Goal: Task Accomplishment & Management: Use online tool/utility

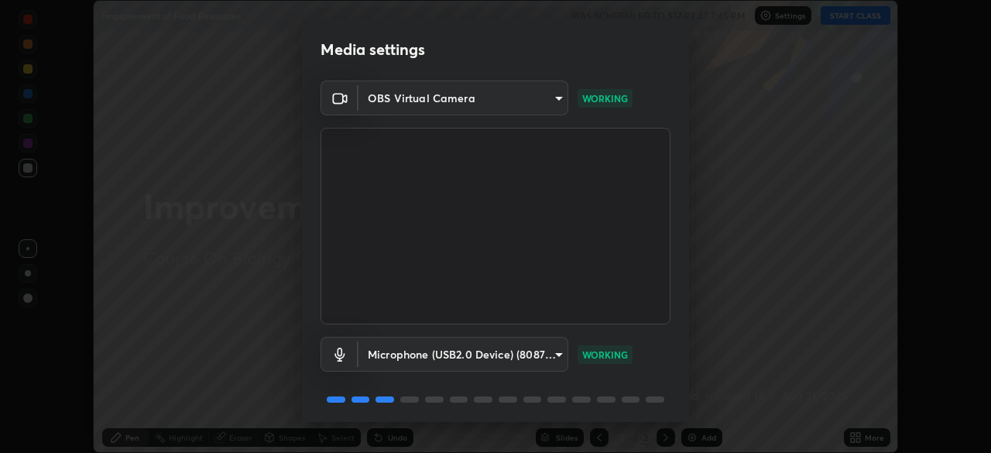
scroll to position [55, 0]
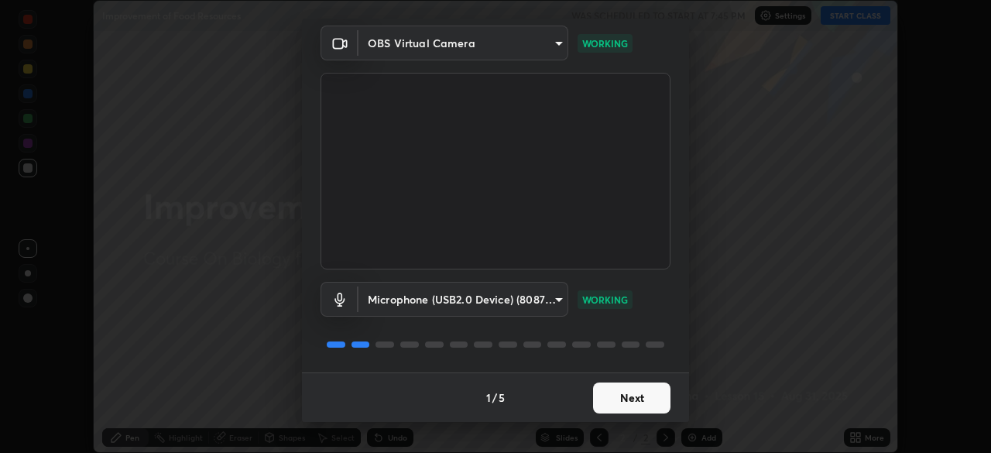
click at [607, 401] on button "Next" at bounding box center [631, 397] width 77 height 31
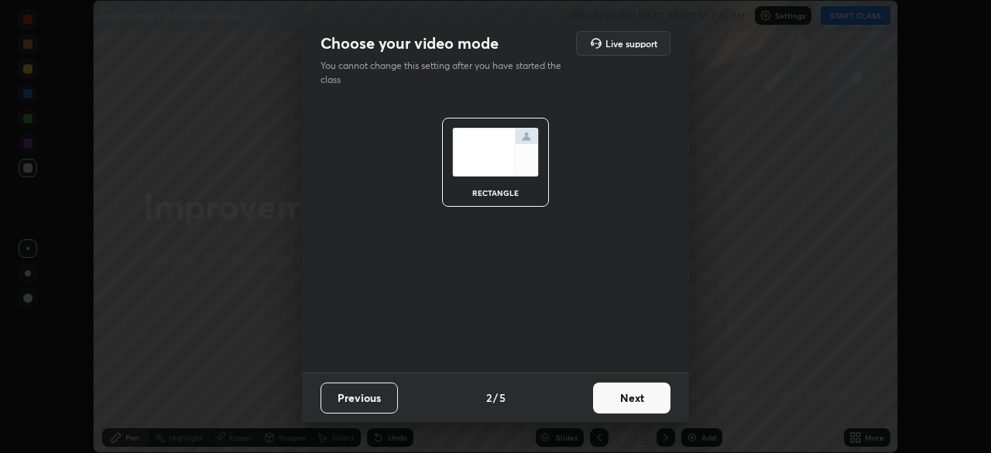
scroll to position [0, 0]
click at [604, 404] on button "Next" at bounding box center [631, 397] width 77 height 31
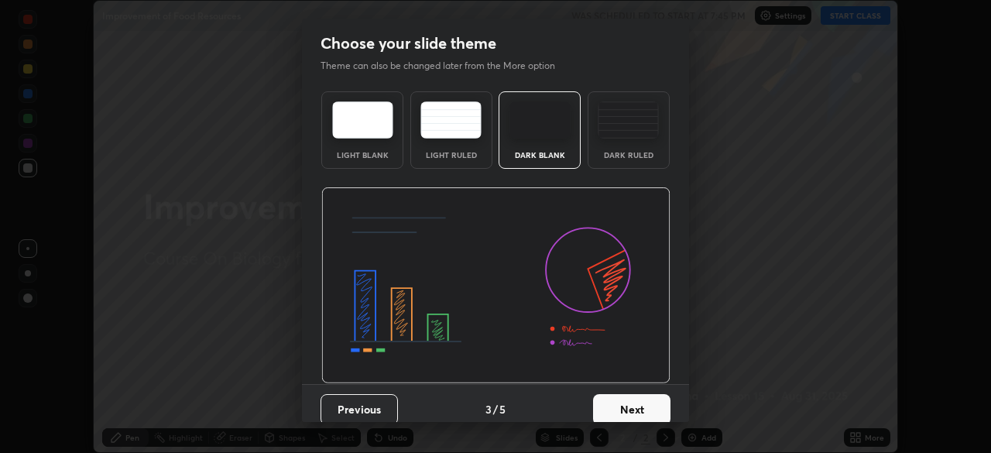
click at [604, 403] on button "Next" at bounding box center [631, 409] width 77 height 31
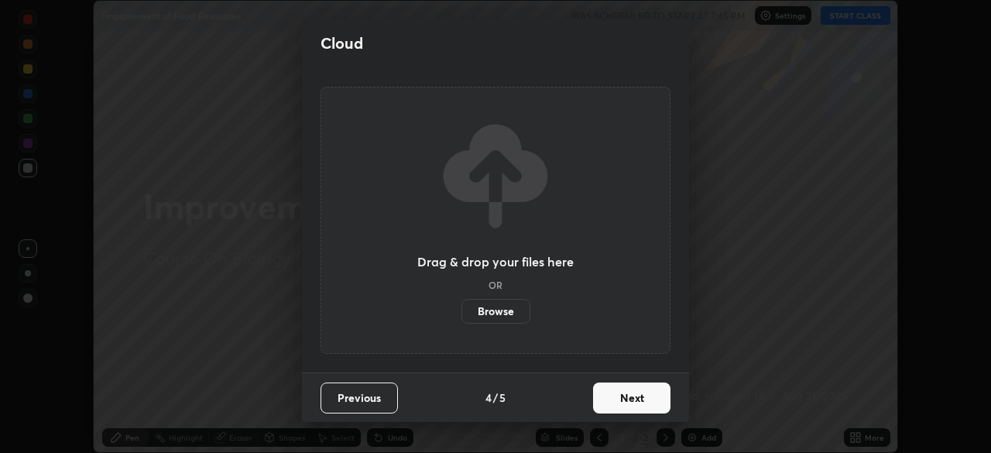
click at [604, 405] on button "Next" at bounding box center [631, 397] width 77 height 31
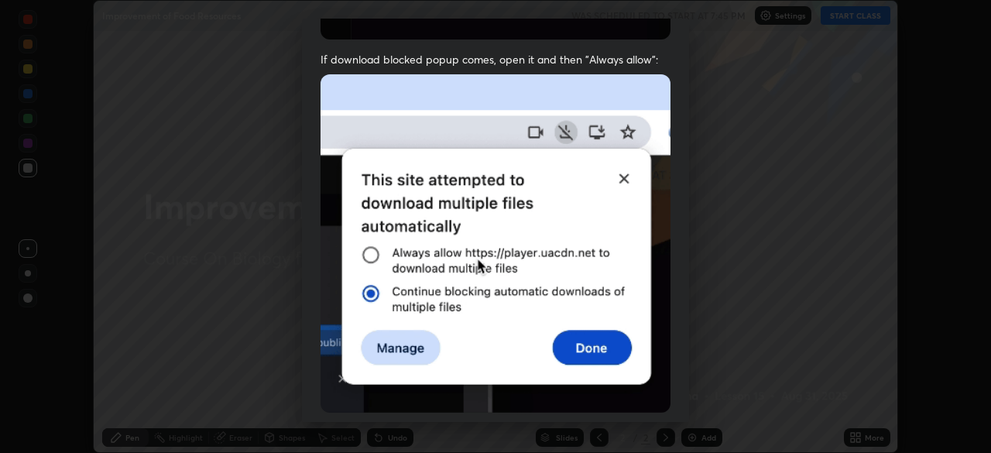
scroll to position [337, 0]
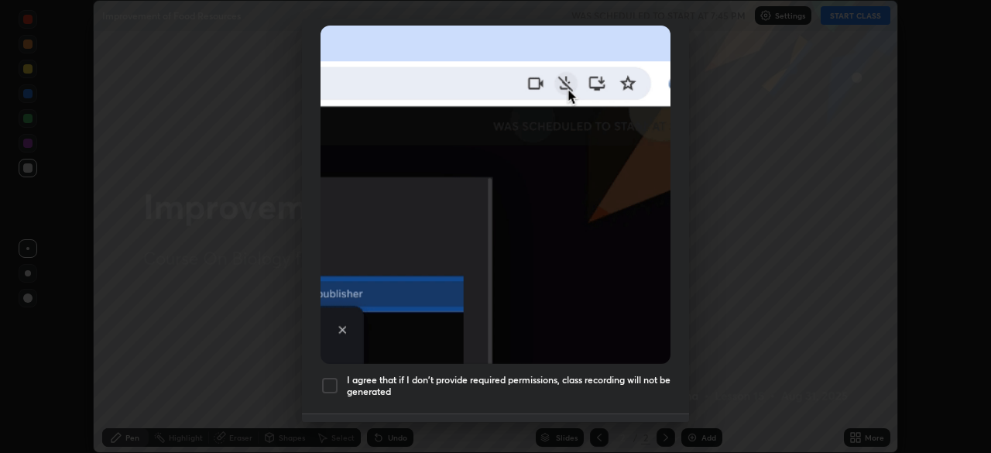
click at [336, 379] on div at bounding box center [329, 385] width 19 height 19
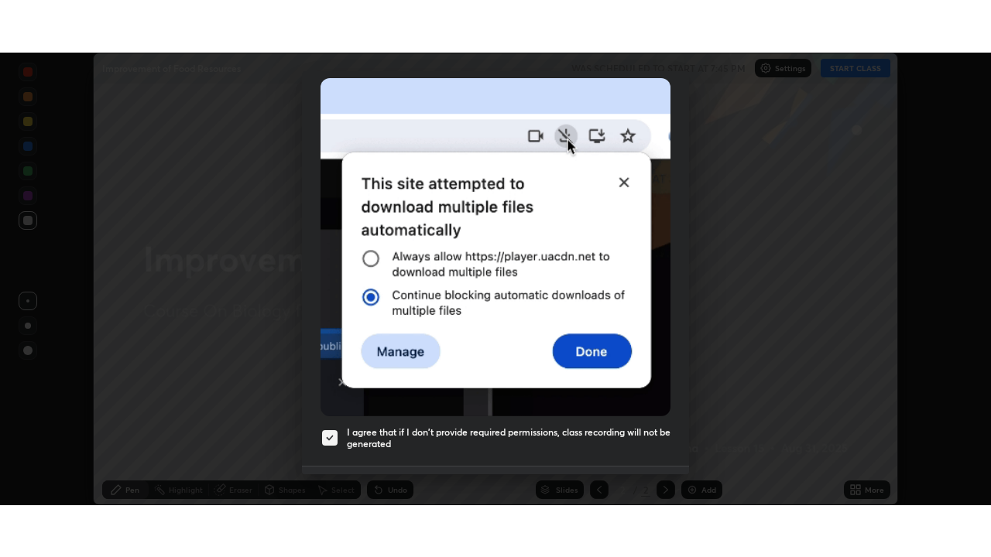
scroll to position [371, 0]
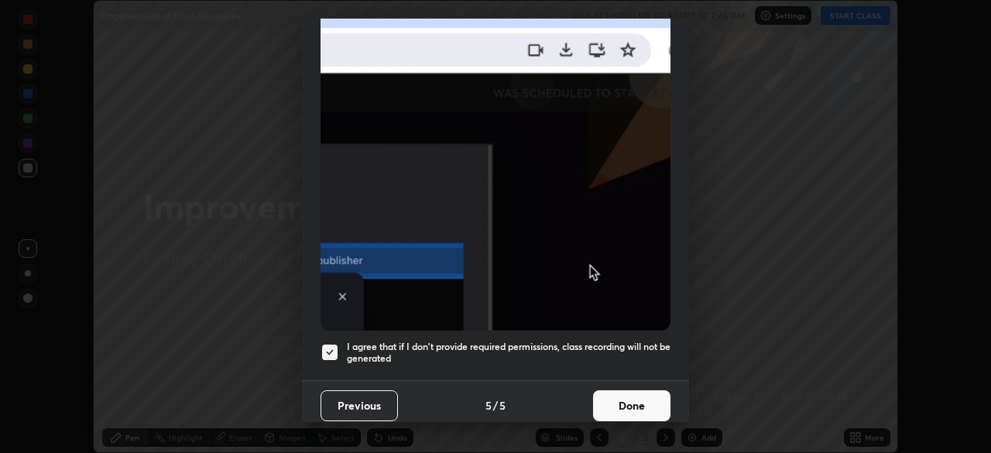
click at [613, 391] on button "Done" at bounding box center [631, 405] width 77 height 31
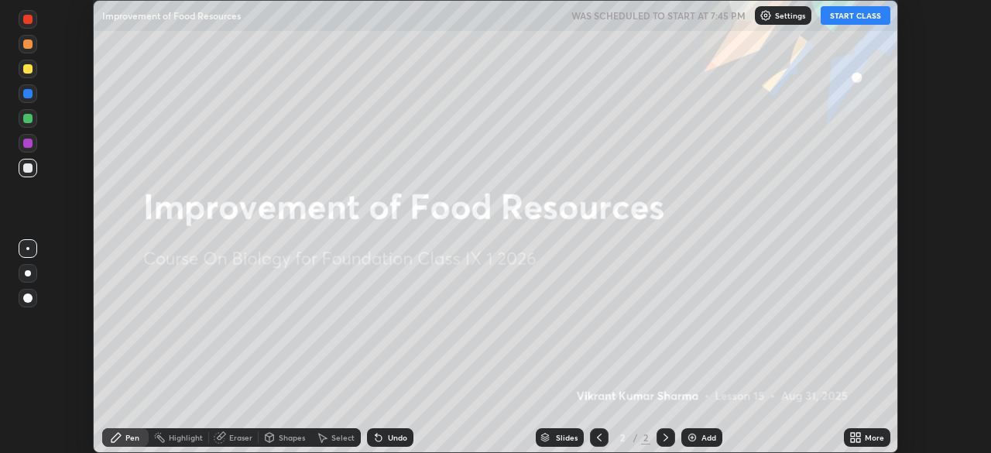
click at [864, 439] on div "More" at bounding box center [867, 437] width 46 height 19
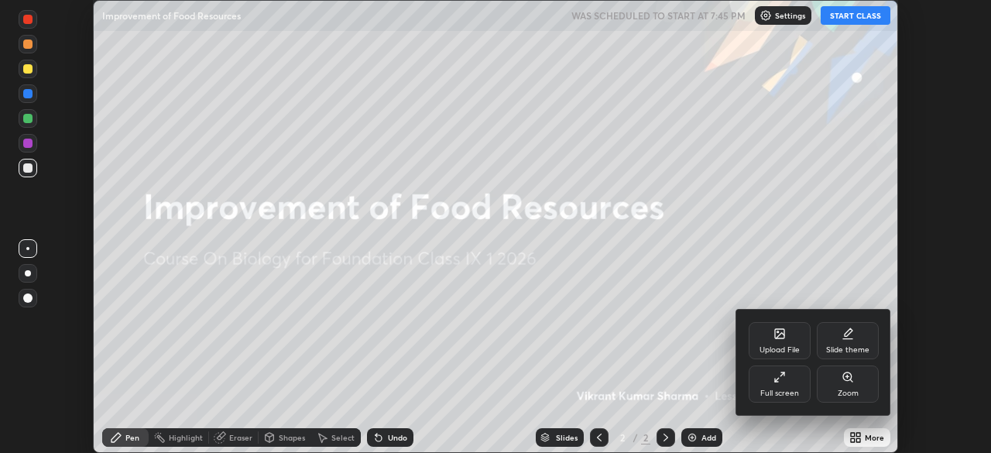
click at [793, 386] on div "Full screen" at bounding box center [779, 383] width 62 height 37
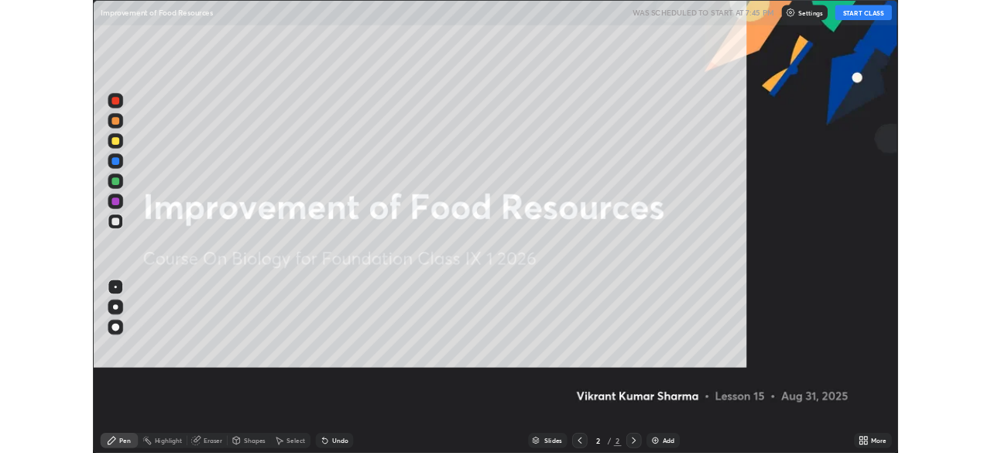
scroll to position [557, 991]
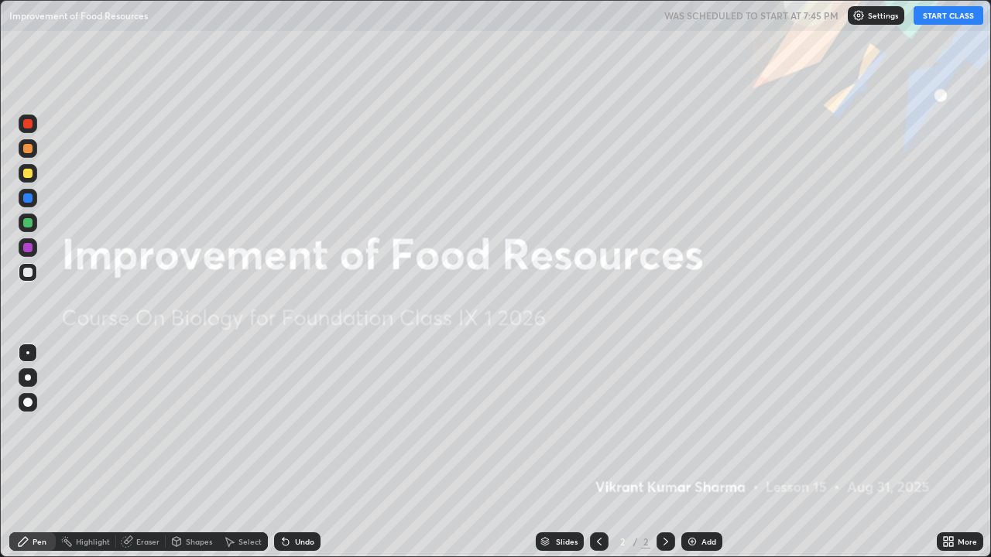
click at [922, 15] on button "START CLASS" at bounding box center [948, 15] width 70 height 19
click at [690, 452] on img at bounding box center [692, 542] width 12 height 12
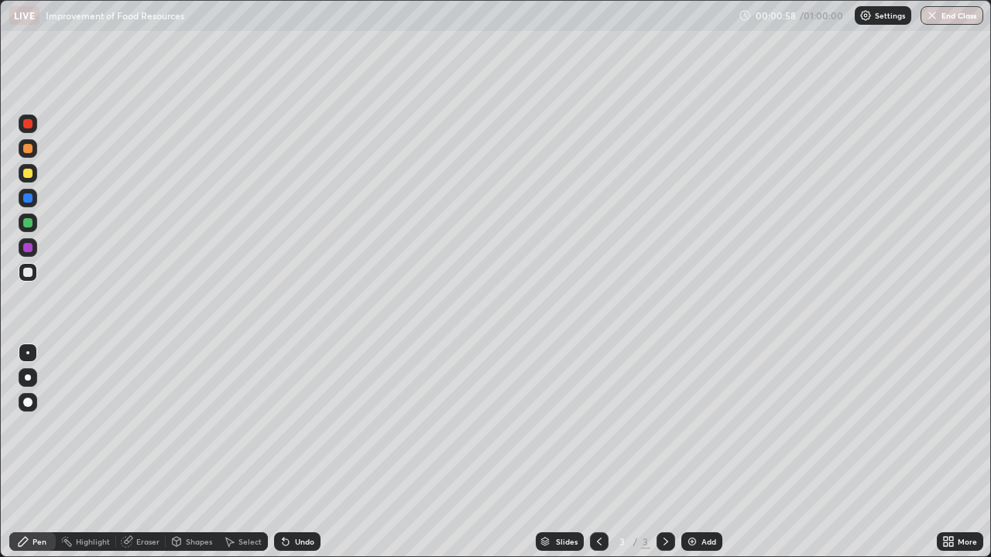
click at [950, 452] on icon at bounding box center [951, 544] width 4 height 4
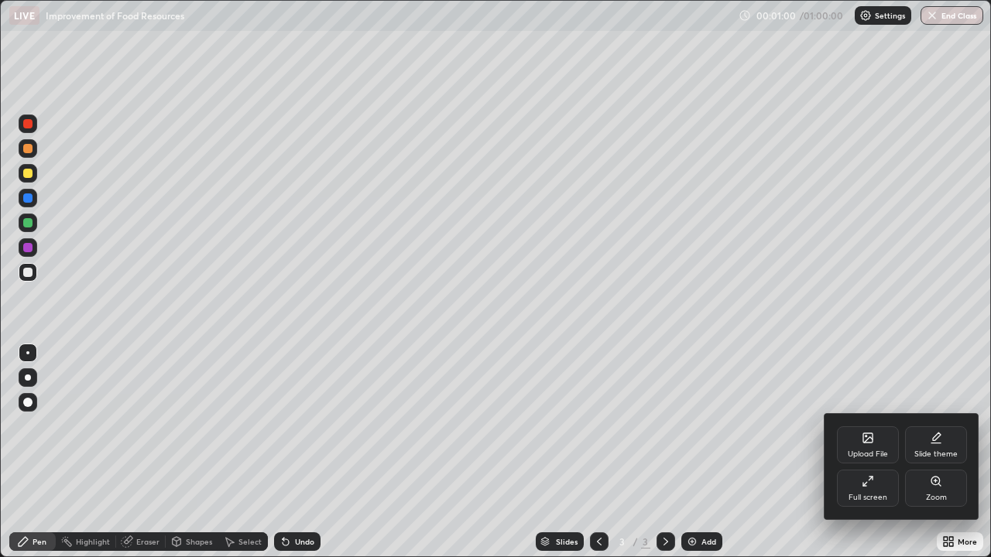
click at [861, 444] on div "Upload File" at bounding box center [868, 444] width 62 height 37
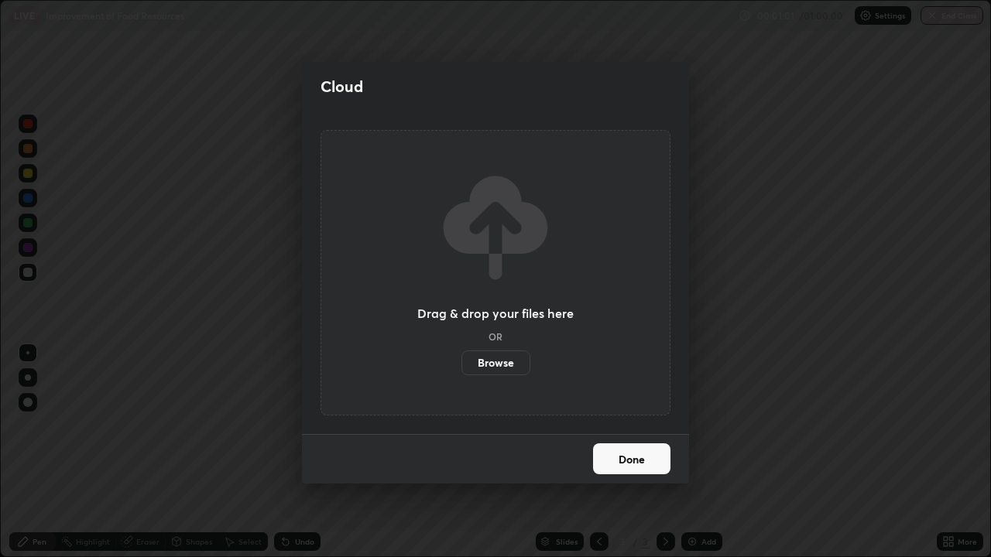
click at [492, 361] on label "Browse" at bounding box center [495, 363] width 69 height 25
click at [461, 361] on input "Browse" at bounding box center [461, 363] width 0 height 25
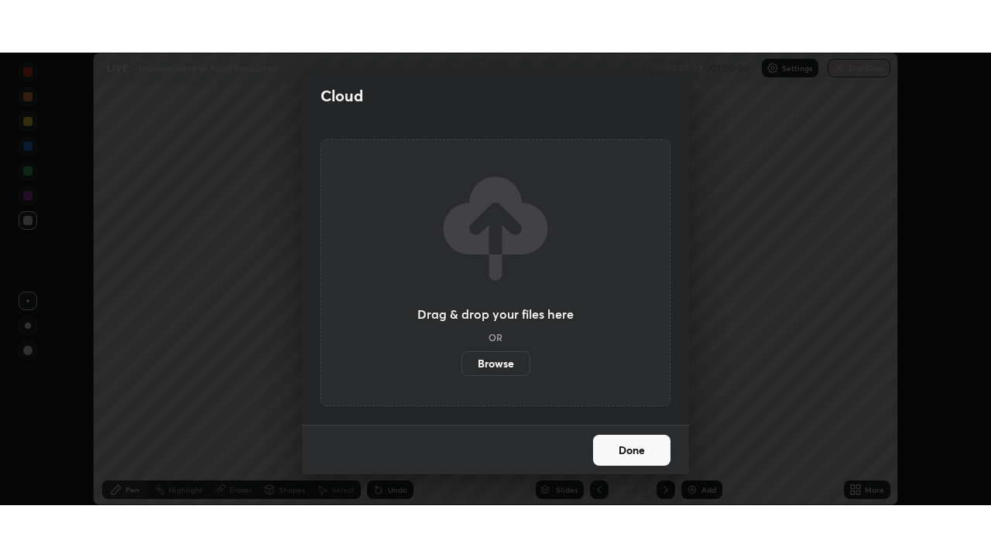
scroll to position [76937, 76399]
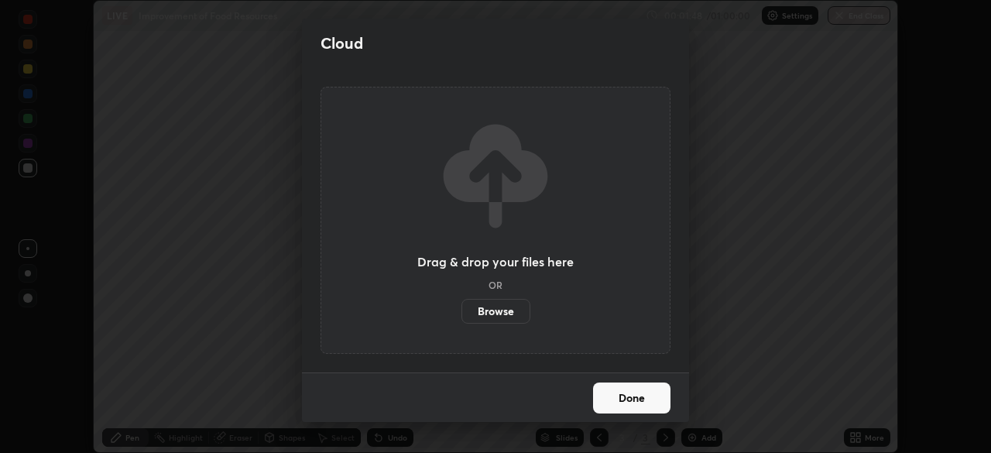
click at [624, 395] on button "Done" at bounding box center [631, 397] width 77 height 31
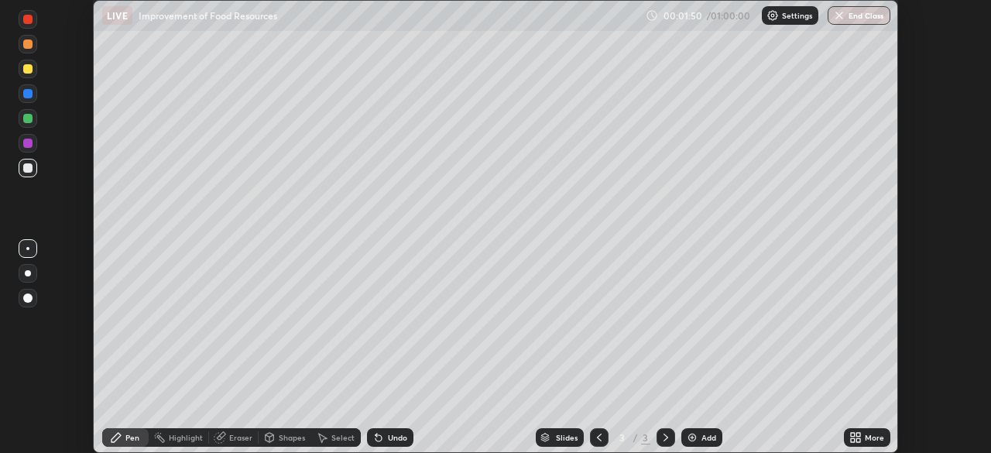
click at [852, 434] on icon at bounding box center [853, 435] width 4 height 4
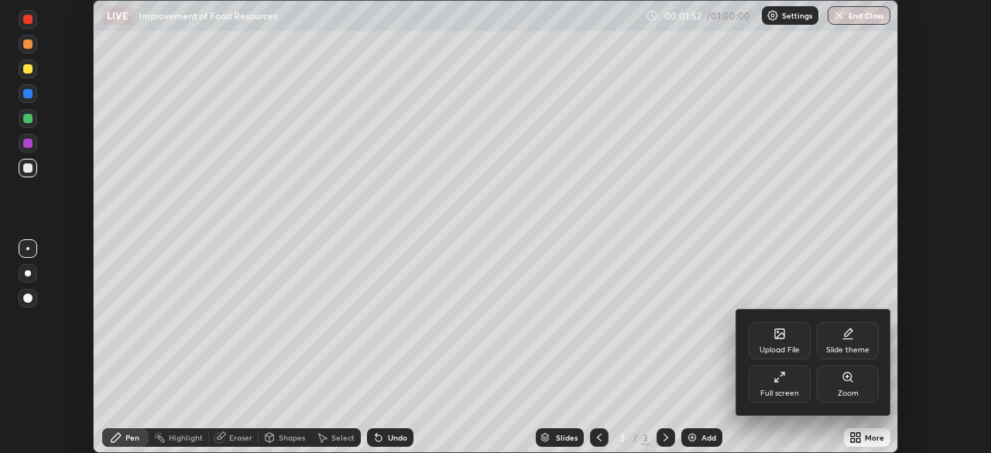
click at [784, 380] on icon at bounding box center [779, 377] width 12 height 12
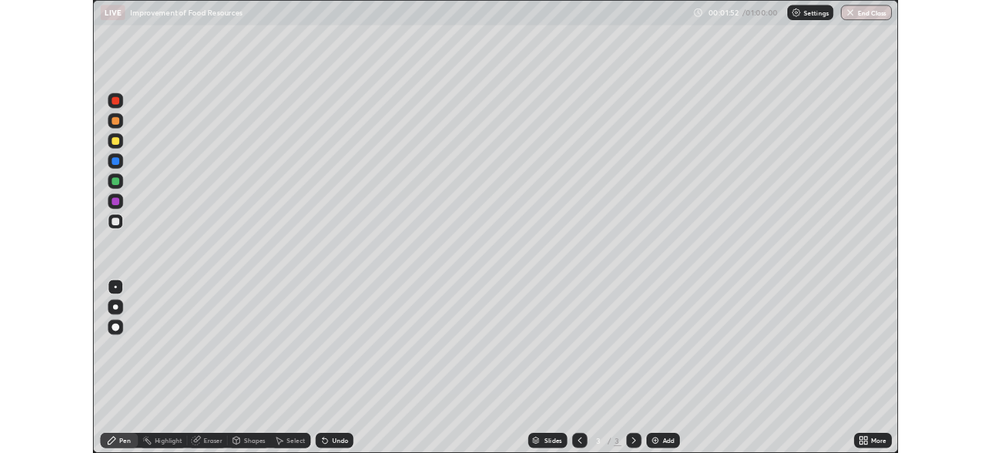
scroll to position [557, 991]
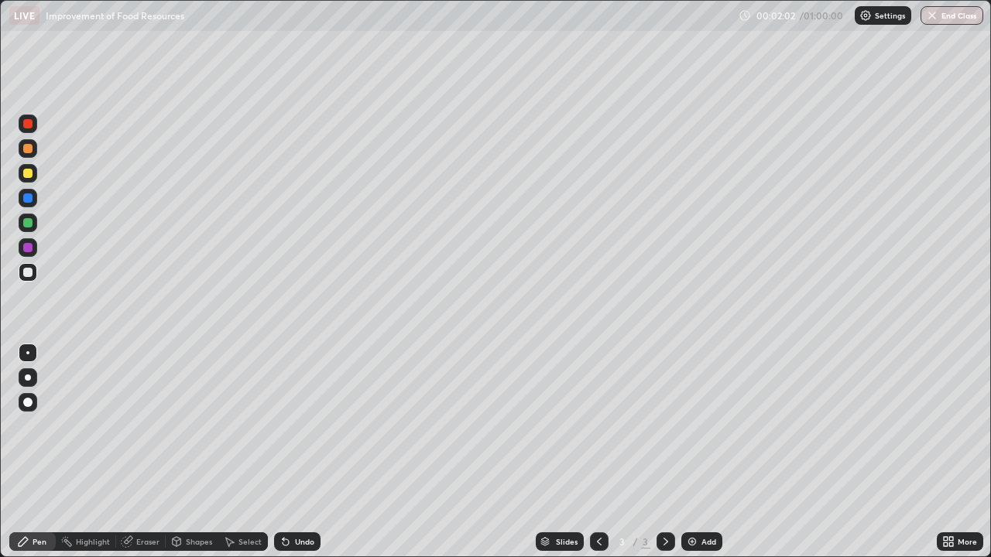
click at [30, 200] on div at bounding box center [27, 197] width 9 height 9
click at [28, 377] on div at bounding box center [28, 378] width 6 height 6
click at [28, 378] on div at bounding box center [28, 378] width 6 height 6
click at [29, 273] on div at bounding box center [27, 272] width 9 height 9
click at [28, 347] on div at bounding box center [28, 353] width 19 height 19
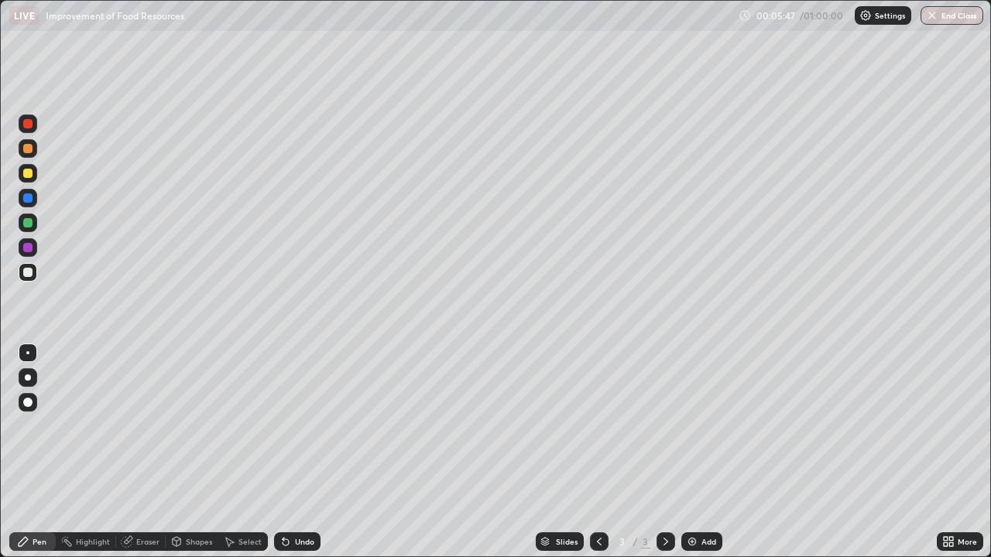
click at [26, 248] on div at bounding box center [27, 247] width 9 height 9
click at [144, 452] on div "Eraser" at bounding box center [147, 542] width 23 height 8
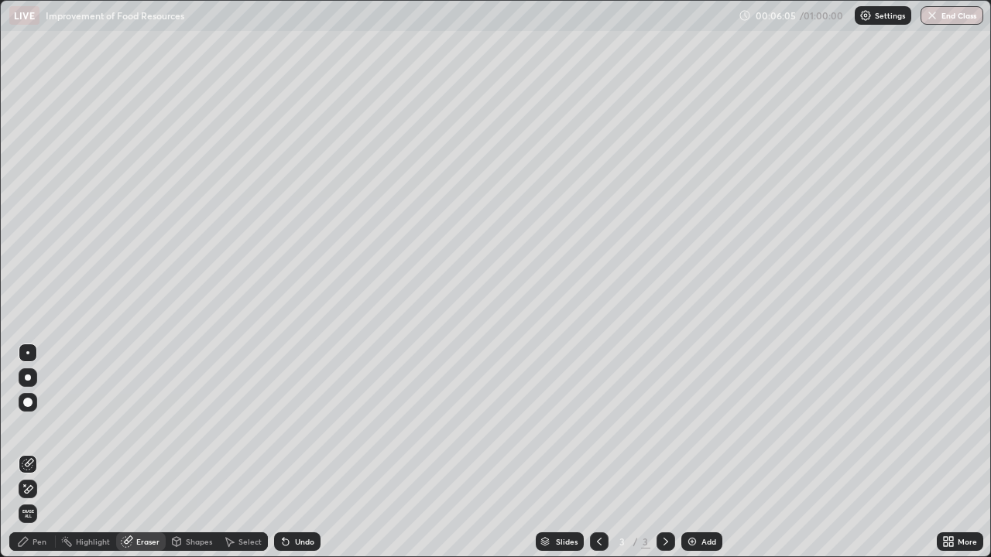
click at [43, 452] on div "Pen" at bounding box center [32, 541] width 46 height 19
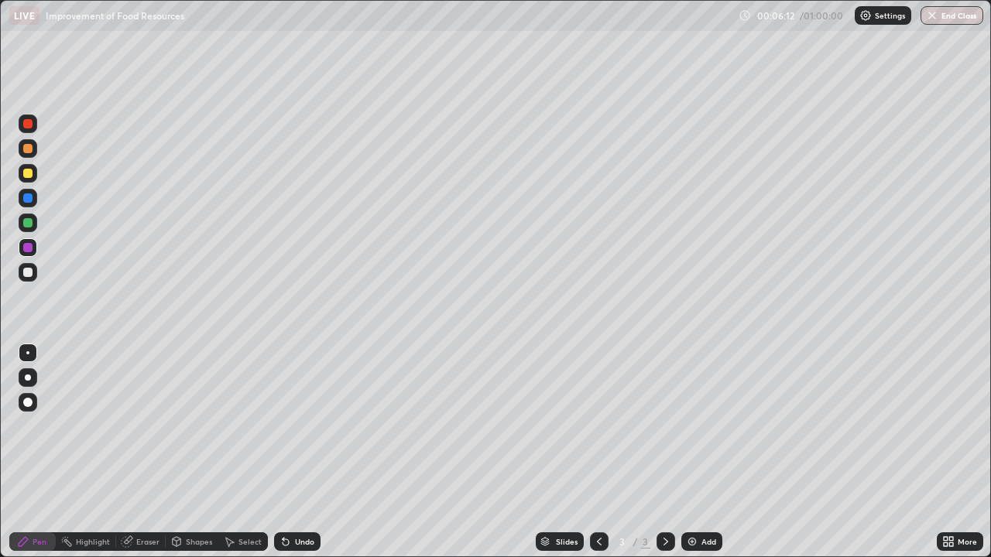
click at [29, 204] on div at bounding box center [28, 198] width 19 height 19
click at [24, 222] on div at bounding box center [27, 222] width 9 height 9
click at [26, 265] on div at bounding box center [28, 272] width 19 height 19
click at [136, 452] on div "Eraser" at bounding box center [147, 542] width 23 height 8
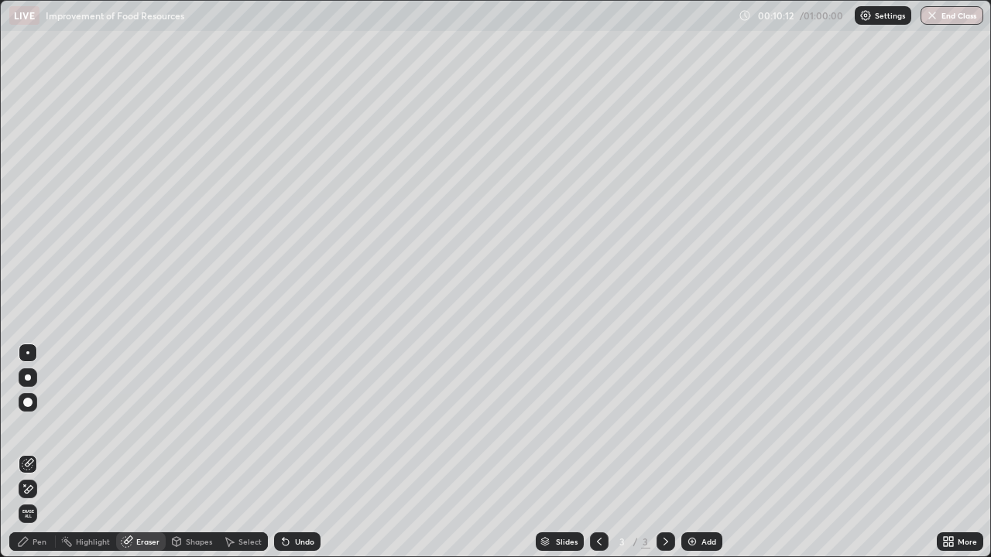
click at [36, 452] on div "Pen" at bounding box center [40, 542] width 14 height 8
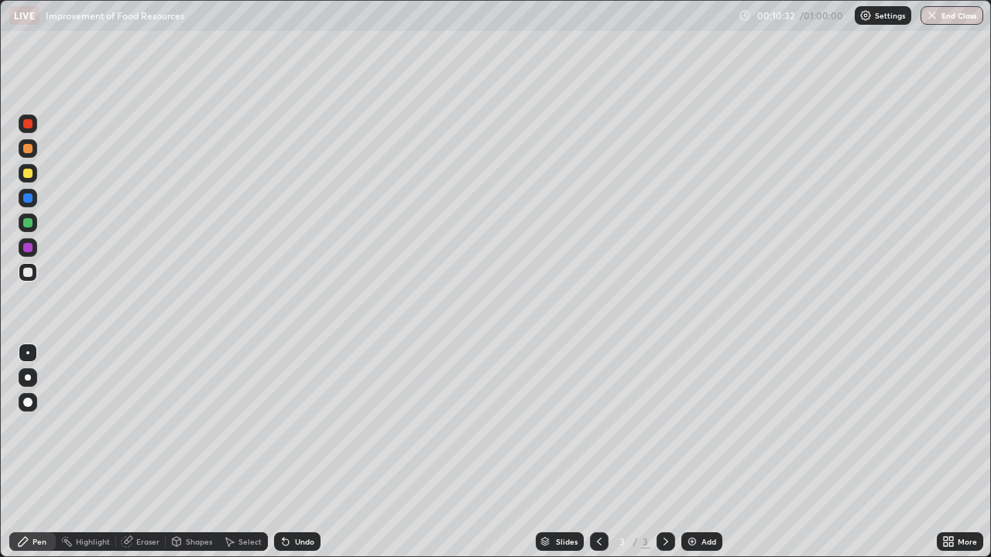
click at [282, 452] on icon at bounding box center [283, 539] width 2 height 2
click at [282, 452] on icon at bounding box center [285, 542] width 12 height 12
click at [282, 452] on icon at bounding box center [285, 542] width 6 height 6
click at [234, 452] on div "Select" at bounding box center [243, 541] width 50 height 19
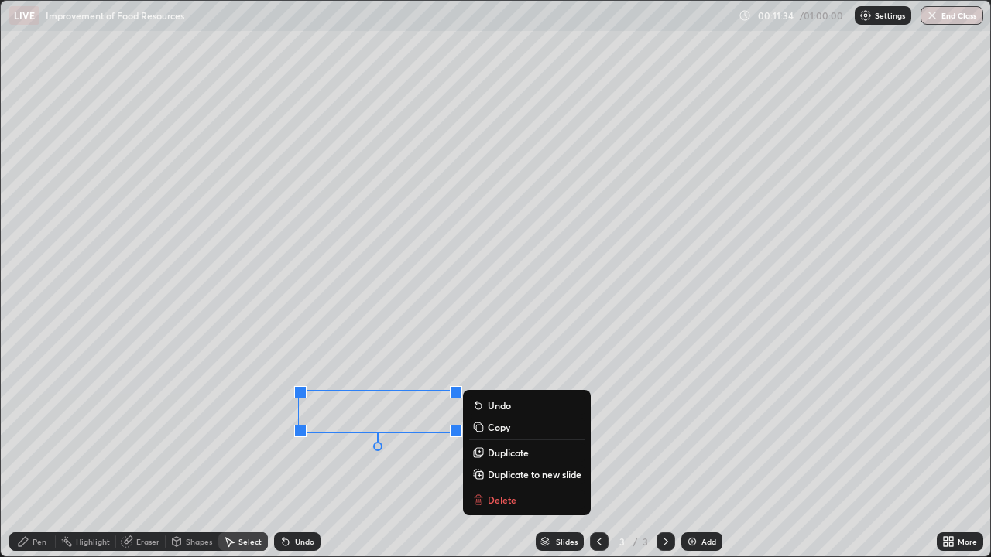
click at [29, 452] on div "Erase all" at bounding box center [27, 278] width 37 height 495
click at [36, 452] on div "Pen" at bounding box center [32, 541] width 46 height 19
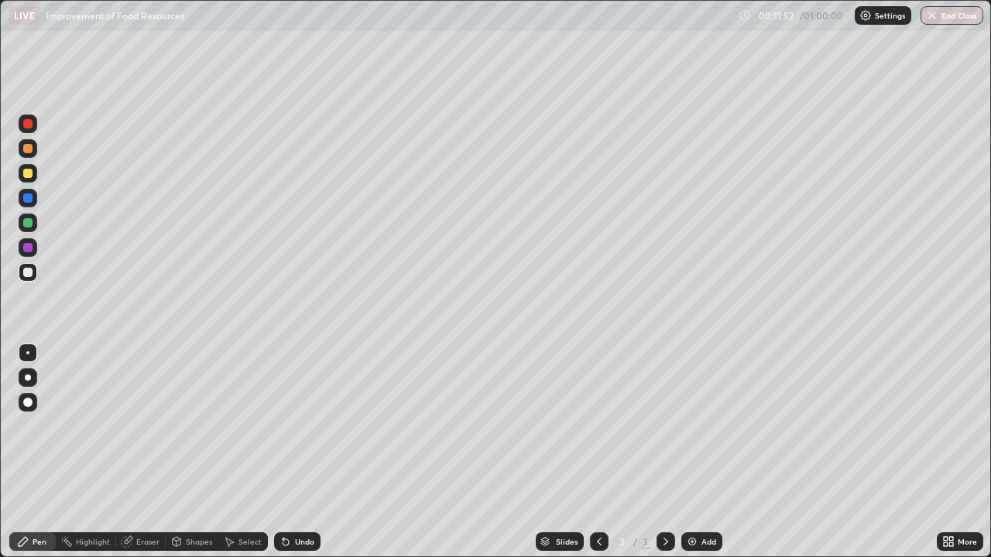
click at [29, 200] on div at bounding box center [27, 197] width 9 height 9
click at [35, 224] on div at bounding box center [28, 223] width 19 height 19
click at [146, 452] on div "Eraser" at bounding box center [147, 542] width 23 height 8
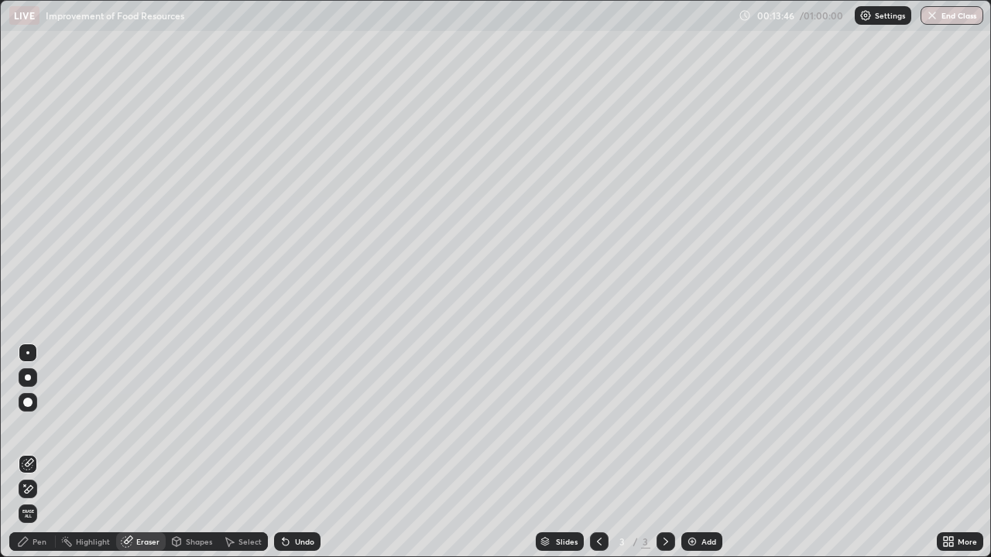
click at [41, 452] on div "Pen" at bounding box center [40, 542] width 14 height 8
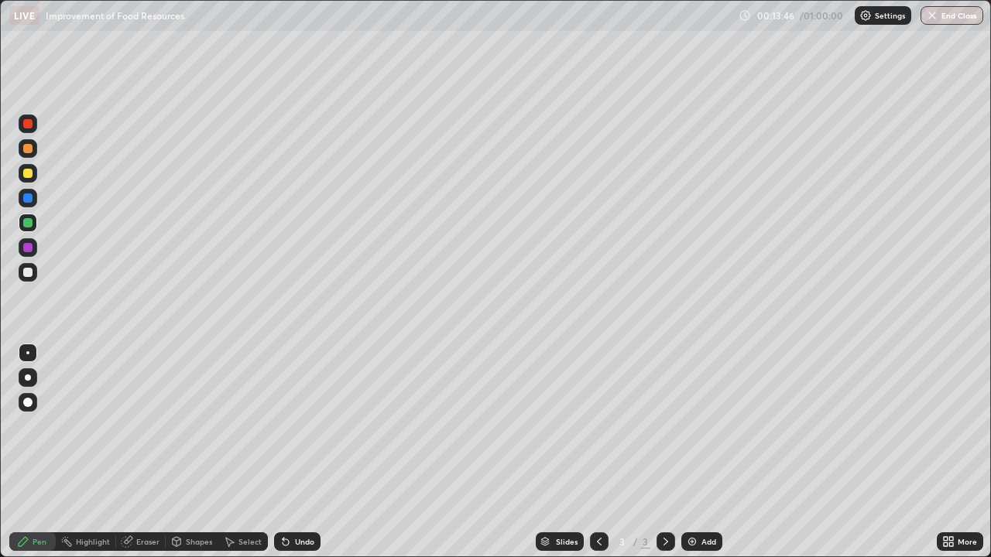
click at [27, 272] on div at bounding box center [27, 272] width 9 height 9
click at [135, 452] on div "Eraser" at bounding box center [141, 541] width 50 height 19
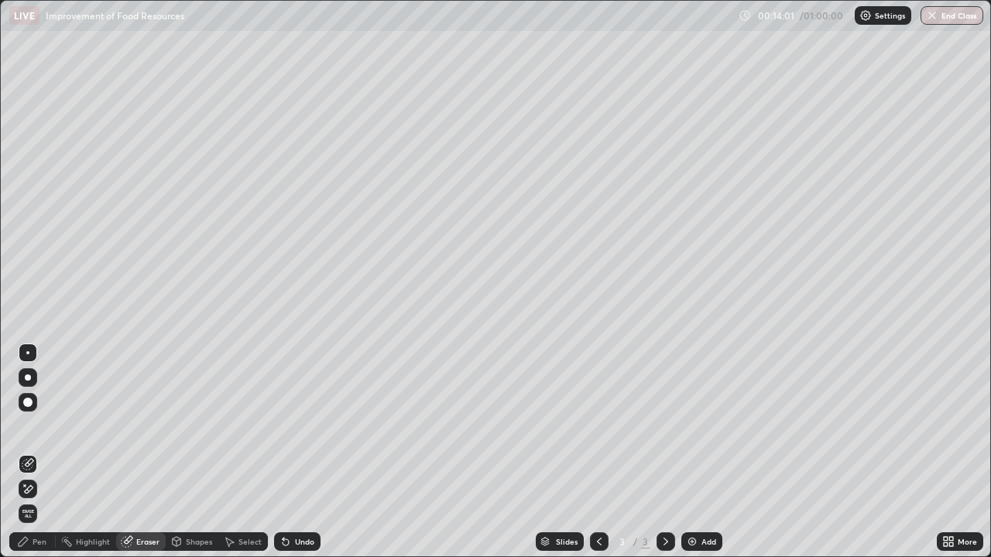
click at [39, 452] on div "Pen" at bounding box center [40, 542] width 14 height 8
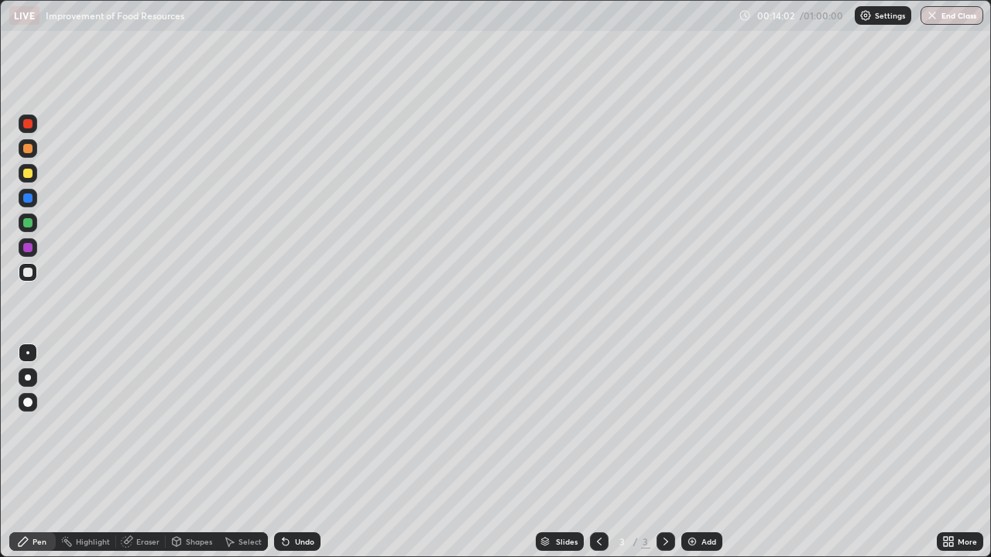
click at [29, 229] on div at bounding box center [28, 223] width 19 height 19
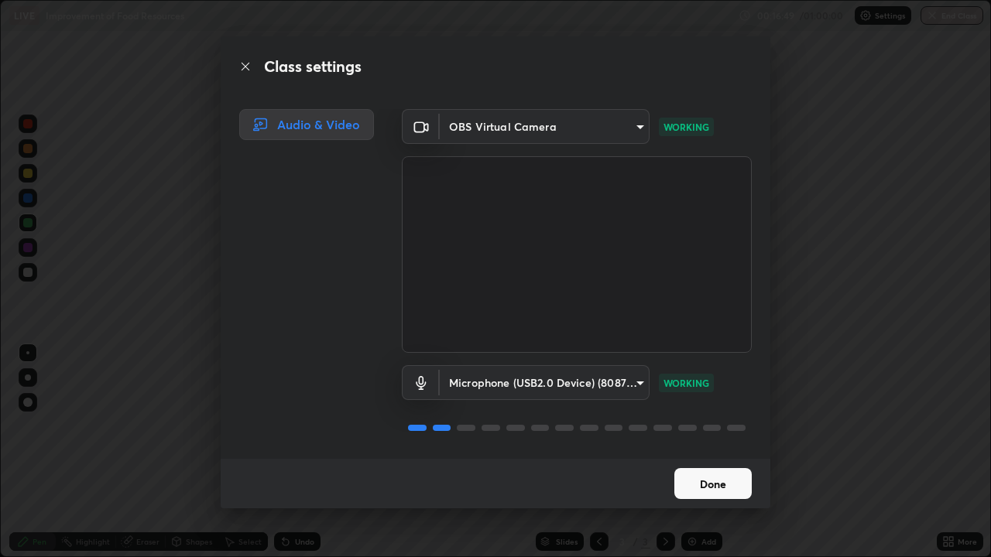
click at [704, 452] on button "Done" at bounding box center [712, 483] width 77 height 31
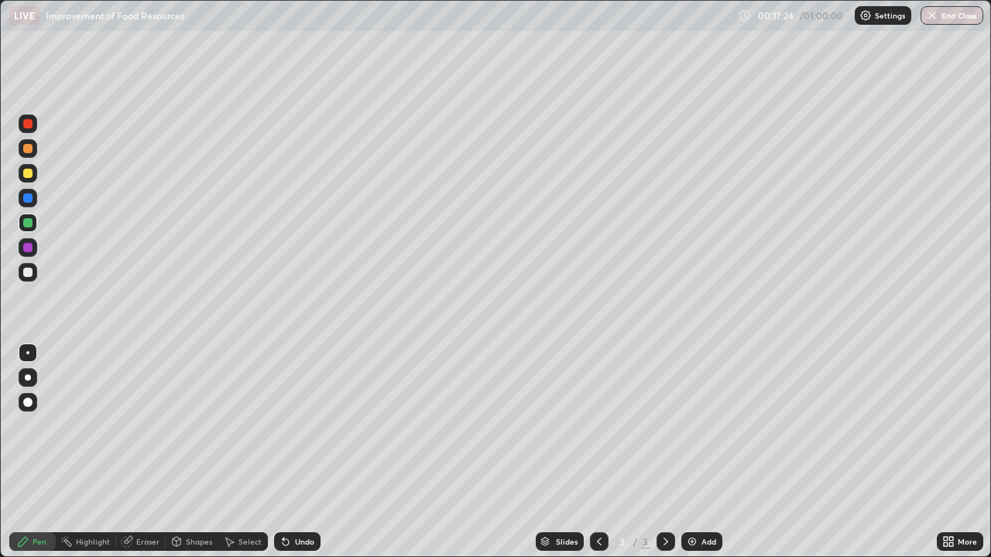
click at [137, 452] on div "Eraser" at bounding box center [147, 542] width 23 height 8
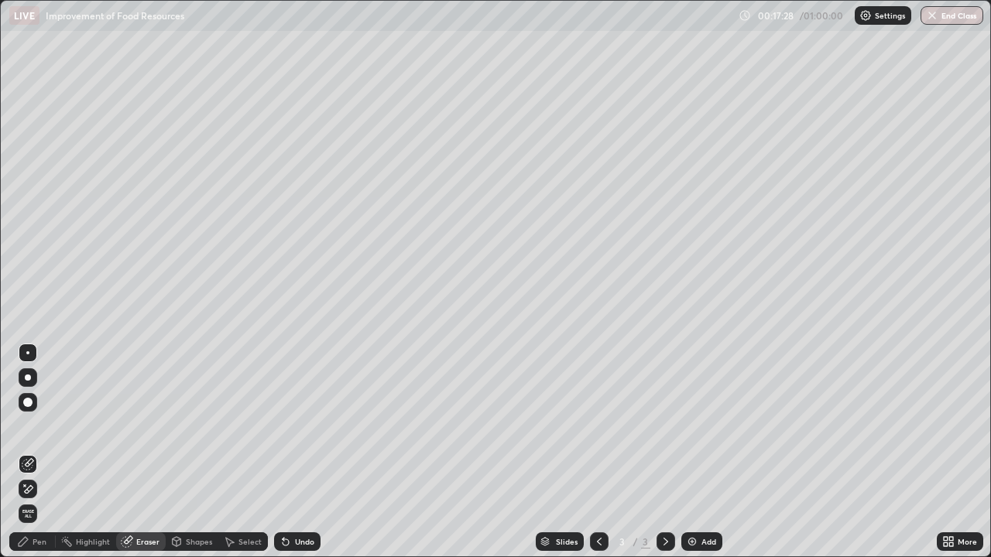
click at [39, 452] on div "Pen" at bounding box center [40, 542] width 14 height 8
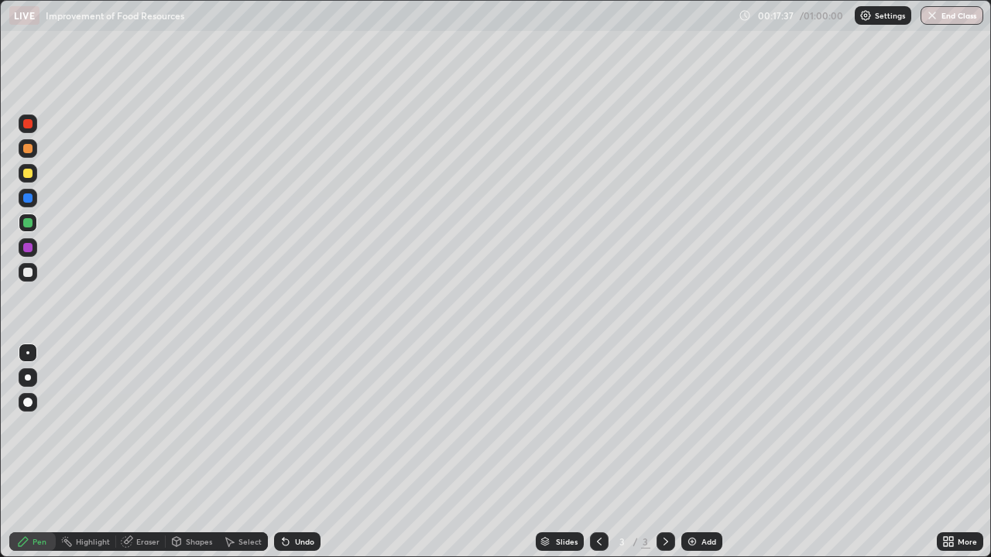
click at [149, 452] on div "Eraser" at bounding box center [147, 542] width 23 height 8
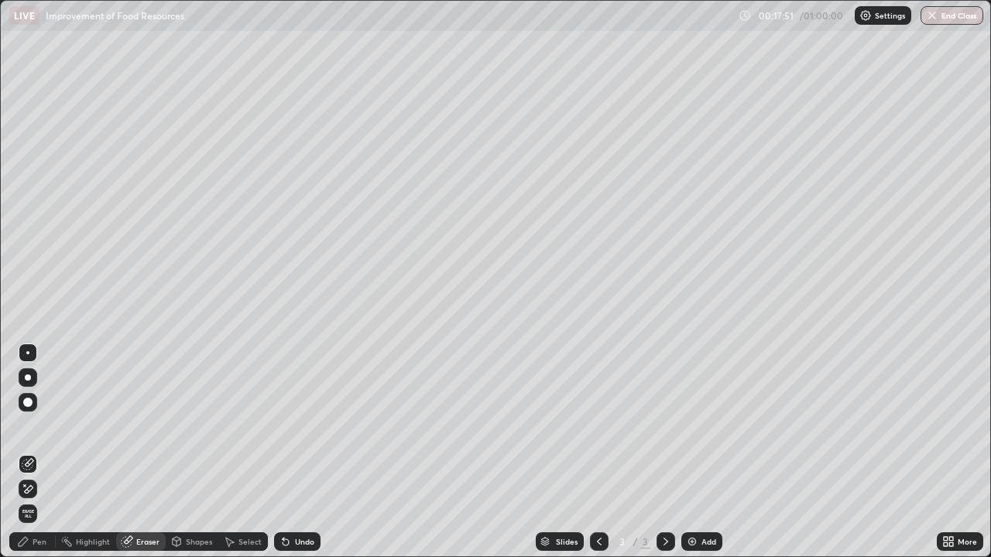
click at [947, 452] on icon at bounding box center [948, 542] width 12 height 12
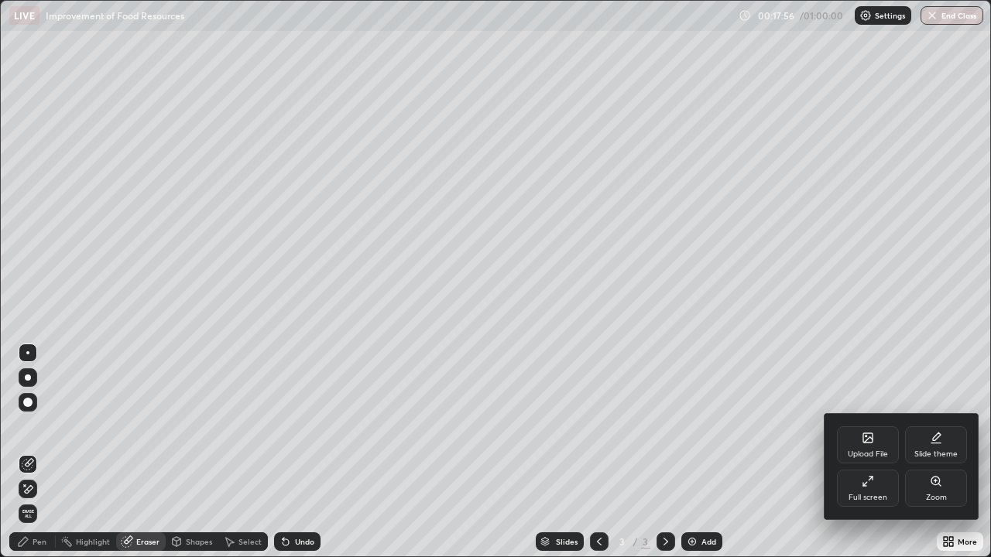
click at [872, 447] on div "Upload File" at bounding box center [868, 444] width 62 height 37
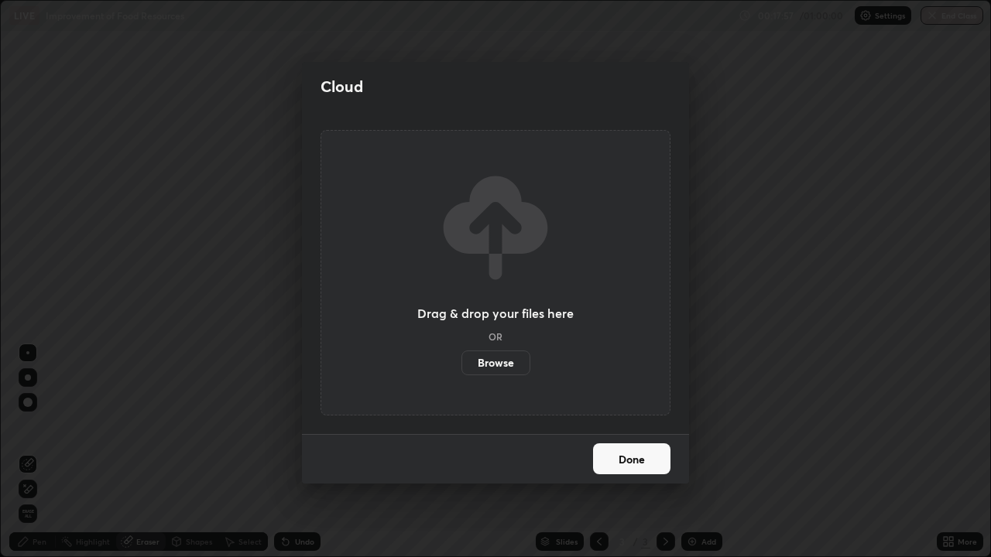
click at [505, 367] on label "Browse" at bounding box center [495, 363] width 69 height 25
click at [461, 367] on input "Browse" at bounding box center [461, 363] width 0 height 25
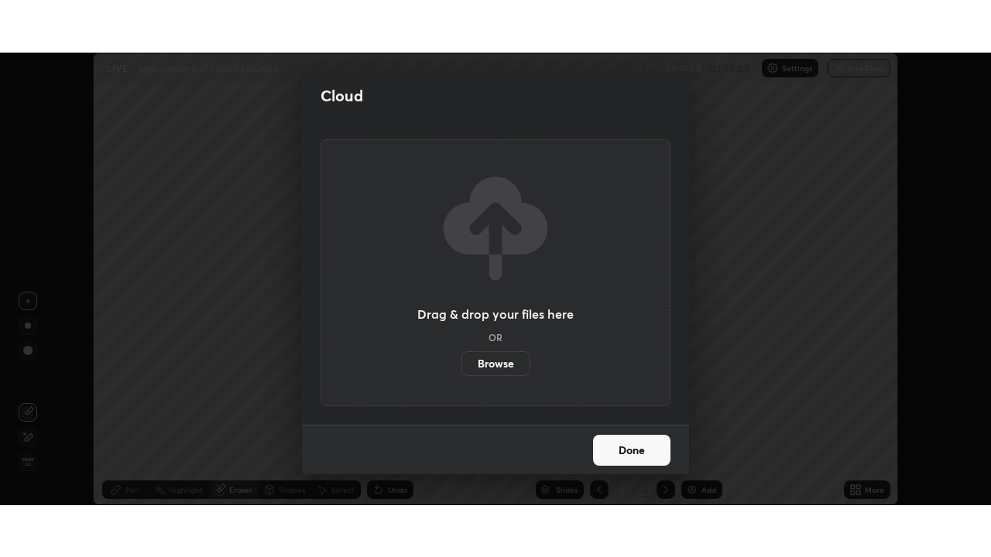
scroll to position [76937, 76399]
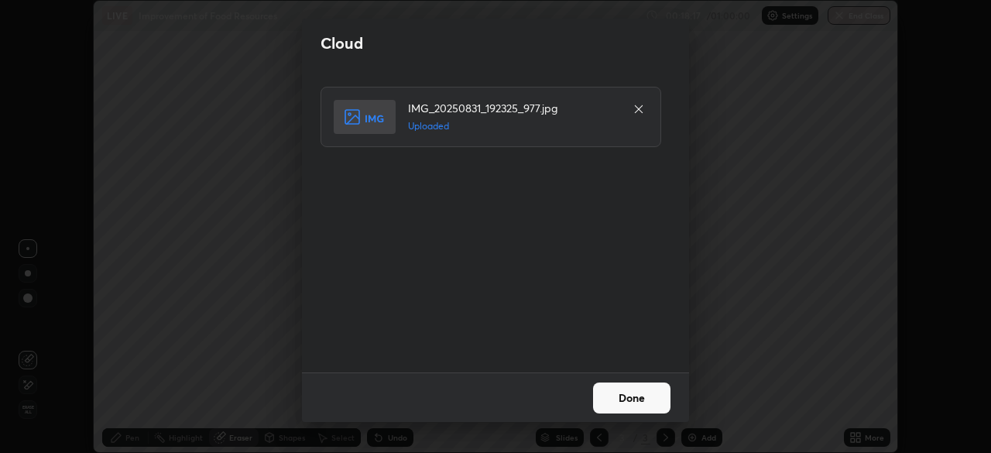
click at [627, 399] on button "Done" at bounding box center [631, 397] width 77 height 31
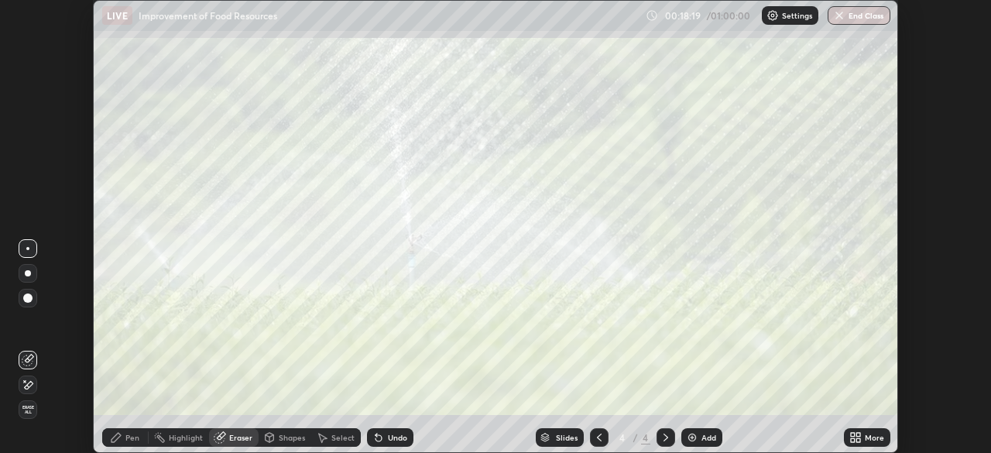
click at [852, 435] on icon at bounding box center [853, 435] width 4 height 4
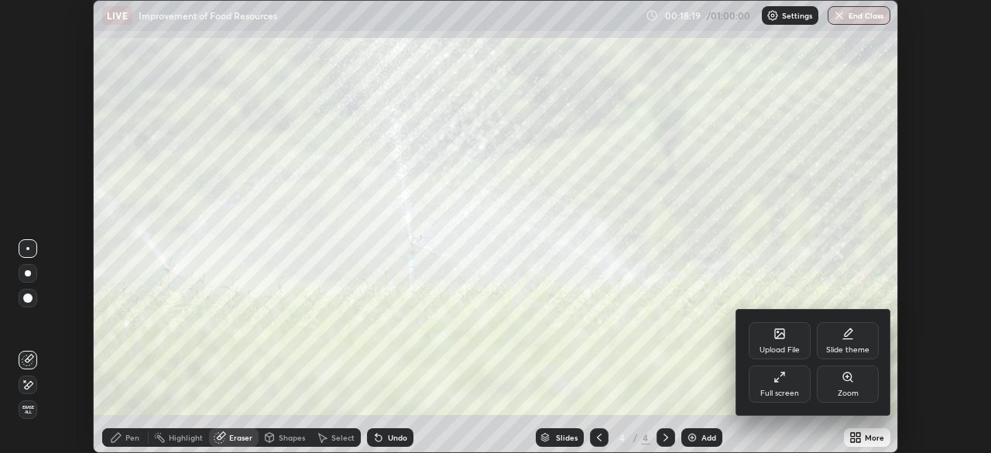
click at [776, 342] on div "Upload File" at bounding box center [779, 340] width 62 height 37
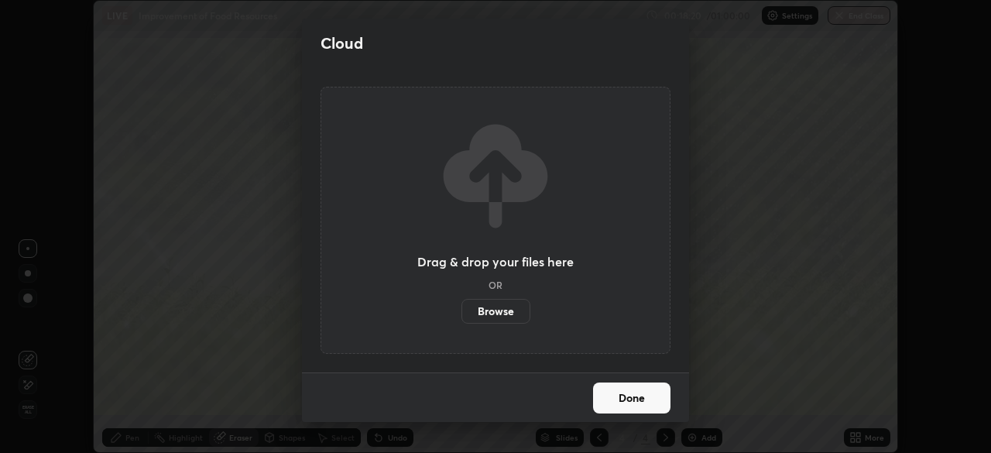
click at [476, 309] on label "Browse" at bounding box center [495, 311] width 69 height 25
click at [461, 309] on input "Browse" at bounding box center [461, 311] width 0 height 25
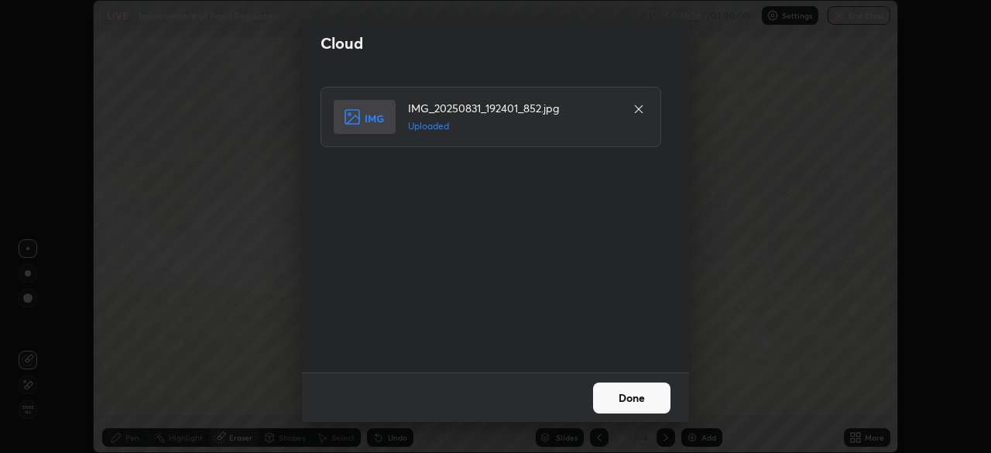
click at [625, 403] on button "Done" at bounding box center [631, 397] width 77 height 31
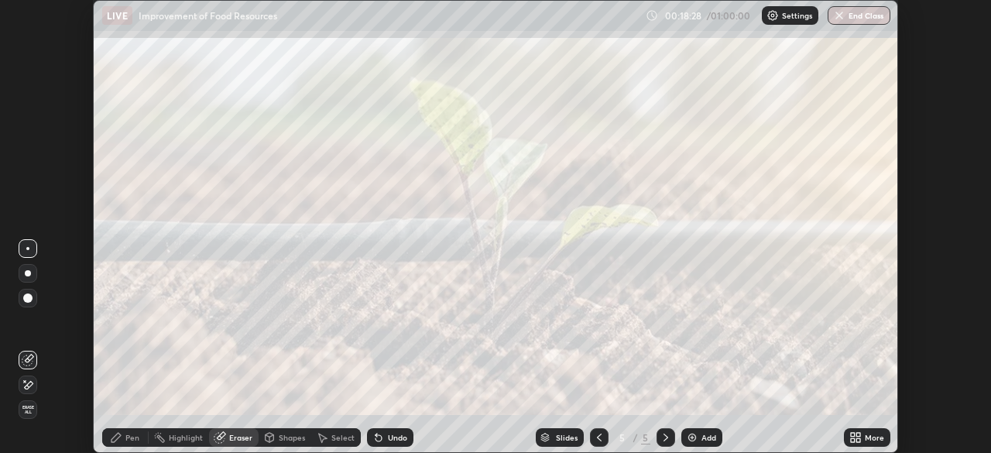
click at [868, 439] on div "More" at bounding box center [873, 437] width 19 height 8
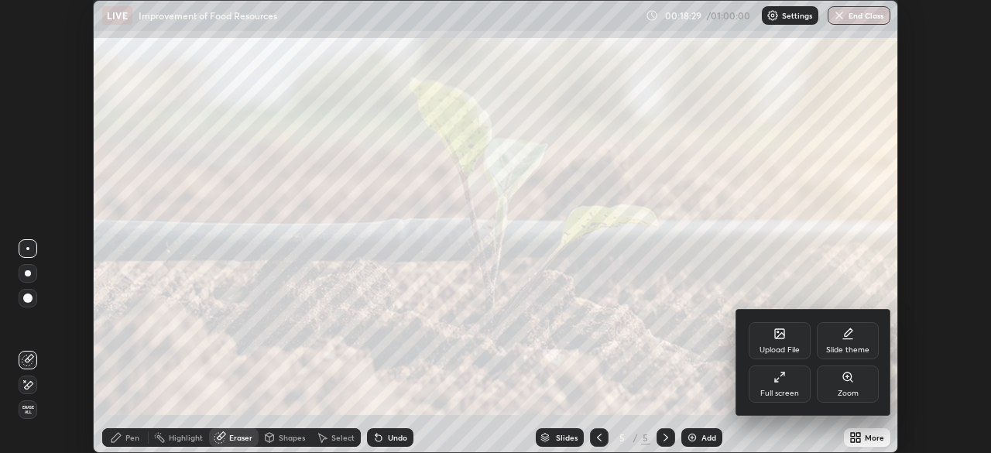
click at [792, 388] on div "Full screen" at bounding box center [779, 383] width 62 height 37
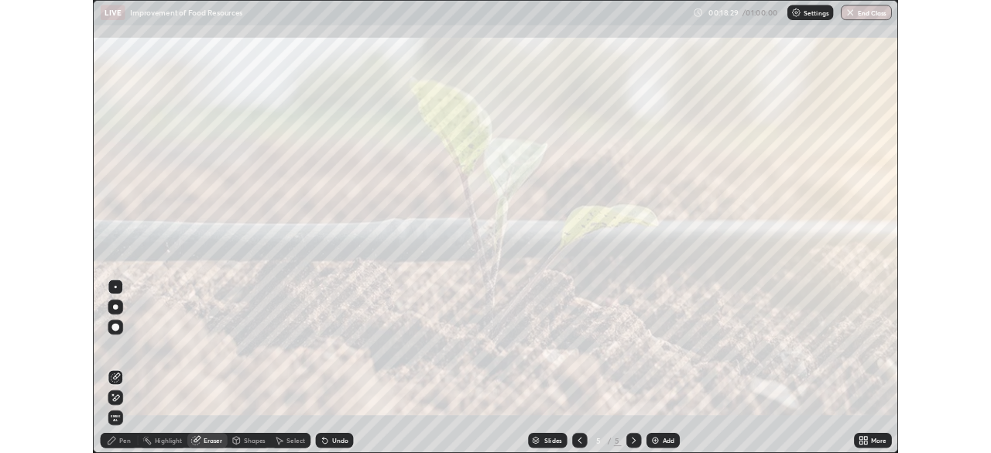
scroll to position [557, 991]
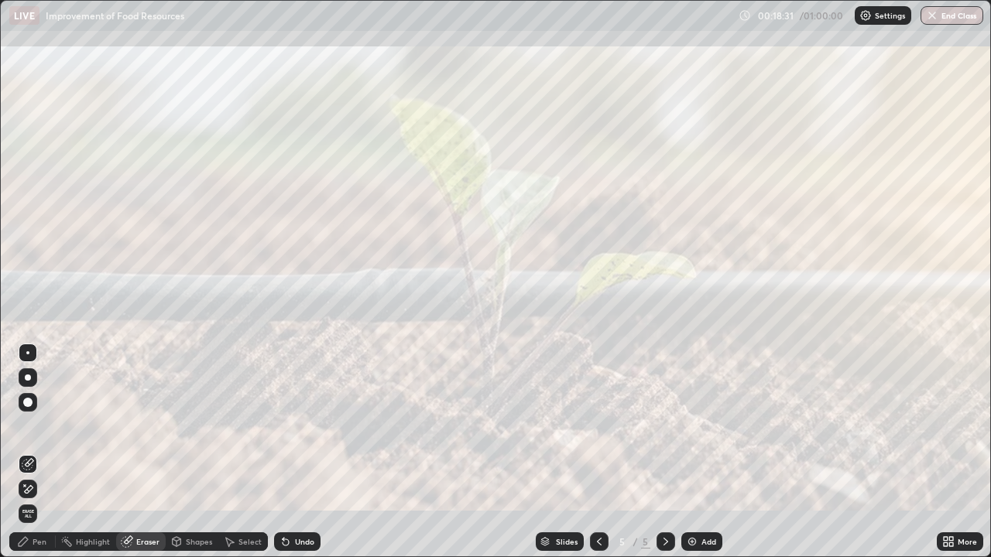
click at [596, 452] on icon at bounding box center [599, 542] width 12 height 12
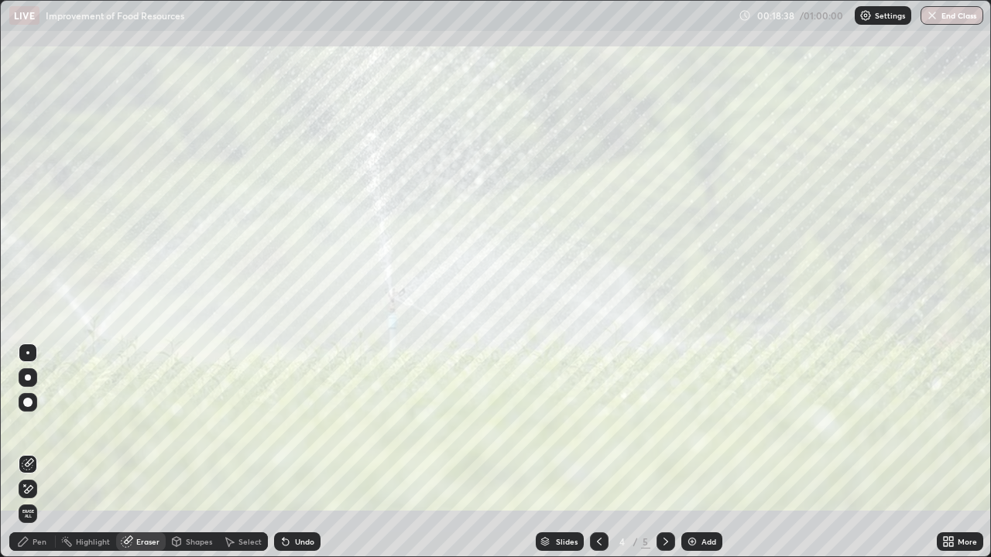
click at [662, 452] on icon at bounding box center [665, 542] width 12 height 12
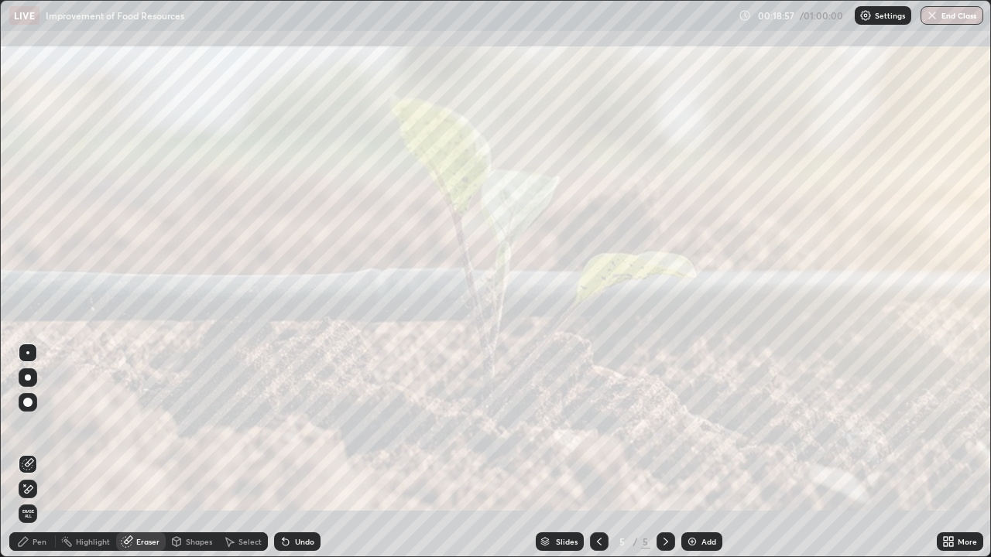
click at [597, 452] on icon at bounding box center [599, 542] width 12 height 12
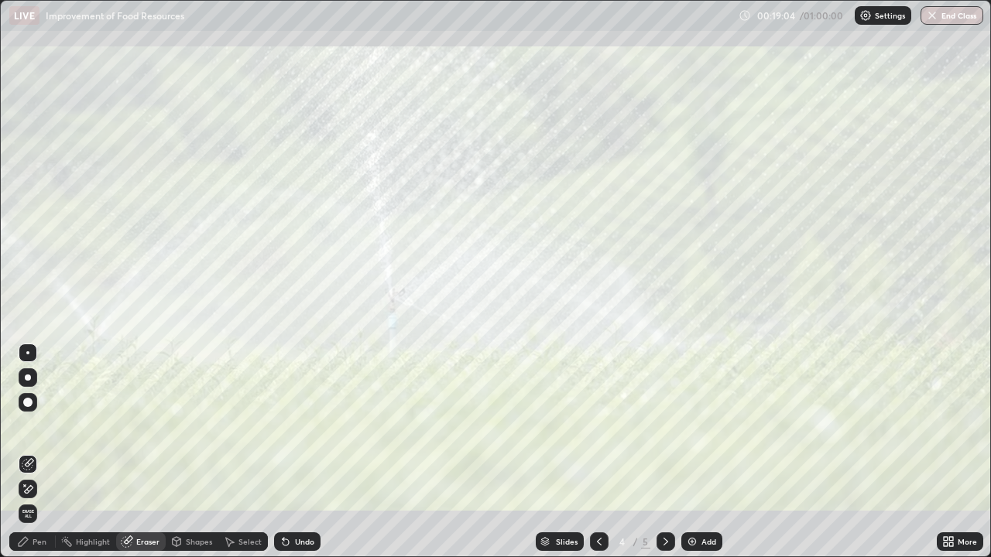
click at [662, 452] on icon at bounding box center [665, 542] width 12 height 12
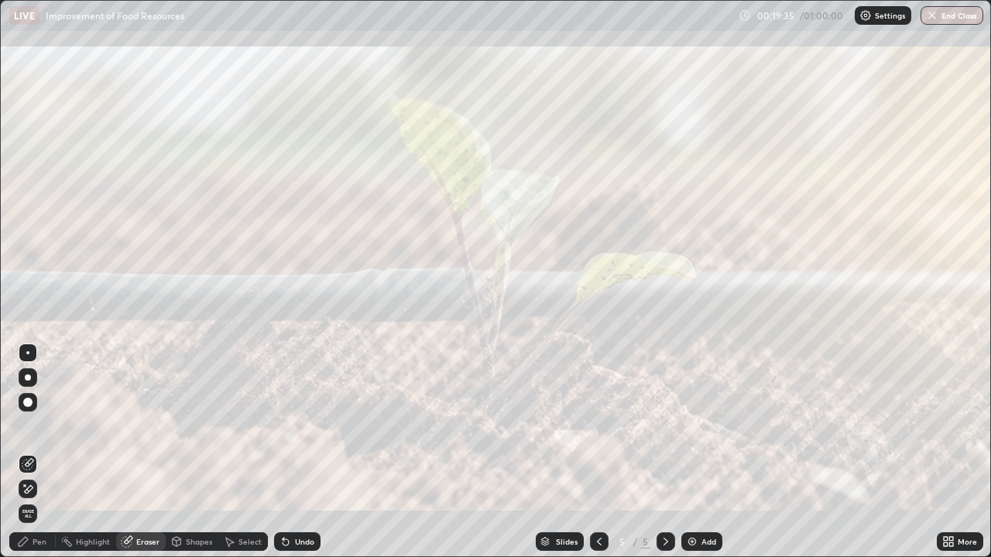
click at [946, 452] on icon at bounding box center [945, 544] width 4 height 4
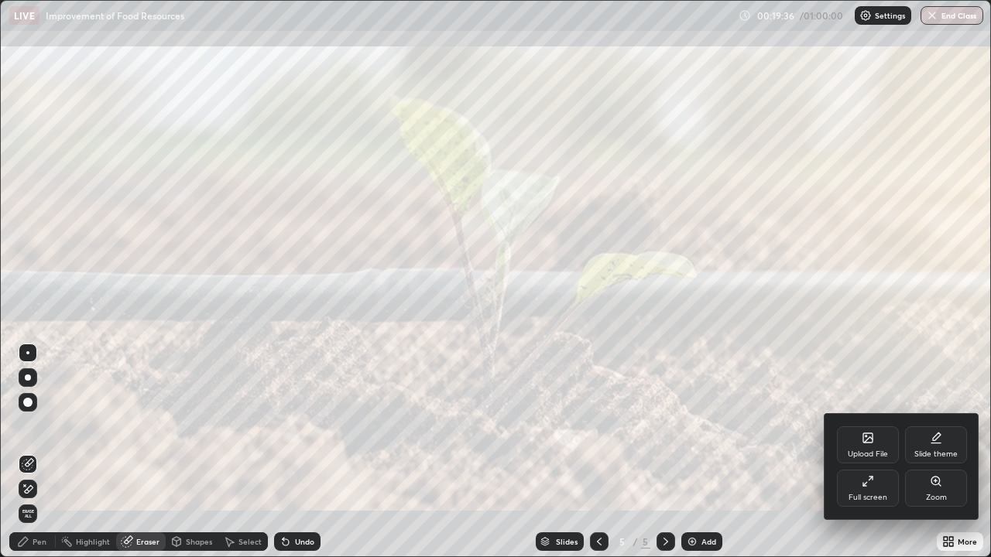
click at [854, 441] on div "Upload File" at bounding box center [868, 444] width 62 height 37
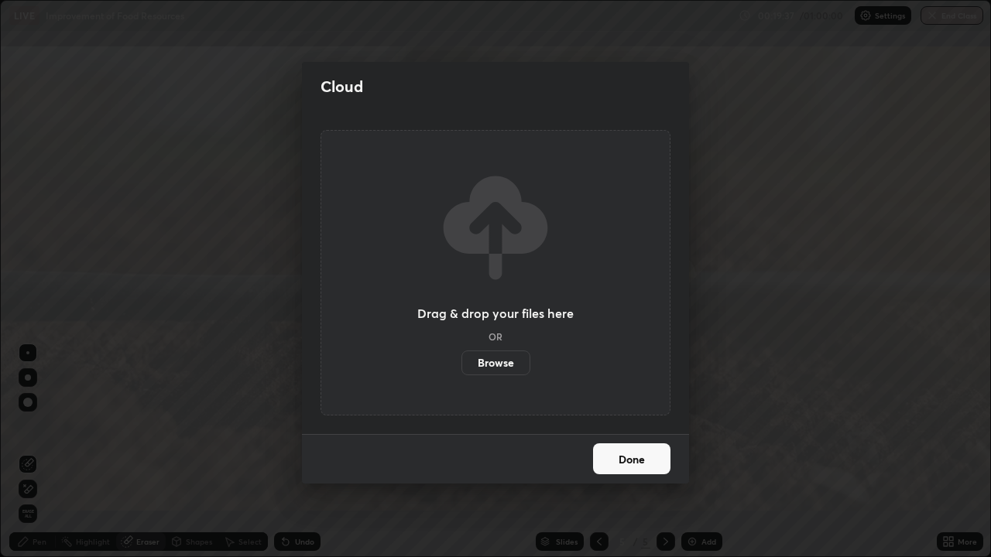
click at [503, 364] on label "Browse" at bounding box center [495, 363] width 69 height 25
click at [461, 364] on input "Browse" at bounding box center [461, 363] width 0 height 25
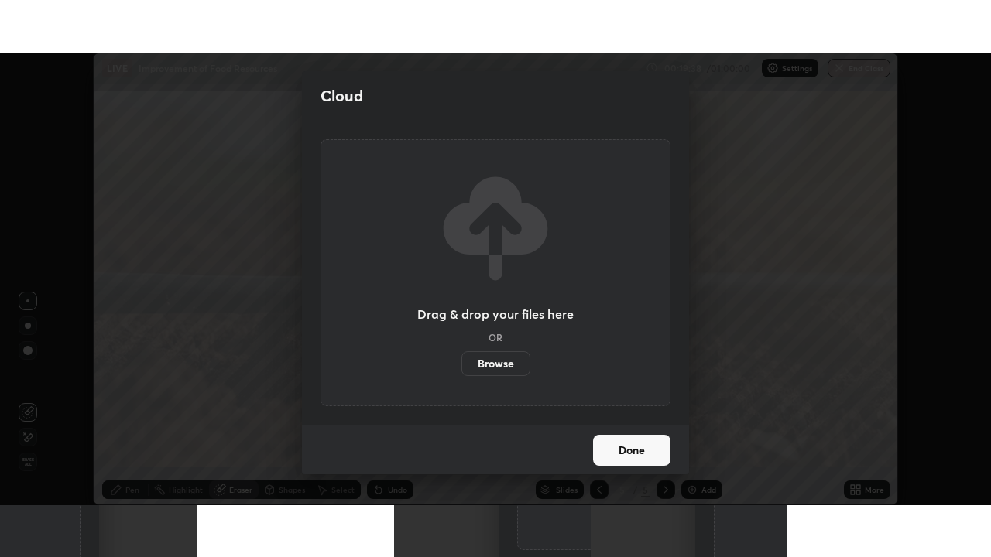
scroll to position [76937, 76399]
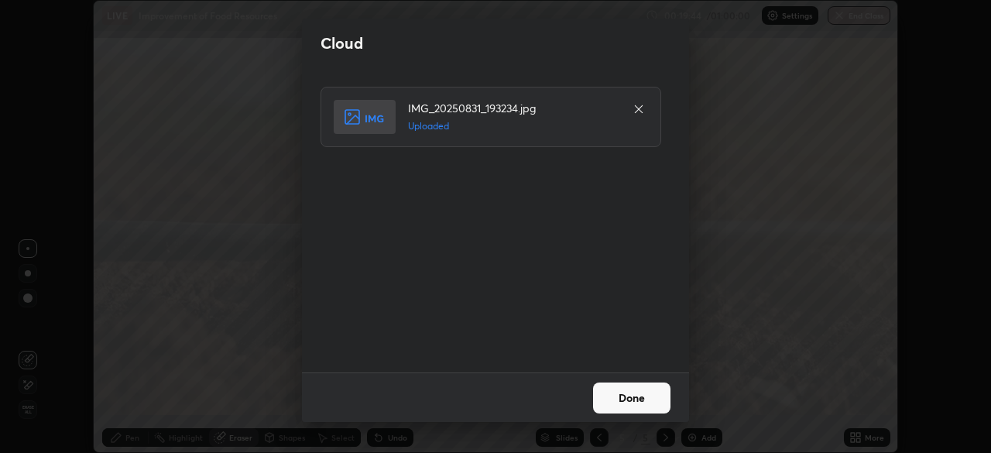
click at [629, 400] on button "Done" at bounding box center [631, 397] width 77 height 31
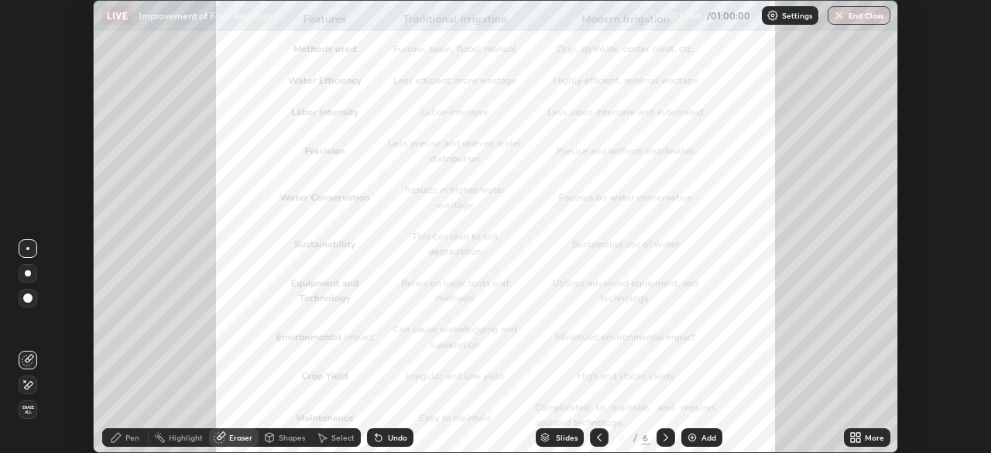
click at [856, 439] on icon at bounding box center [858, 440] width 4 height 4
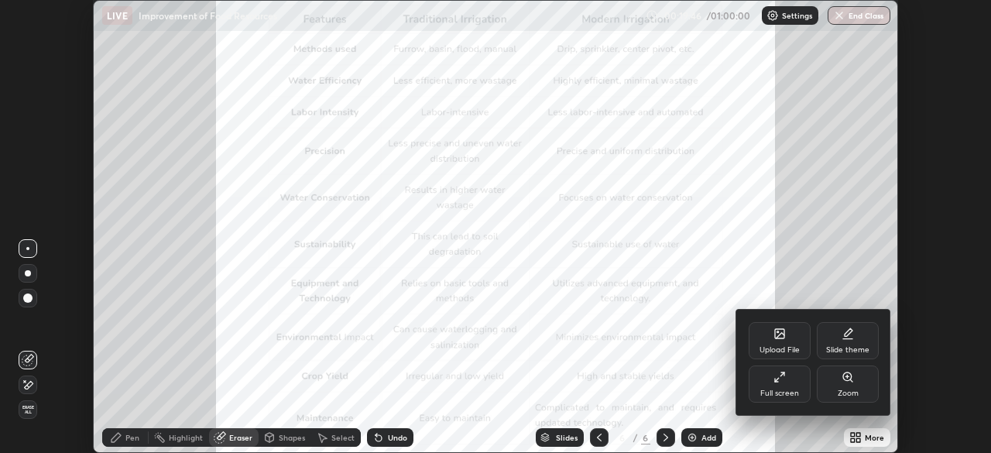
click at [783, 375] on icon at bounding box center [782, 373] width 3 height 3
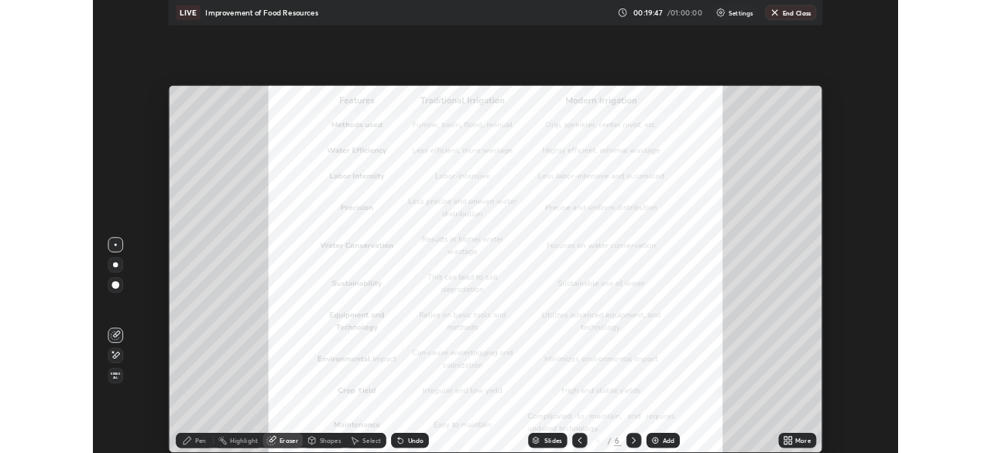
scroll to position [557, 991]
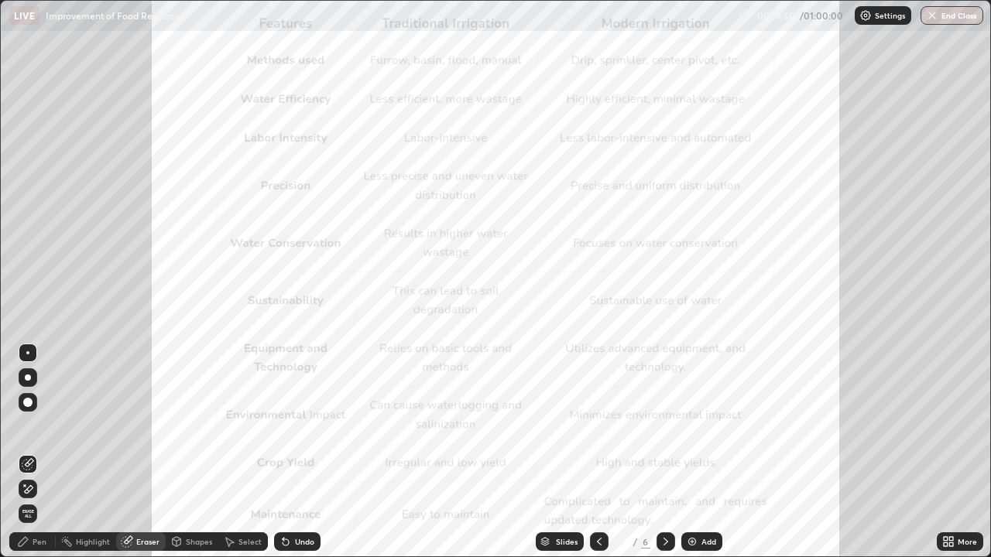
click at [46, 452] on div "Pen" at bounding box center [40, 542] width 14 height 8
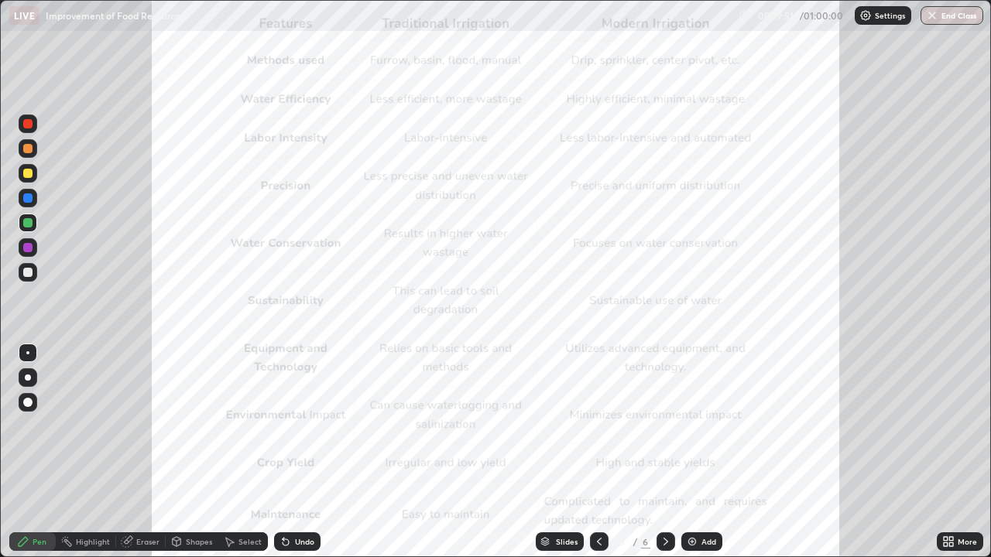
click at [33, 199] on div at bounding box center [28, 198] width 19 height 19
click at [597, 452] on icon at bounding box center [599, 542] width 12 height 12
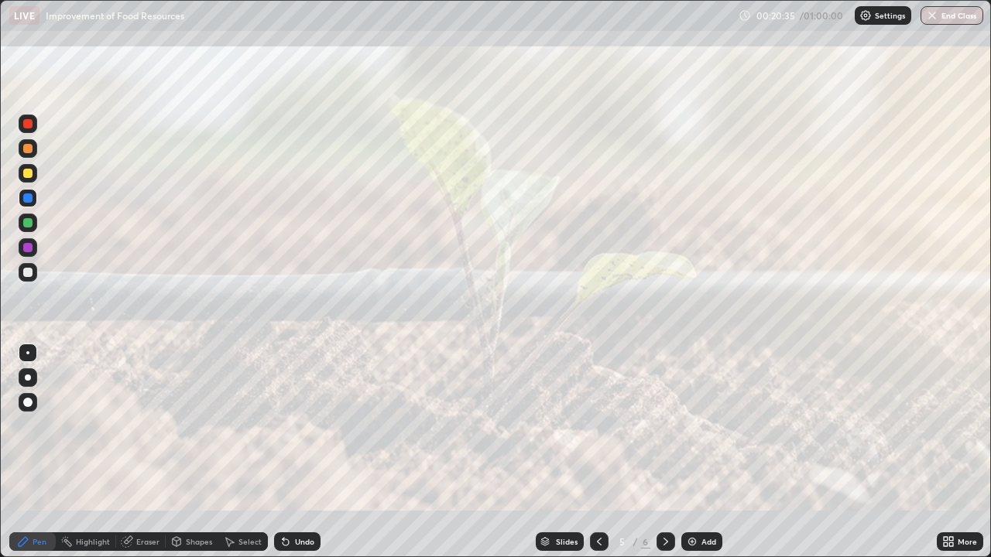
click at [593, 452] on icon at bounding box center [599, 542] width 12 height 12
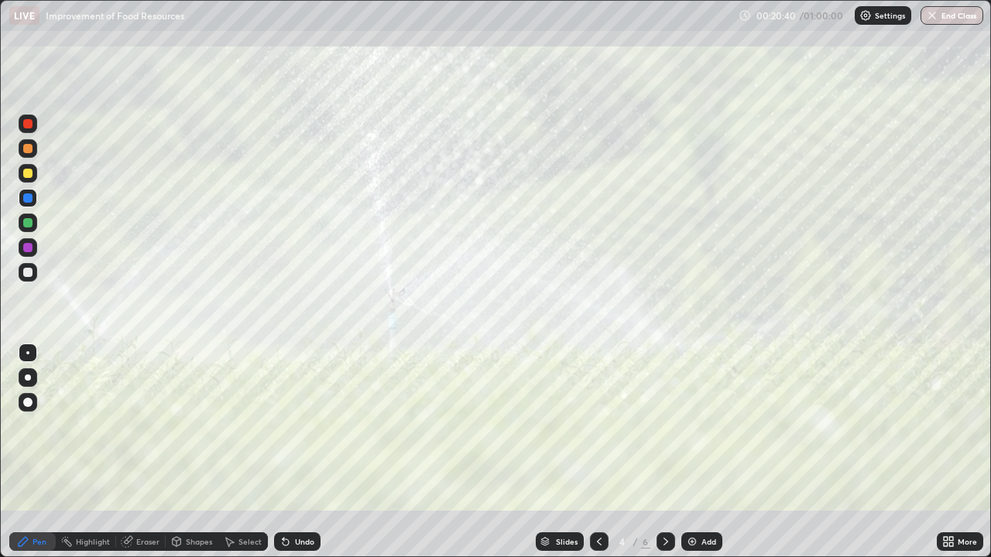
click at [664, 452] on icon at bounding box center [665, 542] width 12 height 12
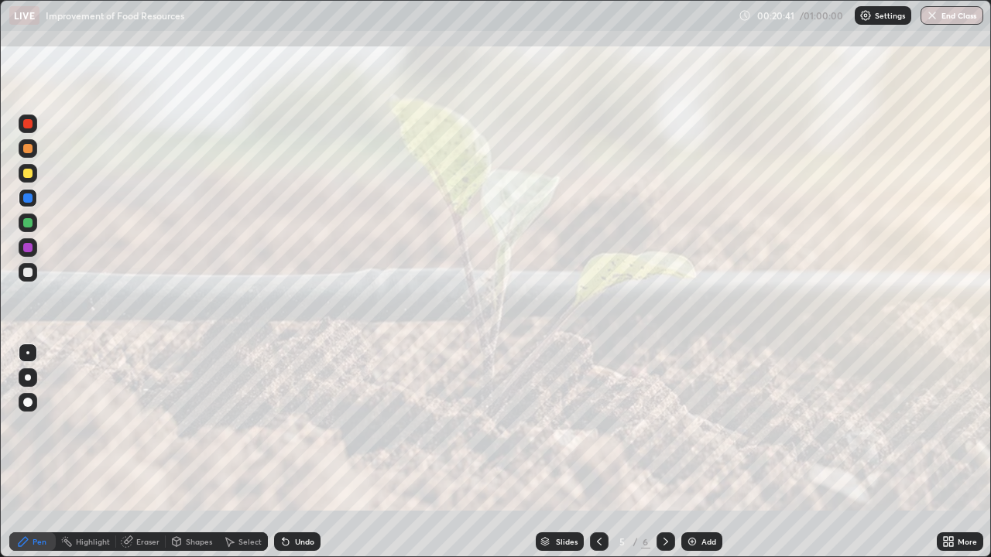
click at [666, 452] on icon at bounding box center [665, 542] width 12 height 12
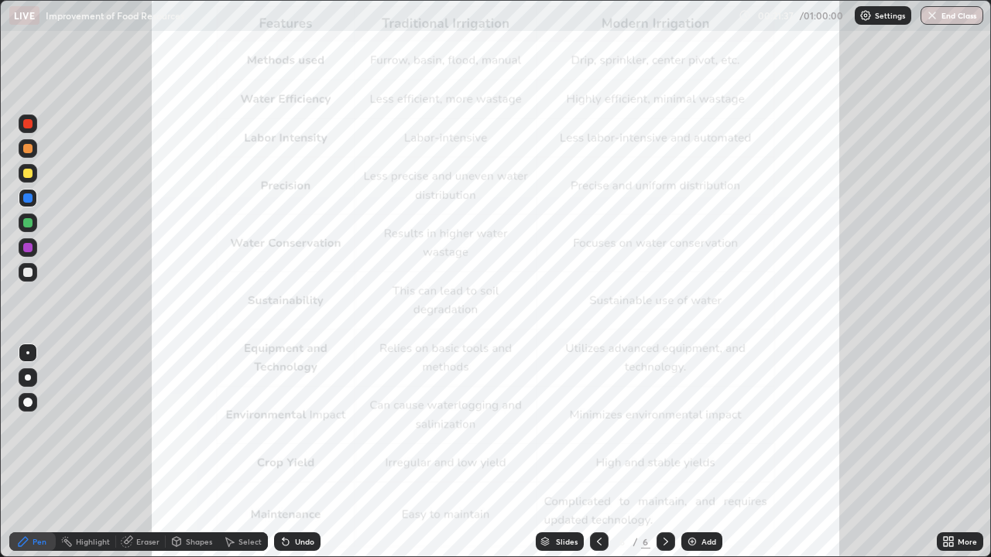
click at [34, 122] on div at bounding box center [28, 124] width 19 height 19
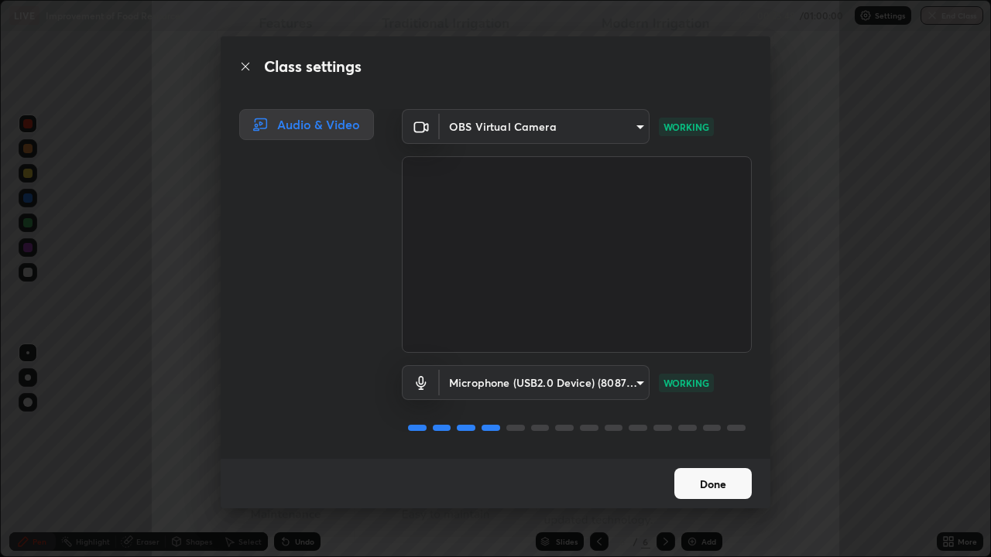
click at [708, 452] on button "Done" at bounding box center [712, 483] width 77 height 31
click at [701, 452] on button "Done" at bounding box center [712, 483] width 77 height 31
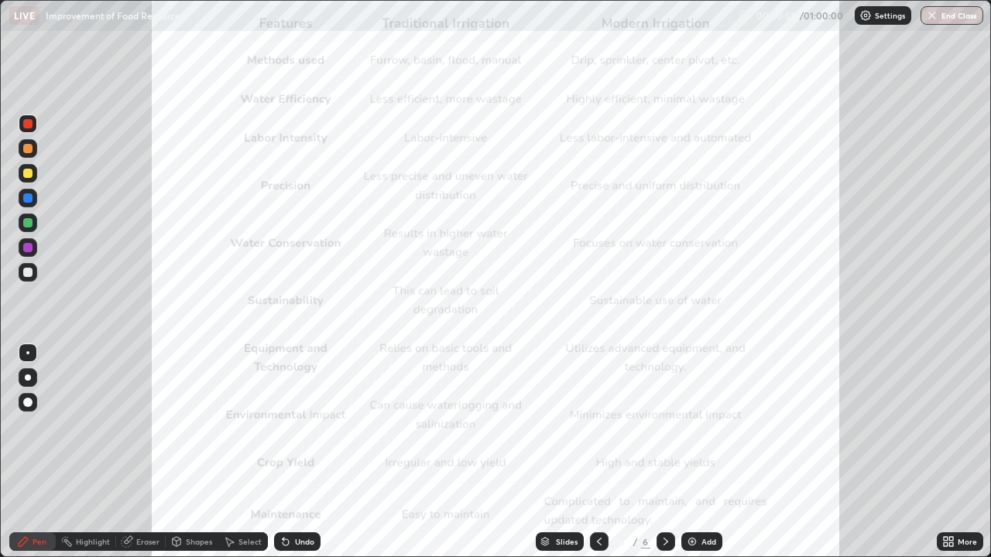
click at [948, 452] on icon at bounding box center [948, 542] width 12 height 12
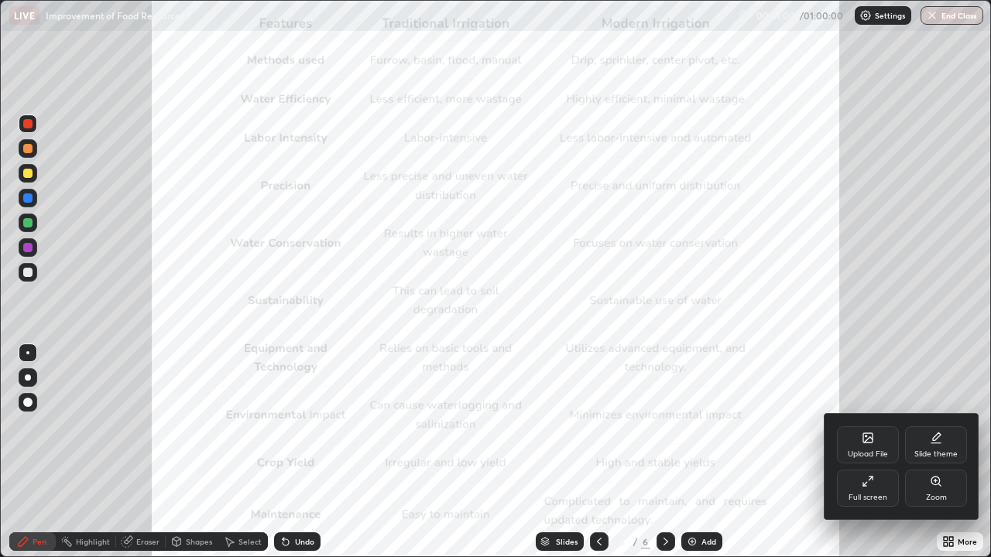
click at [769, 452] on div at bounding box center [495, 278] width 991 height 557
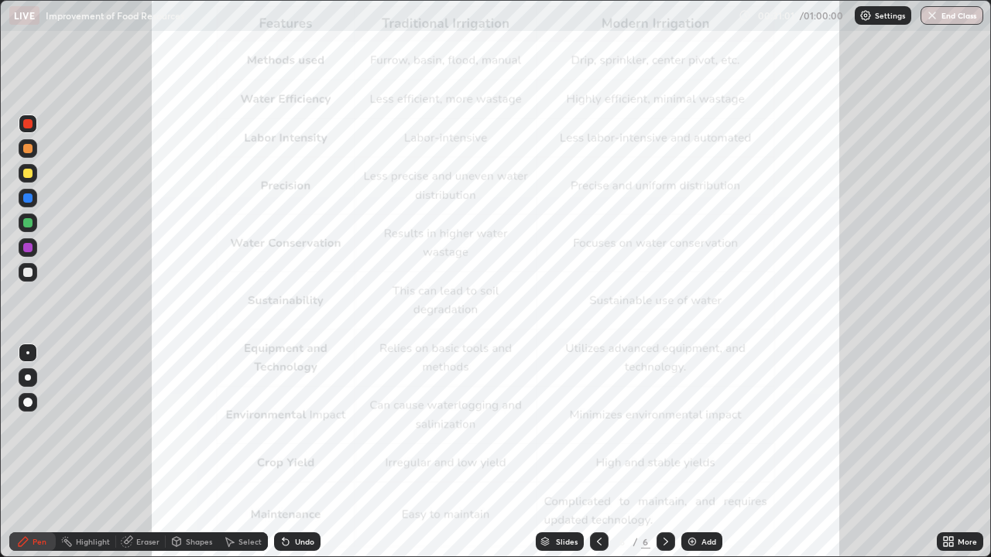
click at [693, 452] on img at bounding box center [692, 542] width 12 height 12
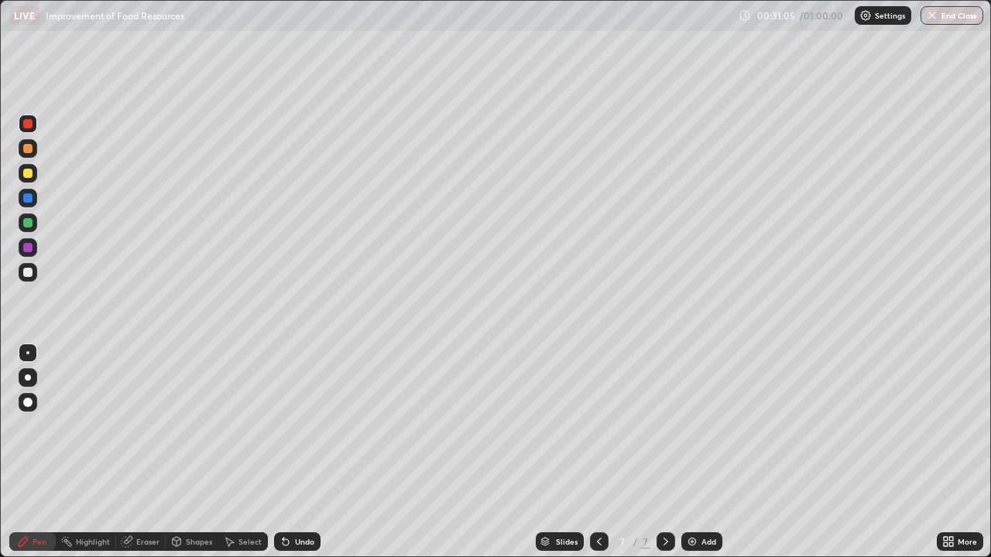
click at [29, 201] on div at bounding box center [27, 197] width 9 height 9
click at [30, 378] on div at bounding box center [28, 378] width 6 height 6
click at [28, 272] on div at bounding box center [27, 272] width 9 height 9
click at [29, 354] on div at bounding box center [27, 352] width 3 height 3
click at [283, 452] on icon at bounding box center [285, 542] width 6 height 6
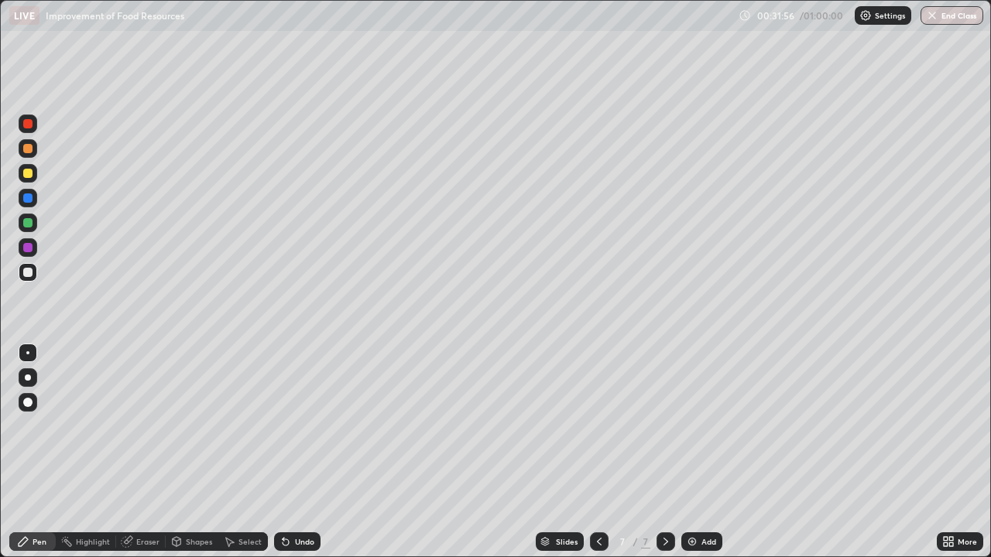
click at [299, 452] on div "Undo" at bounding box center [304, 542] width 19 height 8
click at [29, 227] on div at bounding box center [27, 222] width 9 height 9
click at [950, 452] on icon at bounding box center [951, 539] width 4 height 4
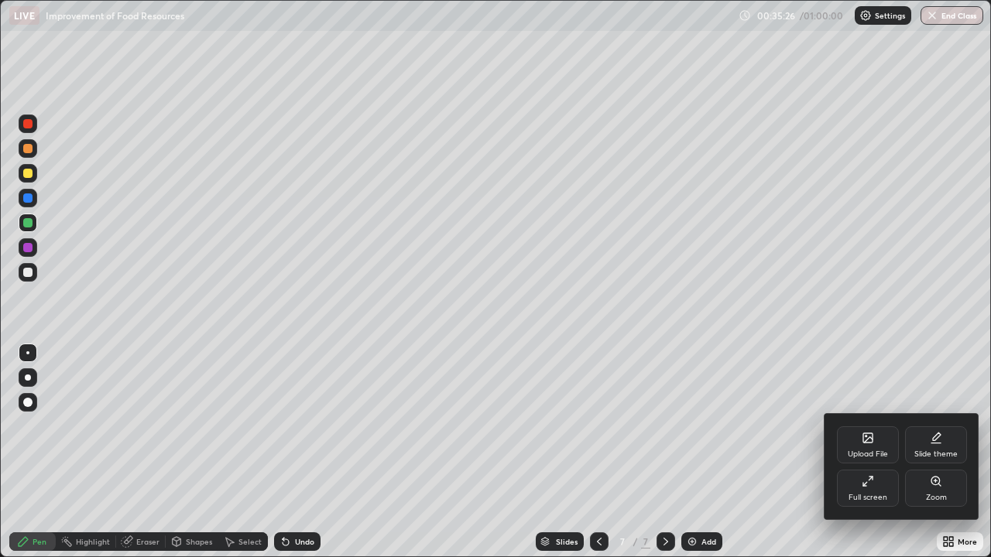
click at [854, 440] on div "Upload File" at bounding box center [868, 444] width 62 height 37
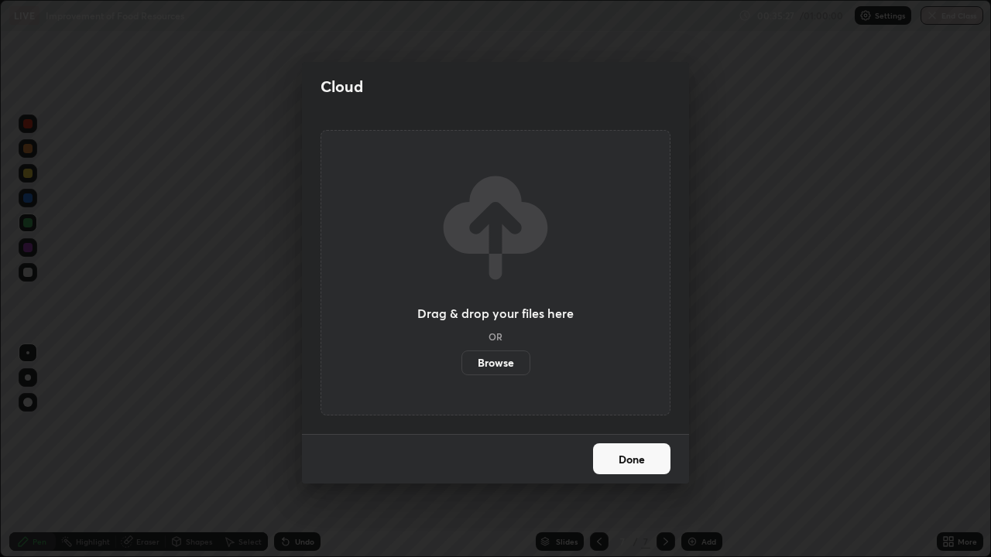
click at [505, 365] on label "Browse" at bounding box center [495, 363] width 69 height 25
click at [461, 365] on input "Browse" at bounding box center [461, 363] width 0 height 25
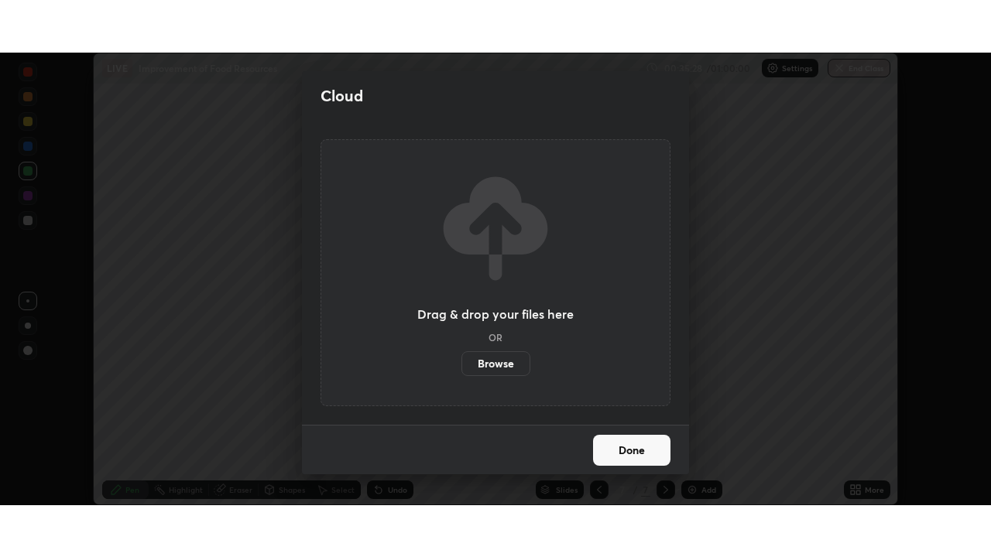
scroll to position [76937, 76399]
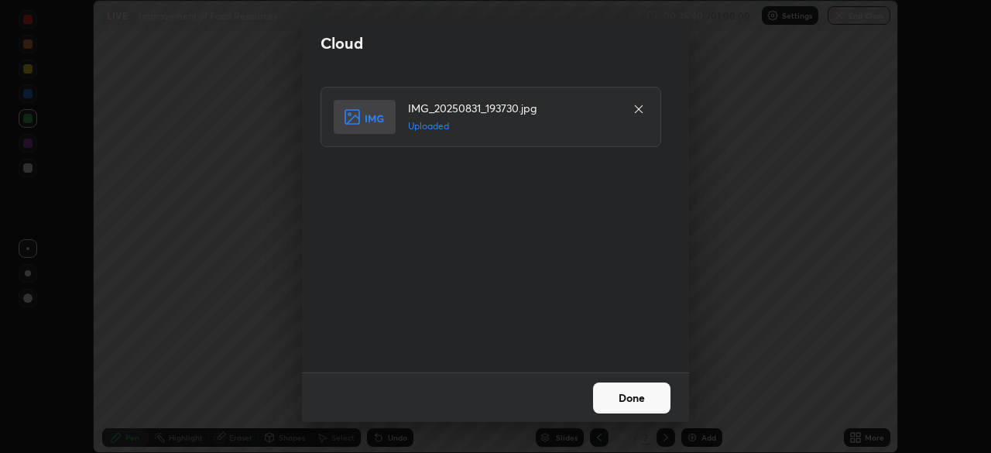
click at [620, 402] on button "Done" at bounding box center [631, 397] width 77 height 31
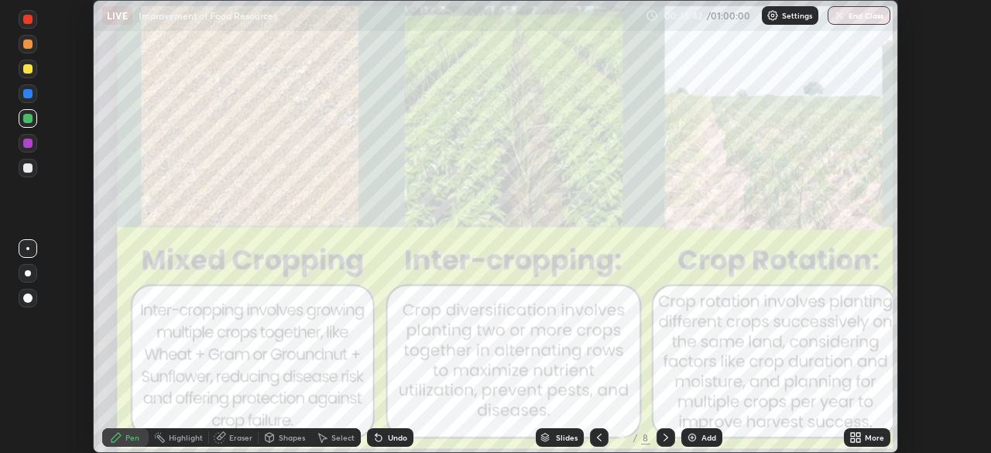
click at [854, 436] on icon at bounding box center [855, 437] width 12 height 12
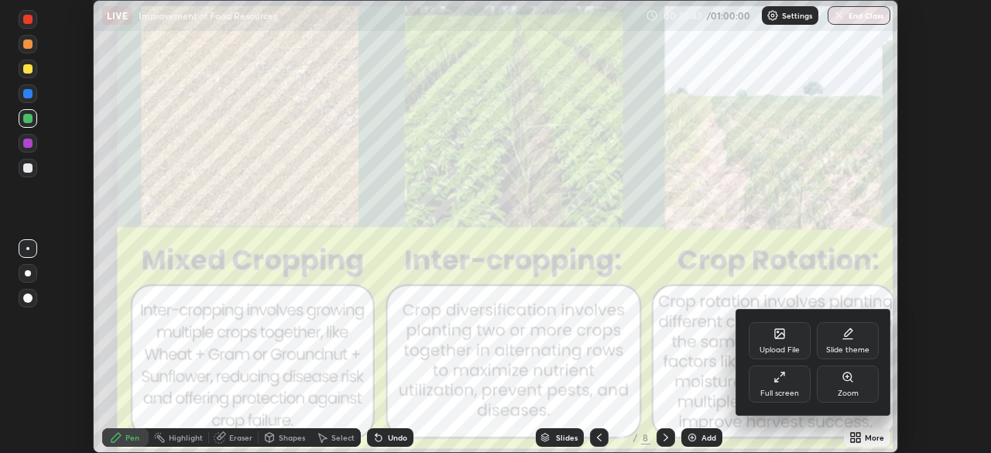
click at [784, 380] on icon at bounding box center [779, 377] width 12 height 12
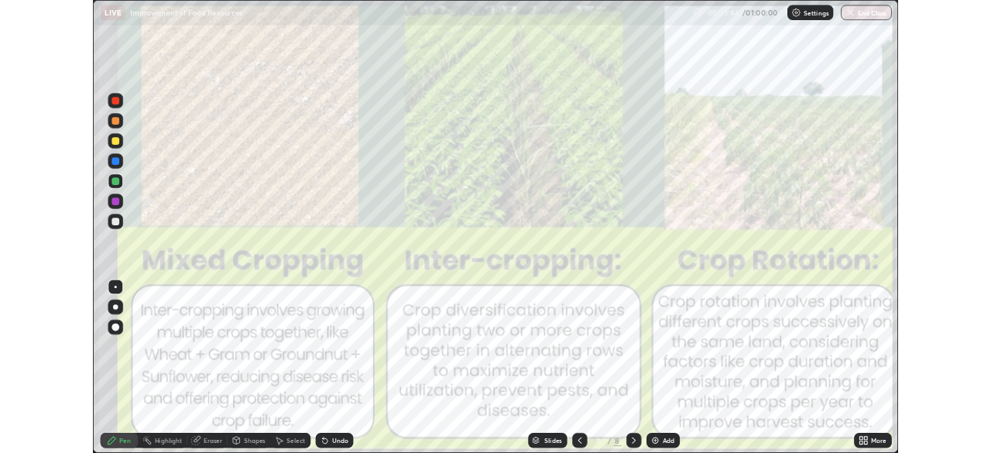
scroll to position [557, 991]
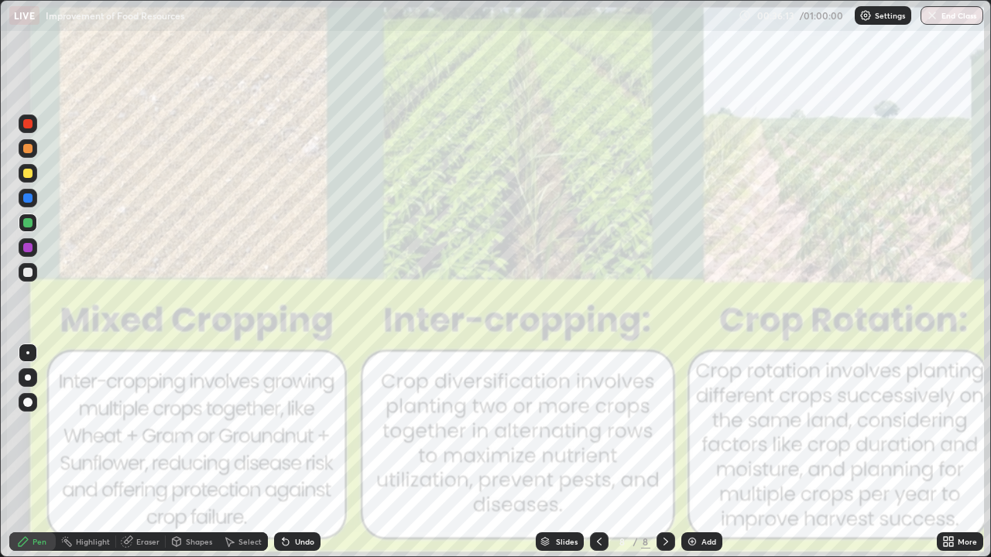
click at [665, 452] on icon at bounding box center [665, 542] width 12 height 12
click at [590, 452] on div at bounding box center [599, 541] width 19 height 19
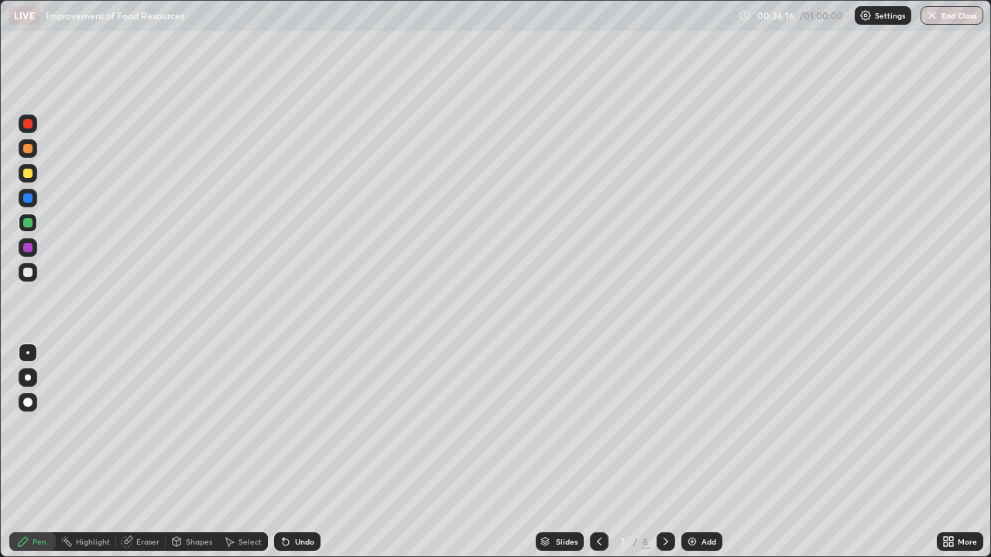
click at [29, 273] on div at bounding box center [27, 272] width 9 height 9
click at [289, 452] on icon at bounding box center [285, 542] width 12 height 12
click at [290, 452] on div "Undo" at bounding box center [297, 541] width 46 height 19
click at [36, 251] on div at bounding box center [28, 247] width 19 height 19
click at [595, 452] on icon at bounding box center [599, 542] width 12 height 12
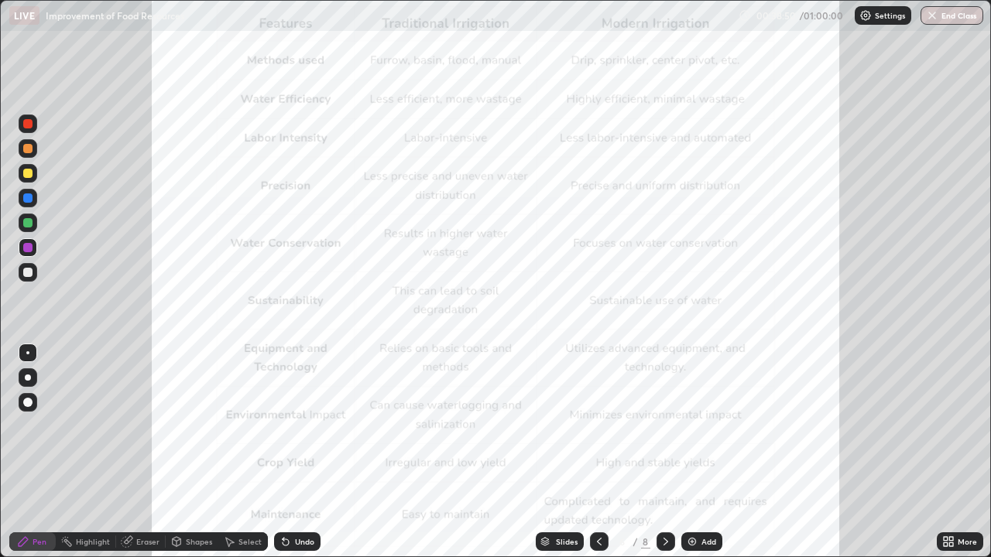
click at [663, 452] on icon at bounding box center [665, 542] width 12 height 12
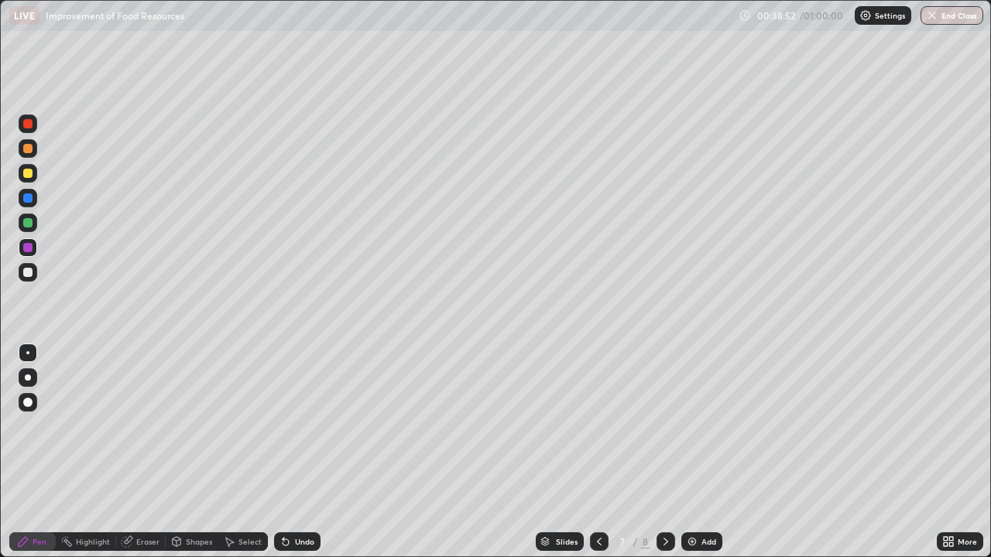
click at [664, 452] on icon at bounding box center [665, 542] width 12 height 12
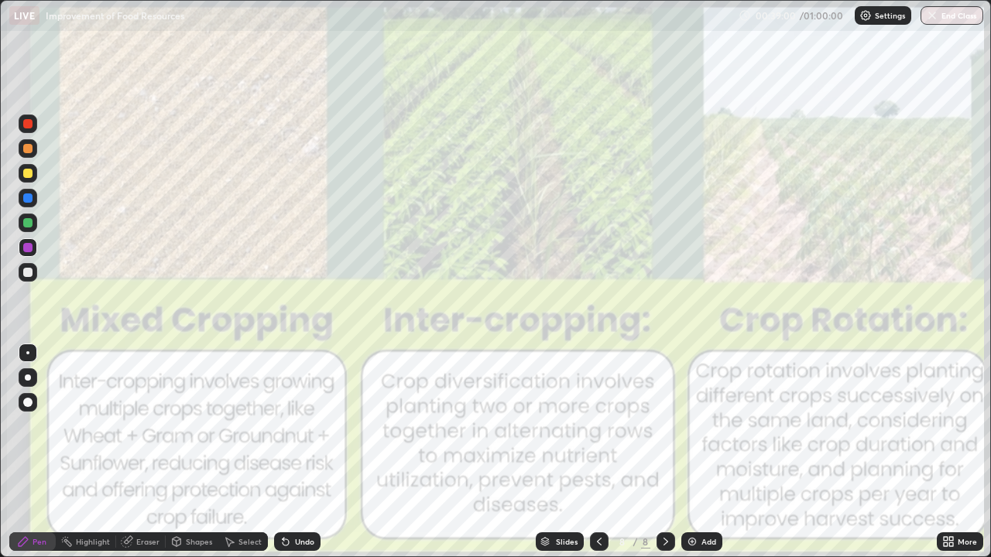
click at [596, 452] on icon at bounding box center [599, 542] width 12 height 12
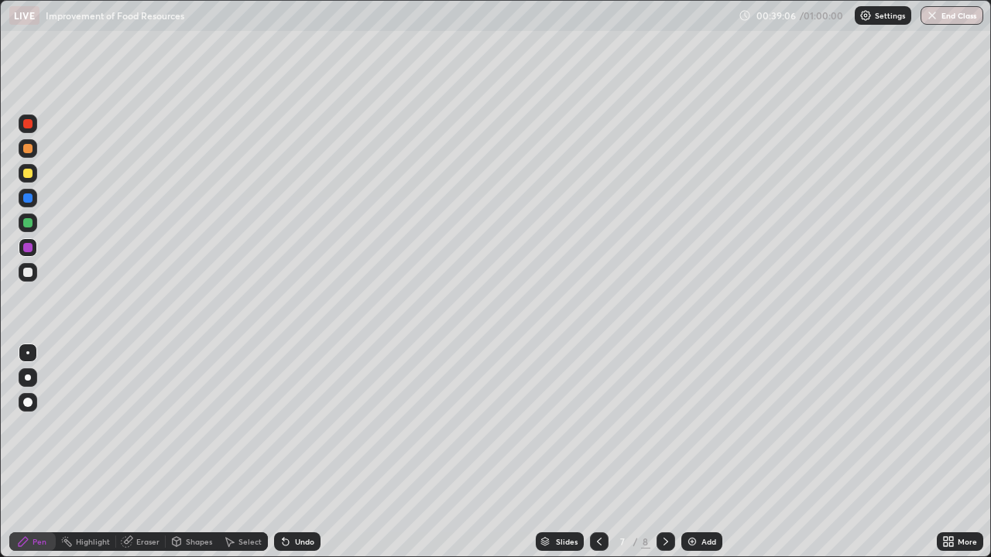
click at [663, 452] on icon at bounding box center [665, 542] width 5 height 8
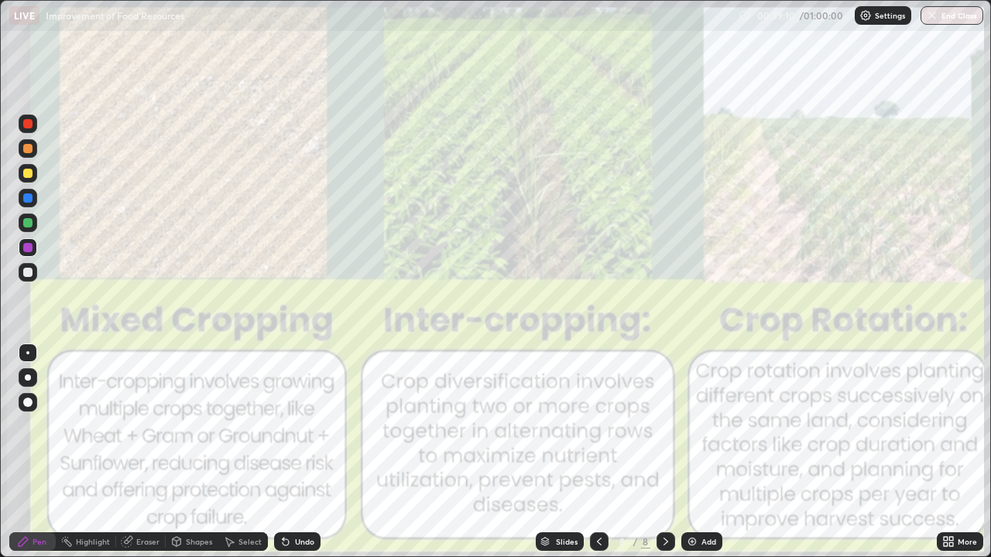
click at [945, 452] on icon at bounding box center [945, 544] width 4 height 4
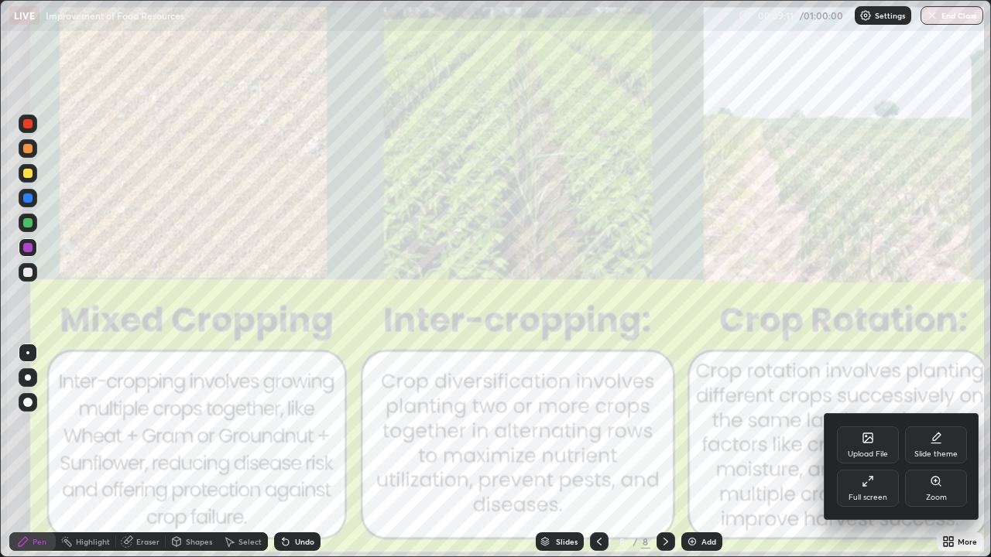
click at [861, 443] on div "Upload File" at bounding box center [868, 444] width 62 height 37
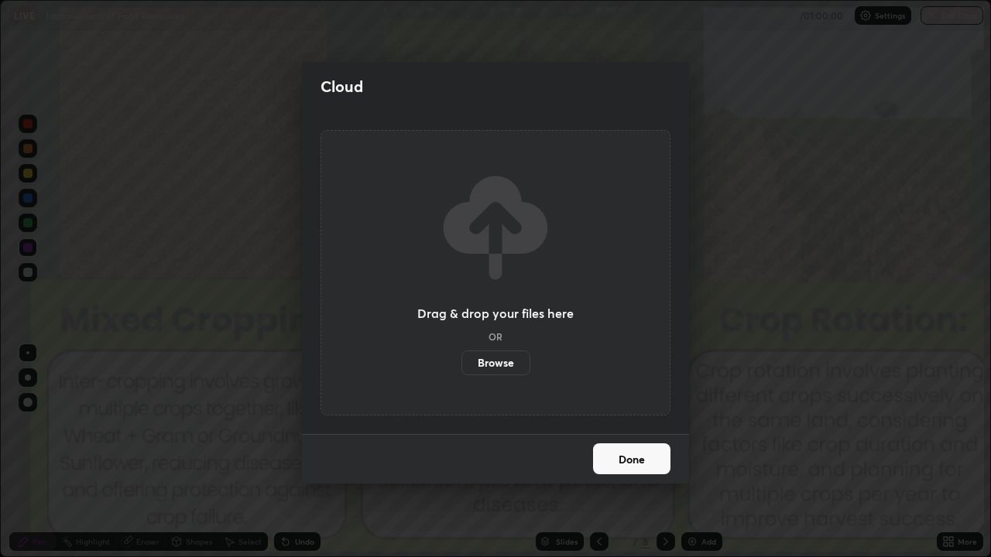
click at [512, 366] on label "Browse" at bounding box center [495, 363] width 69 height 25
click at [461, 366] on input "Browse" at bounding box center [461, 363] width 0 height 25
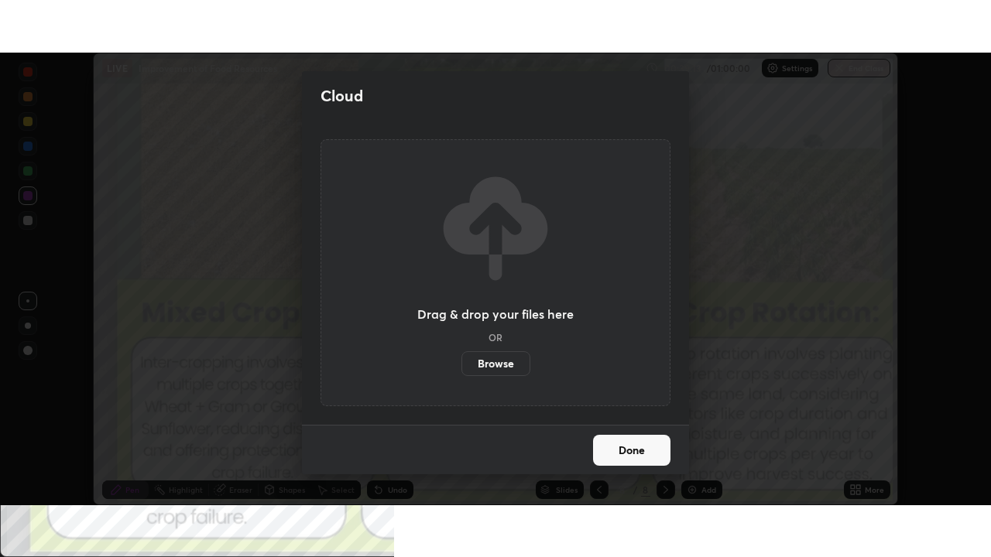
scroll to position [76937, 76399]
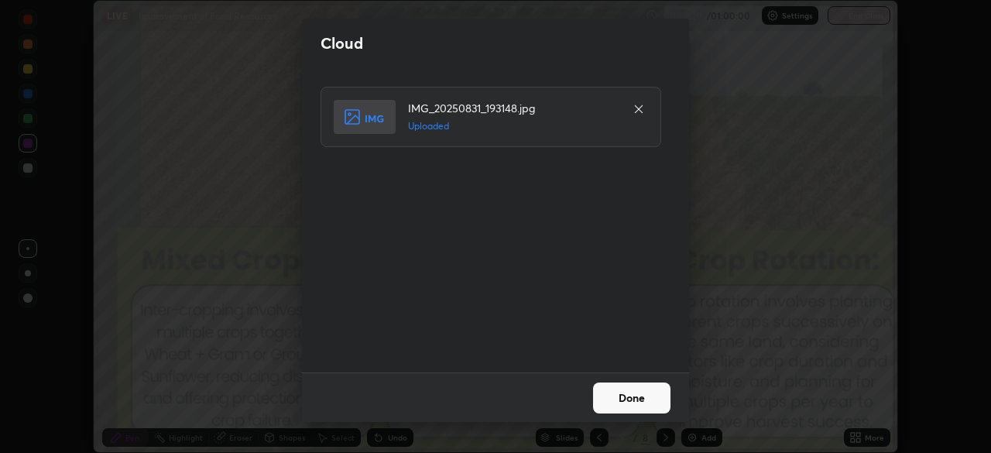
click at [616, 396] on button "Done" at bounding box center [631, 397] width 77 height 31
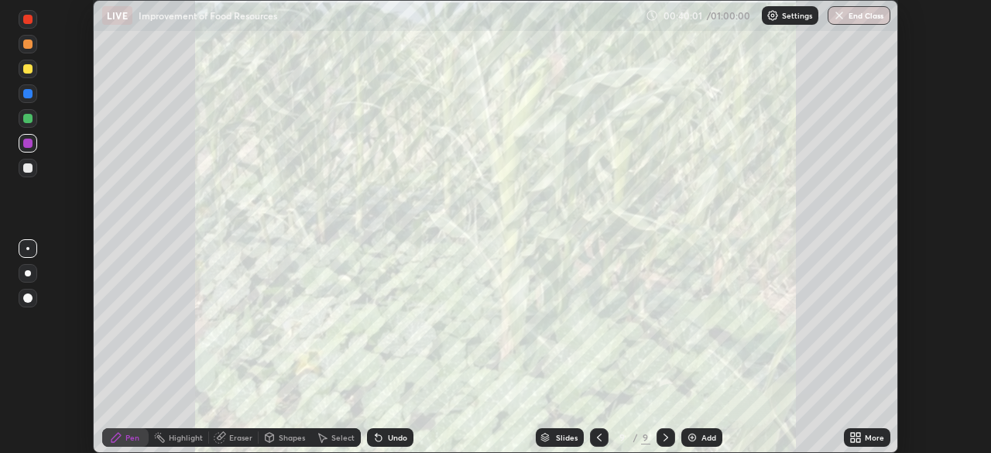
click at [857, 440] on icon at bounding box center [858, 440] width 4 height 4
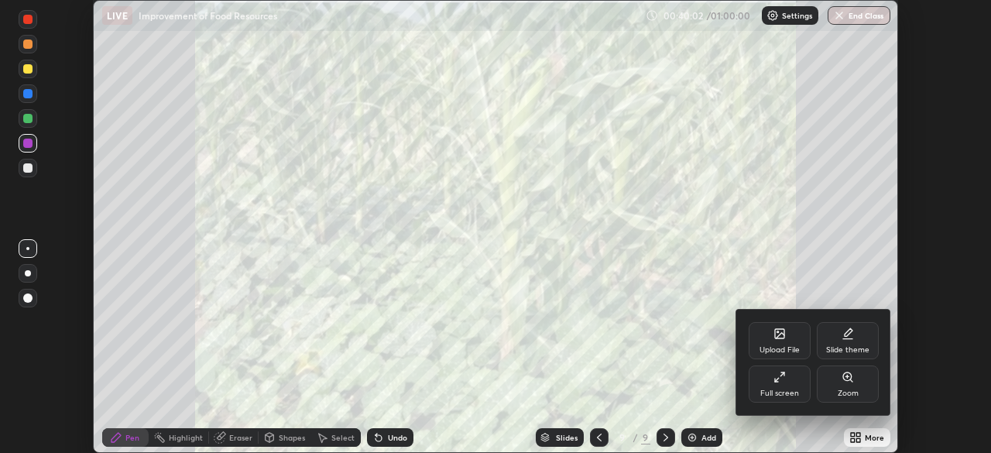
click at [784, 346] on div "Upload File" at bounding box center [779, 350] width 40 height 8
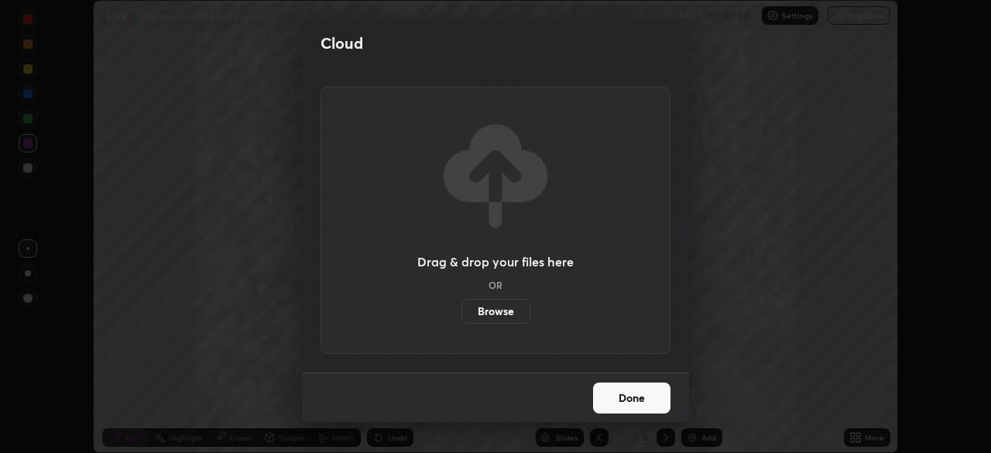
click at [515, 311] on label "Browse" at bounding box center [495, 311] width 69 height 25
click at [461, 311] on input "Browse" at bounding box center [461, 311] width 0 height 25
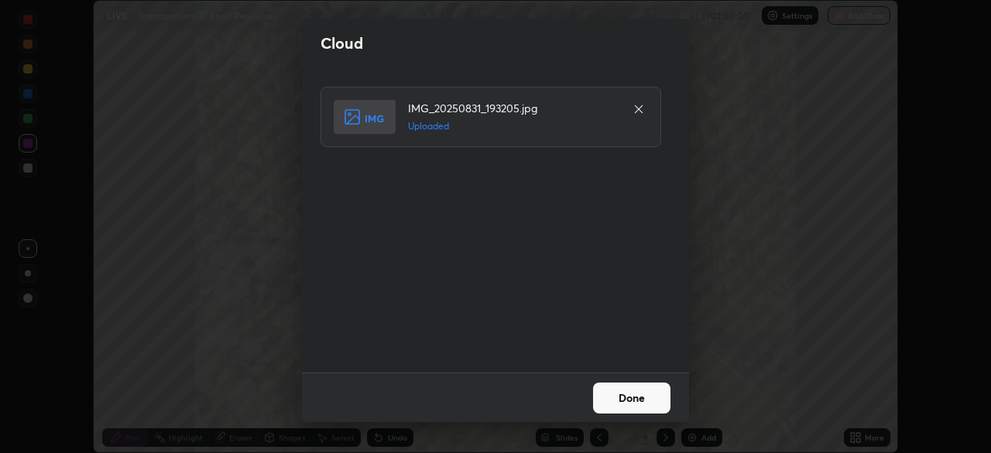
click at [620, 402] on button "Done" at bounding box center [631, 397] width 77 height 31
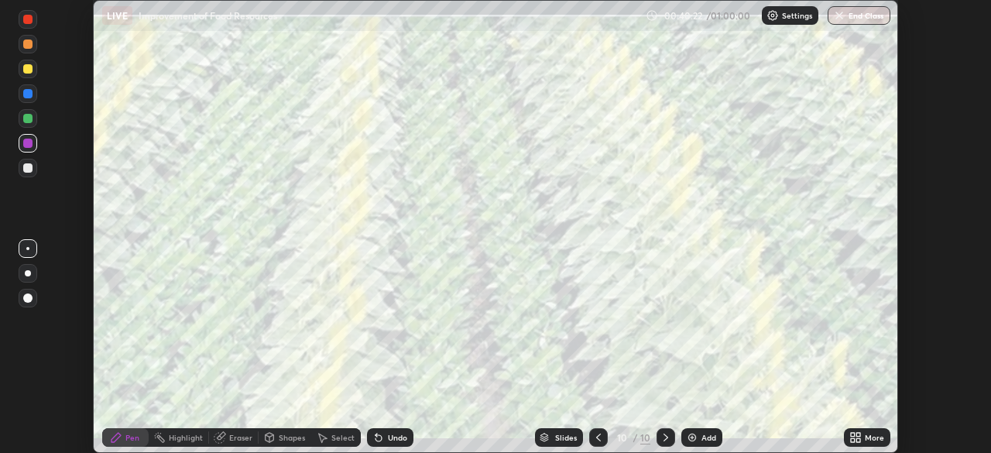
click at [871, 437] on div "More" at bounding box center [873, 437] width 19 height 8
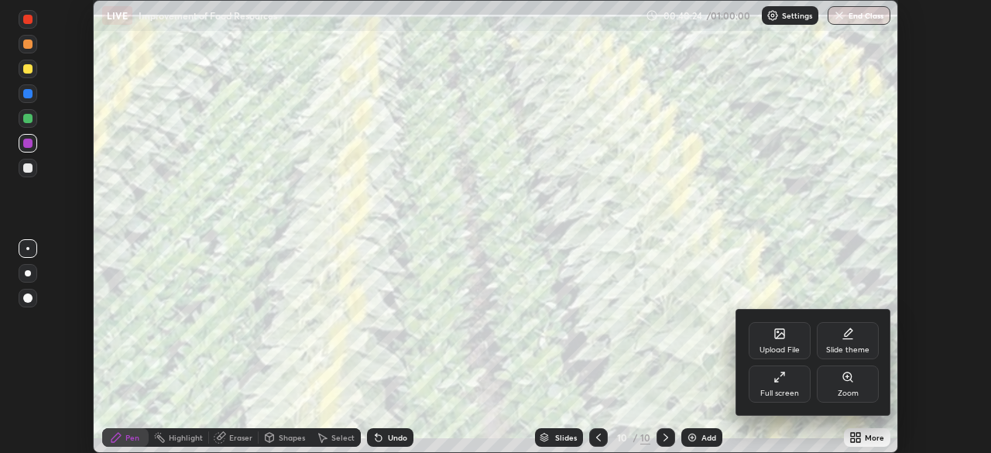
click at [775, 341] on div "Upload File" at bounding box center [779, 340] width 62 height 37
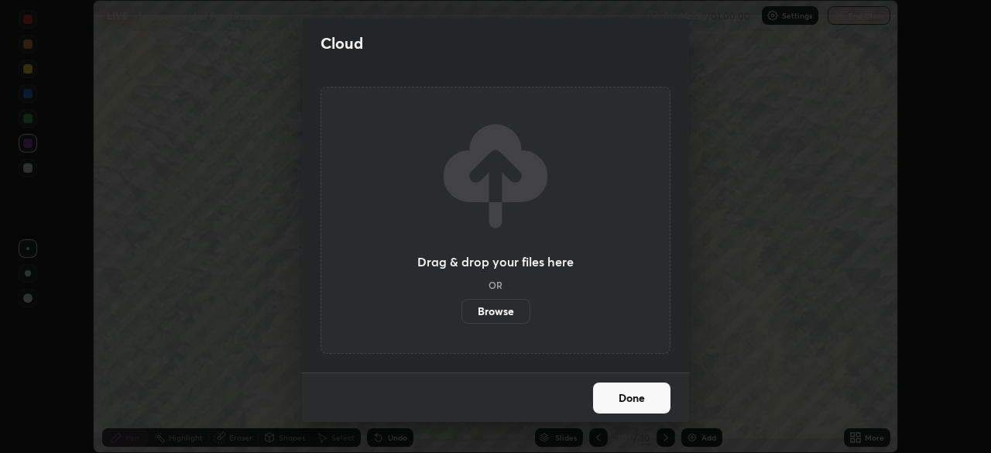
click at [504, 313] on label "Browse" at bounding box center [495, 311] width 69 height 25
click at [461, 313] on input "Browse" at bounding box center [461, 311] width 0 height 25
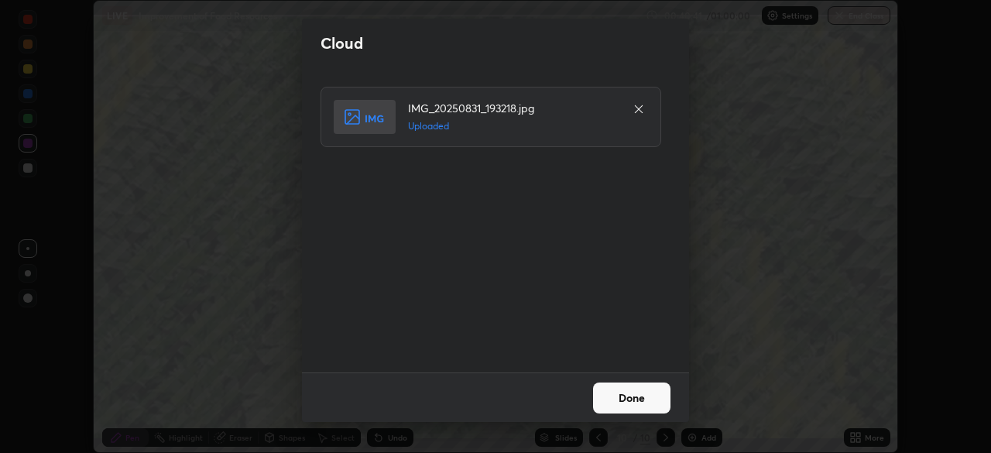
click at [629, 397] on button "Done" at bounding box center [631, 397] width 77 height 31
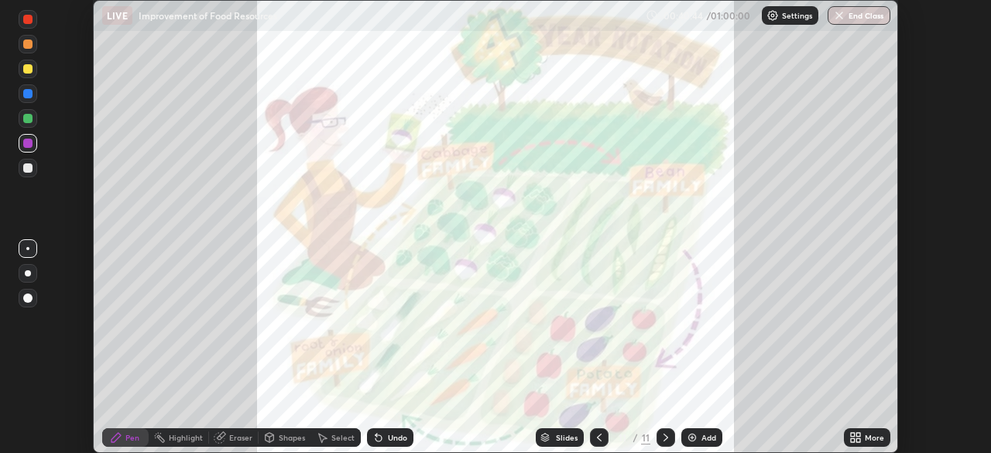
click at [854, 436] on icon at bounding box center [853, 435] width 4 height 4
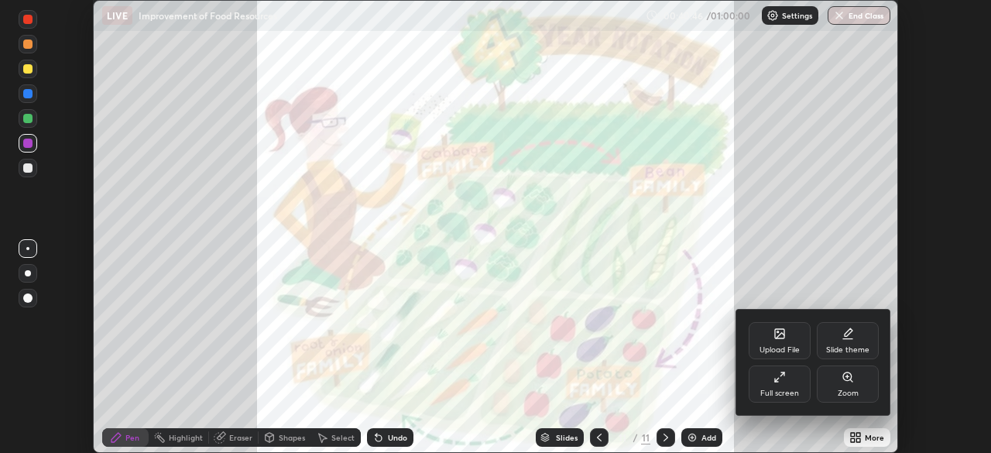
click at [791, 383] on div "Full screen" at bounding box center [779, 383] width 62 height 37
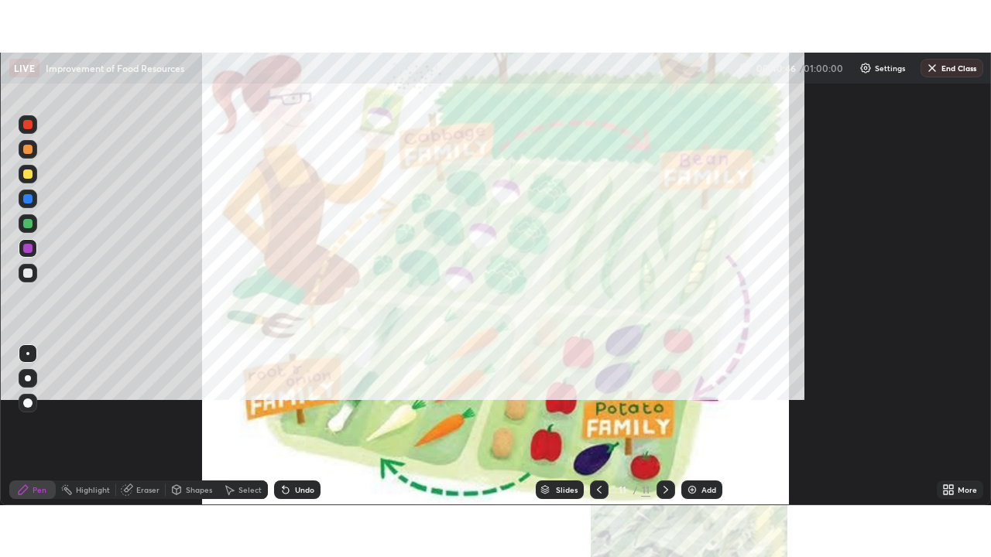
scroll to position [557, 991]
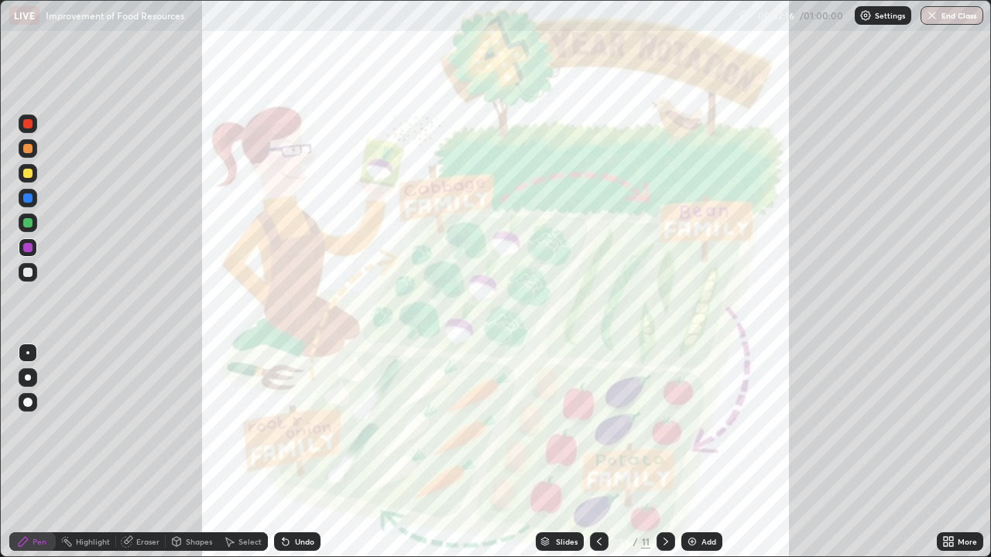
click at [597, 452] on icon at bounding box center [599, 542] width 12 height 12
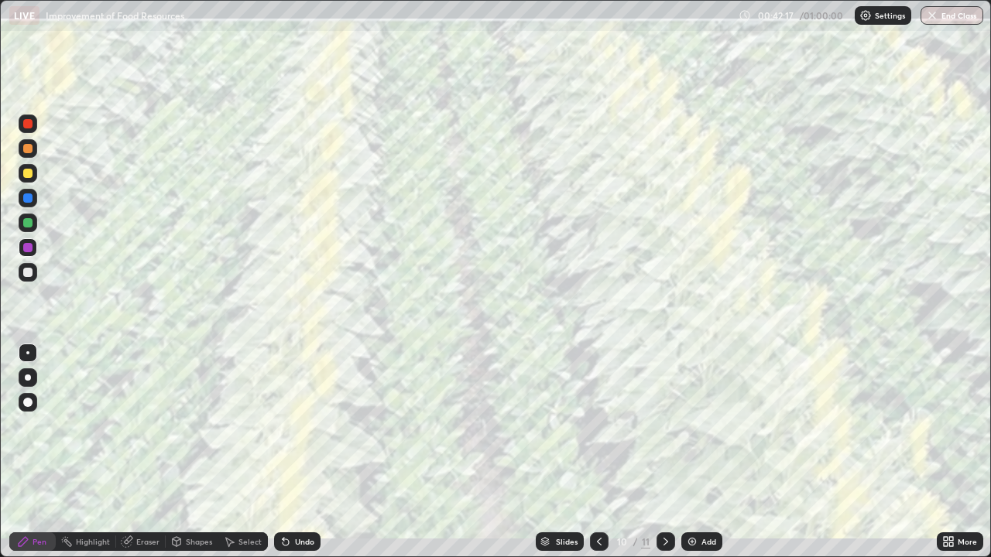
click at [595, 452] on icon at bounding box center [599, 542] width 12 height 12
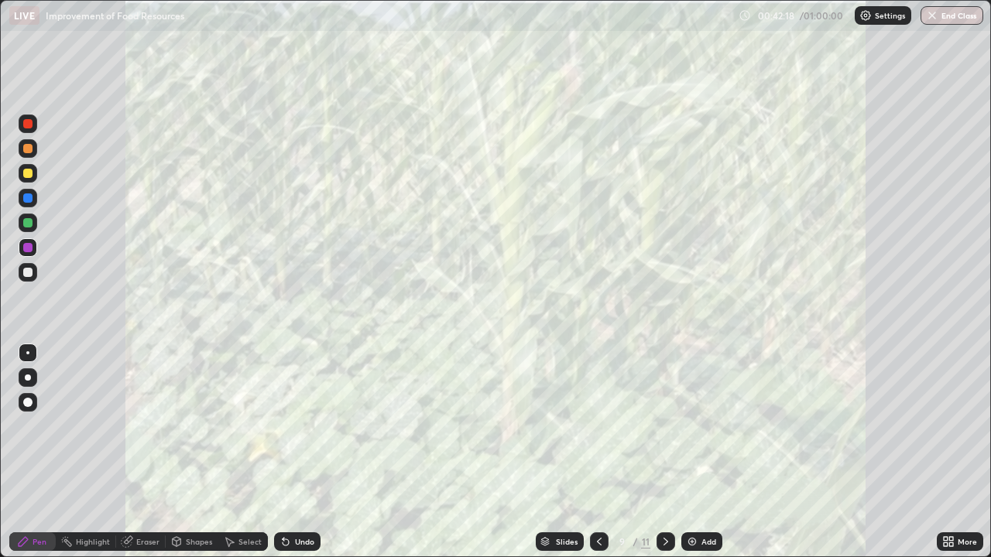
click at [597, 452] on icon at bounding box center [599, 542] width 12 height 12
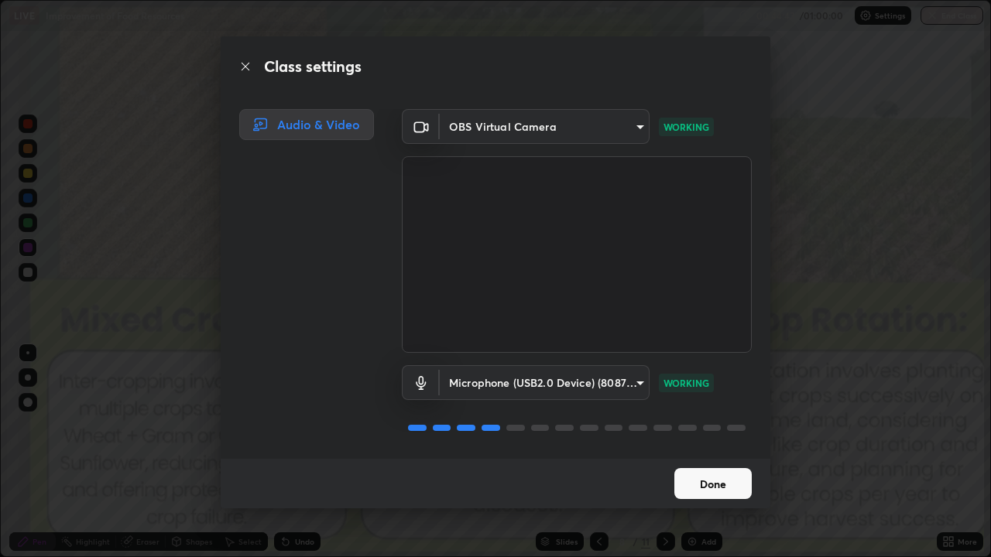
click at [699, 452] on button "Done" at bounding box center [712, 483] width 77 height 31
click at [701, 452] on button "Done" at bounding box center [712, 483] width 77 height 31
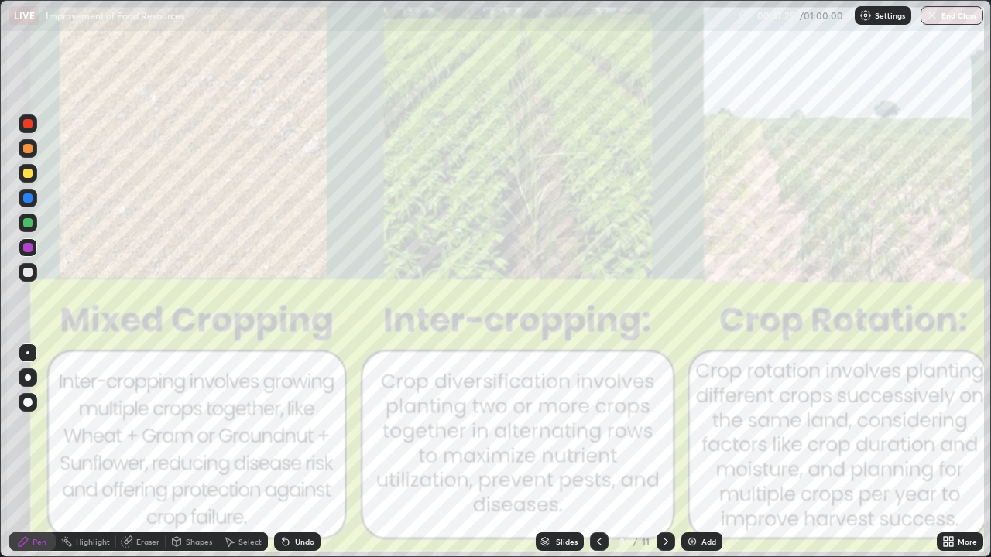
click at [25, 276] on div at bounding box center [27, 272] width 9 height 9
click at [26, 399] on div at bounding box center [27, 402] width 9 height 9
click at [24, 197] on div at bounding box center [27, 197] width 9 height 9
click at [28, 353] on div at bounding box center [27, 352] width 3 height 3
click at [659, 452] on icon at bounding box center [665, 542] width 12 height 12
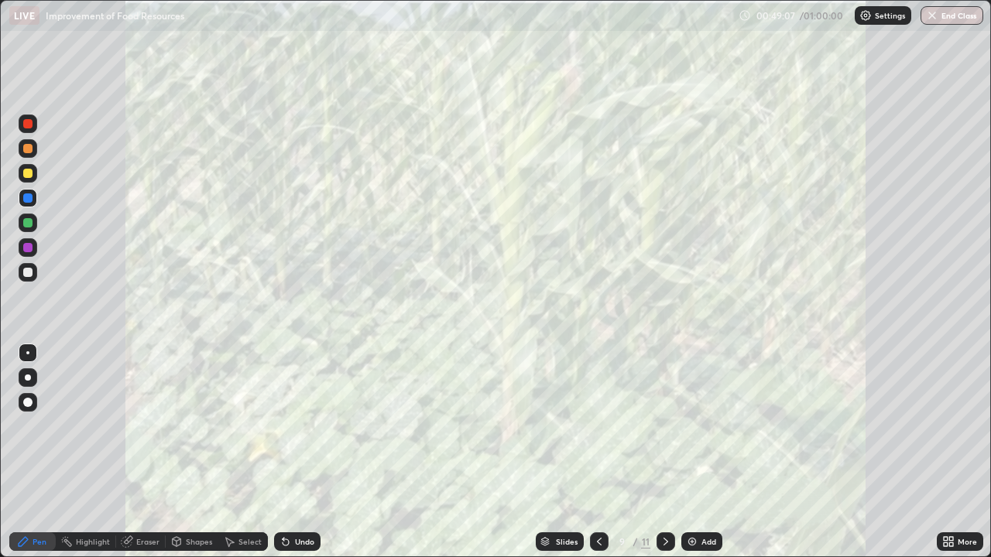
click at [664, 452] on icon at bounding box center [665, 542] width 12 height 12
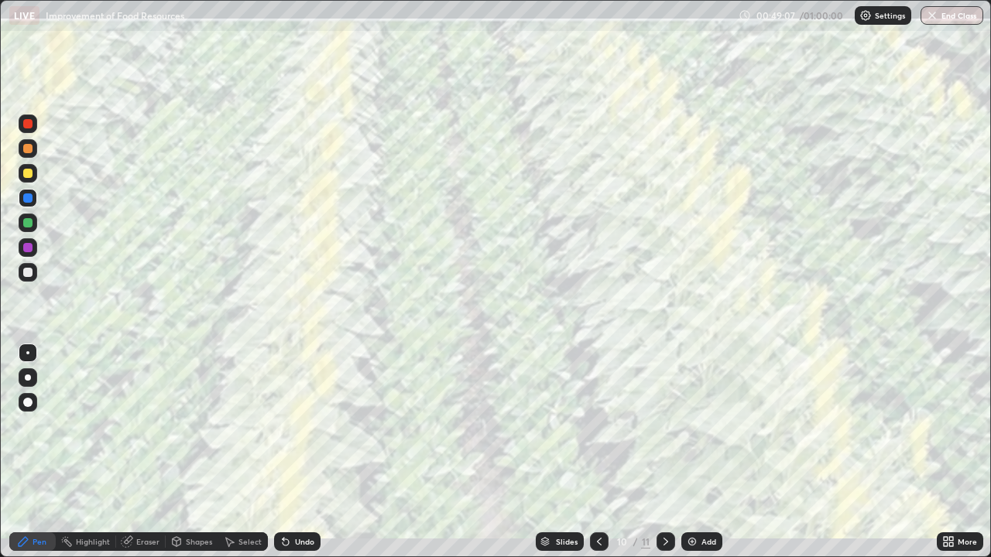
click at [663, 452] on icon at bounding box center [665, 542] width 12 height 12
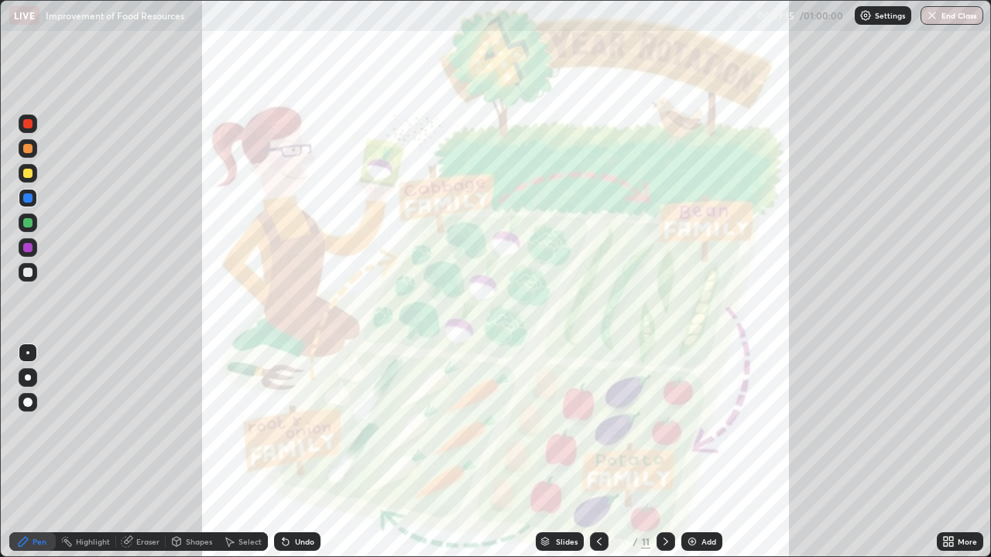
click at [689, 452] on img at bounding box center [692, 542] width 12 height 12
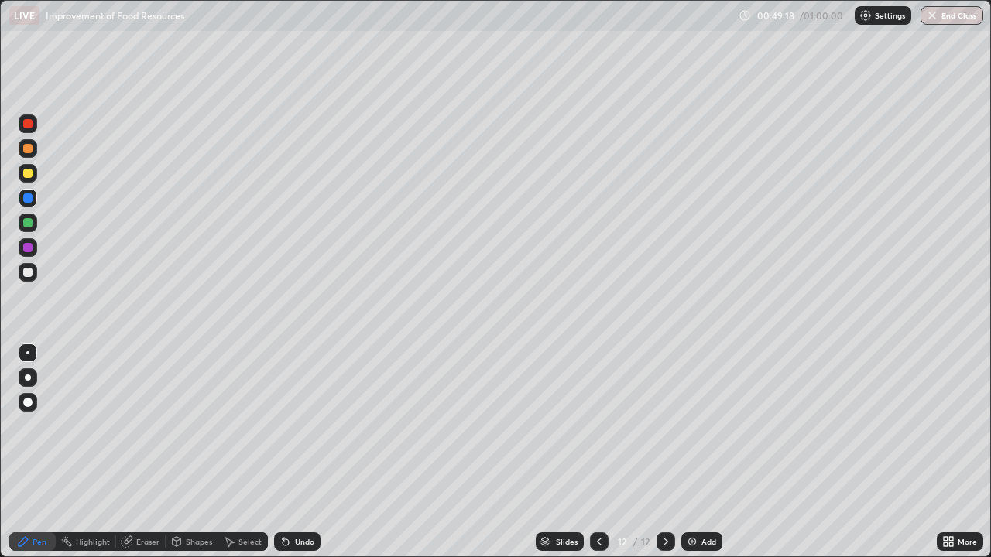
click at [27, 228] on div at bounding box center [28, 223] width 19 height 19
click at [29, 379] on div at bounding box center [28, 378] width 6 height 6
click at [27, 274] on div at bounding box center [27, 272] width 9 height 9
click at [26, 199] on div at bounding box center [27, 197] width 9 height 9
click at [32, 171] on div at bounding box center [27, 173] width 9 height 9
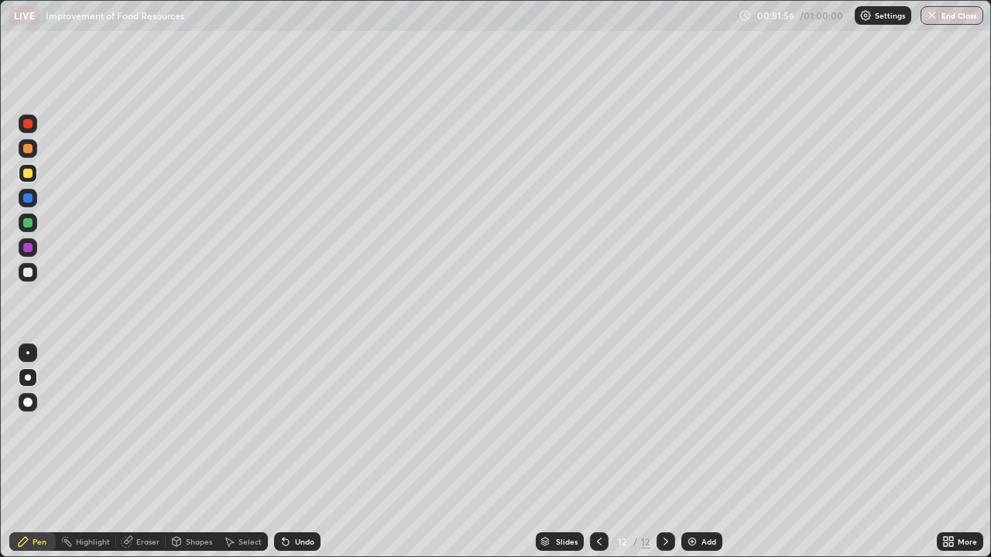
click at [31, 202] on div at bounding box center [28, 198] width 19 height 19
click at [26, 173] on div at bounding box center [27, 173] width 9 height 9
click at [30, 155] on div at bounding box center [28, 148] width 19 height 19
click at [32, 200] on div at bounding box center [27, 197] width 9 height 9
click at [28, 173] on div at bounding box center [27, 173] width 9 height 9
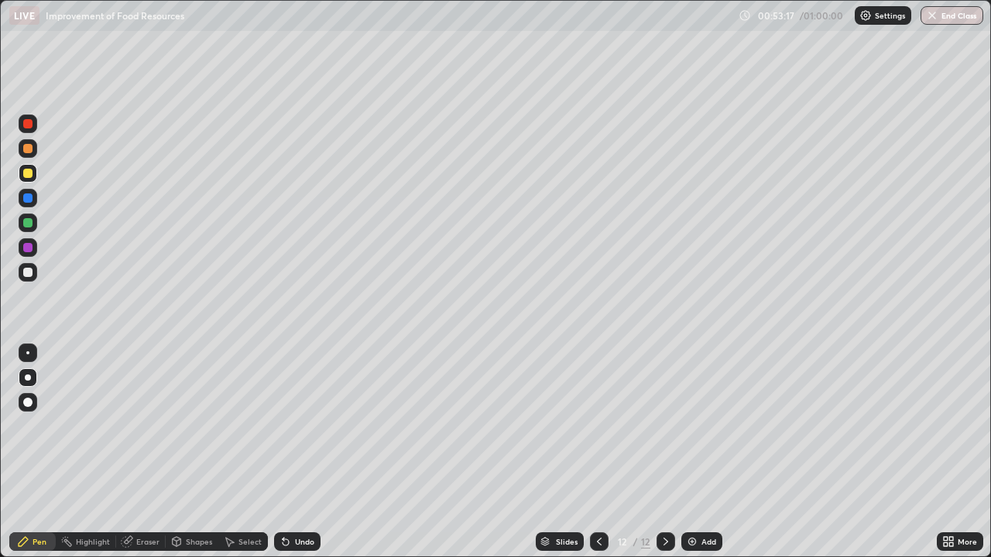
click at [283, 452] on icon at bounding box center [285, 542] width 12 height 12
click at [29, 147] on div at bounding box center [27, 148] width 9 height 9
click at [26, 272] on div at bounding box center [27, 272] width 9 height 9
click at [29, 197] on div at bounding box center [27, 197] width 9 height 9
click at [28, 171] on div at bounding box center [27, 173] width 9 height 9
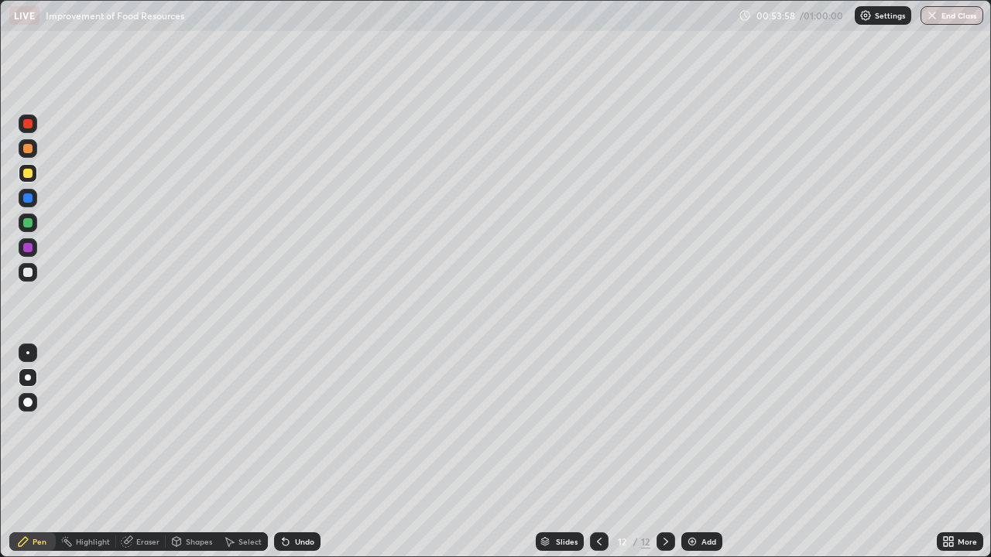
click at [27, 152] on div at bounding box center [27, 148] width 9 height 9
click at [31, 226] on div at bounding box center [27, 222] width 9 height 9
click at [598, 452] on icon at bounding box center [599, 542] width 5 height 8
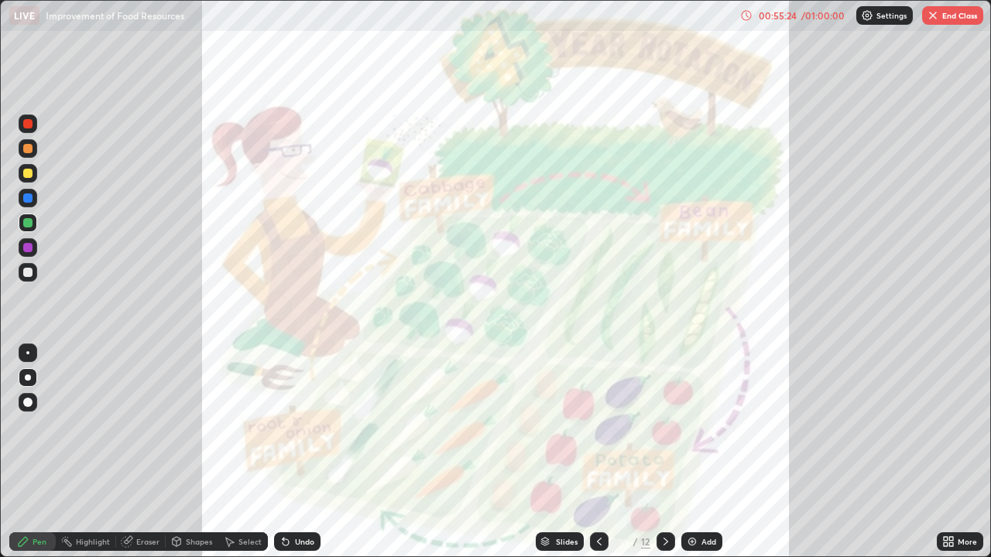
click at [664, 452] on icon at bounding box center [665, 542] width 12 height 12
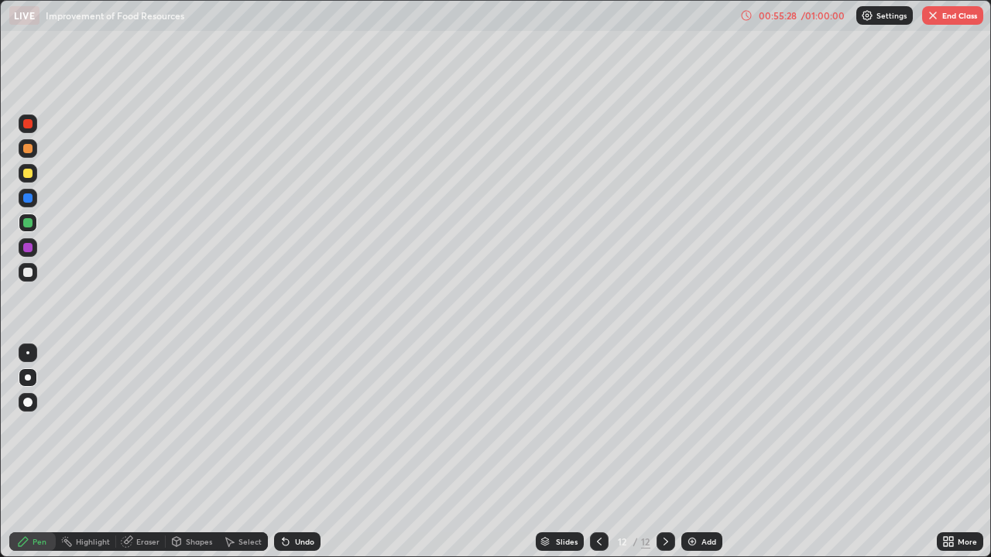
click at [28, 269] on div at bounding box center [27, 272] width 9 height 9
click at [88, 452] on div "Highlight" at bounding box center [93, 542] width 34 height 8
click at [36, 452] on div "Pen" at bounding box center [40, 542] width 14 height 8
click at [31, 278] on div at bounding box center [28, 272] width 19 height 19
click at [30, 222] on div at bounding box center [27, 222] width 9 height 9
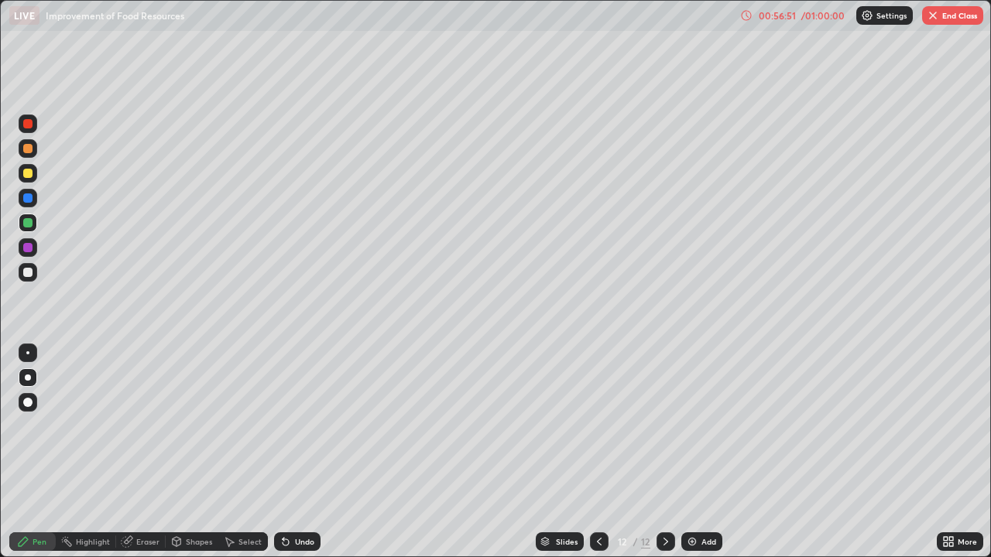
click at [936, 19] on img "button" at bounding box center [932, 15] width 12 height 12
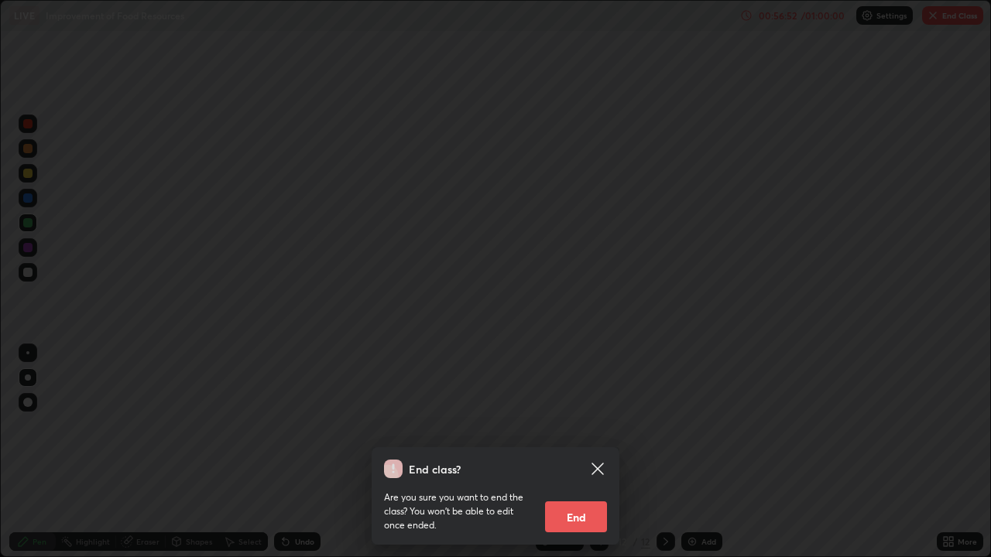
click at [764, 452] on div "End class? Are you sure you want to end the class? You won’t be able to edit on…" at bounding box center [495, 278] width 991 height 557
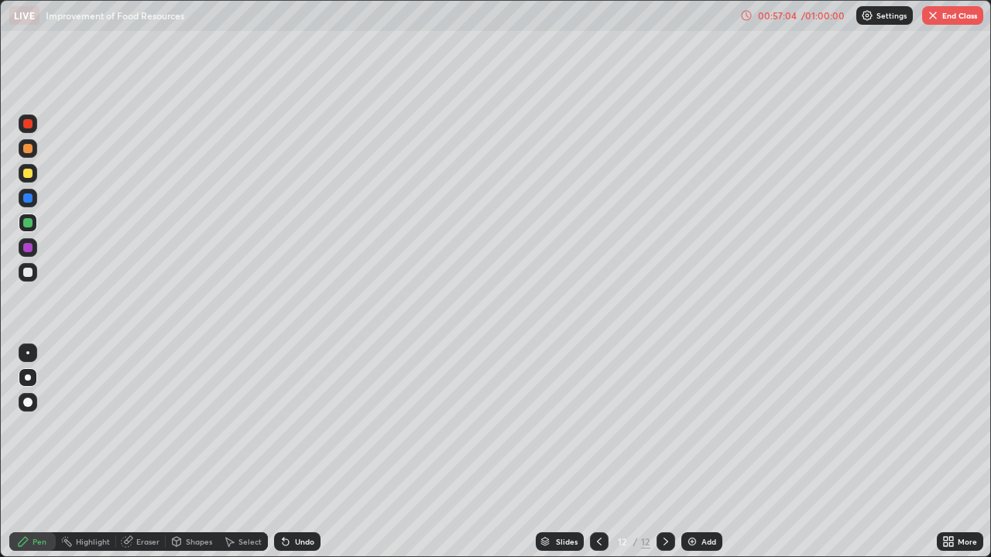
click at [944, 18] on button "End Class" at bounding box center [952, 15] width 61 height 19
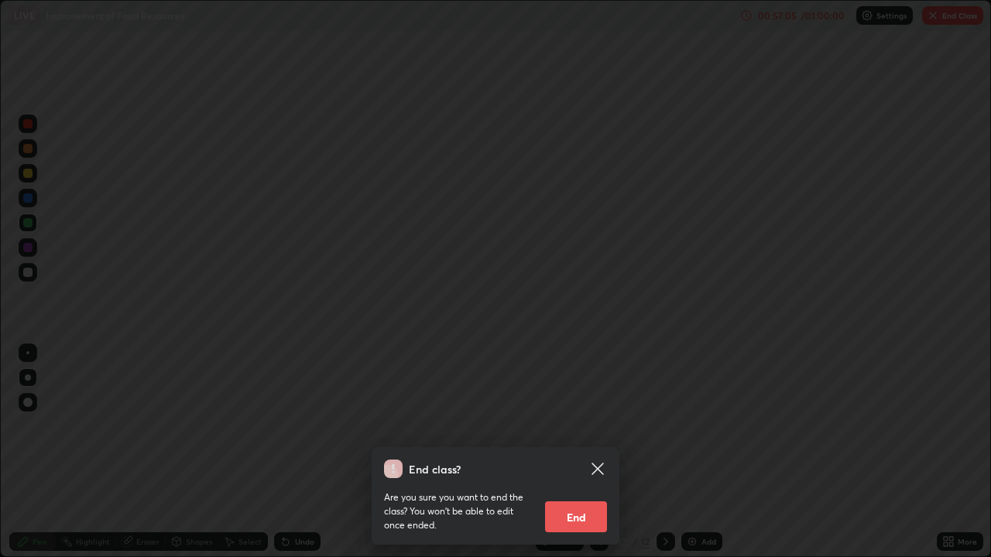
click at [580, 452] on button "End" at bounding box center [576, 516] width 62 height 31
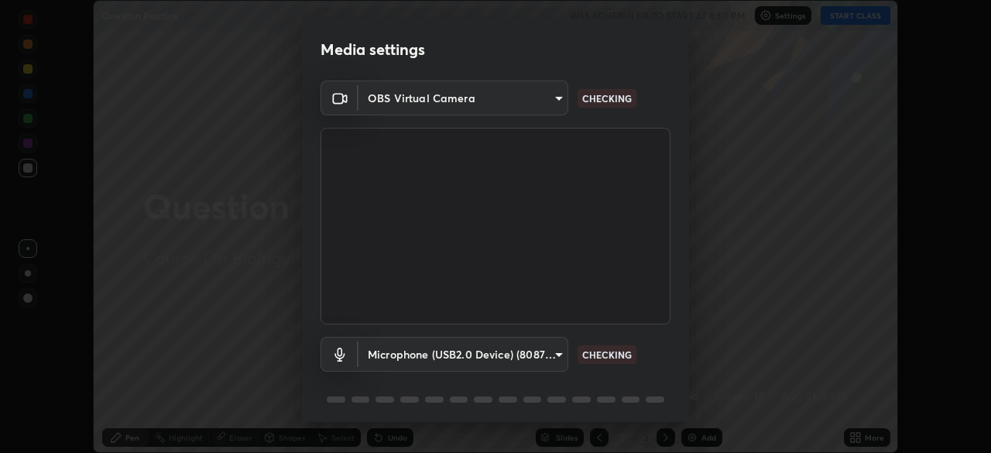
scroll to position [55, 0]
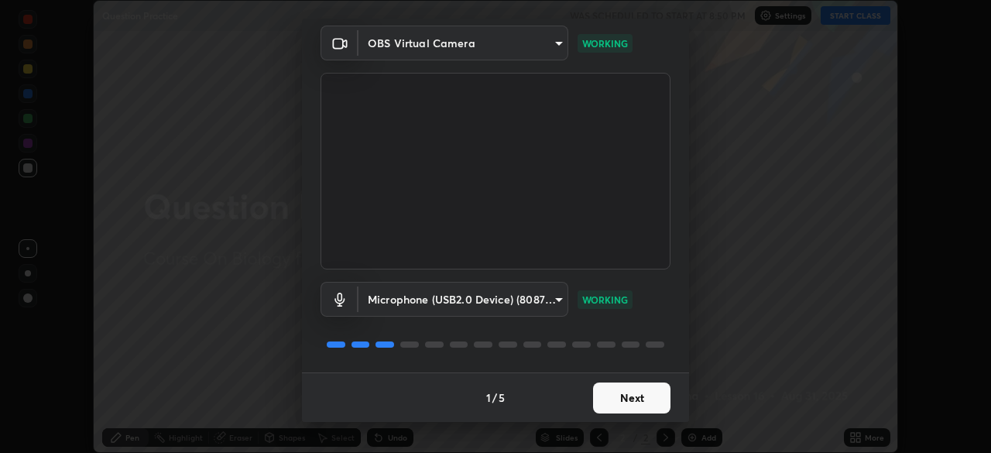
click at [638, 393] on button "Next" at bounding box center [631, 397] width 77 height 31
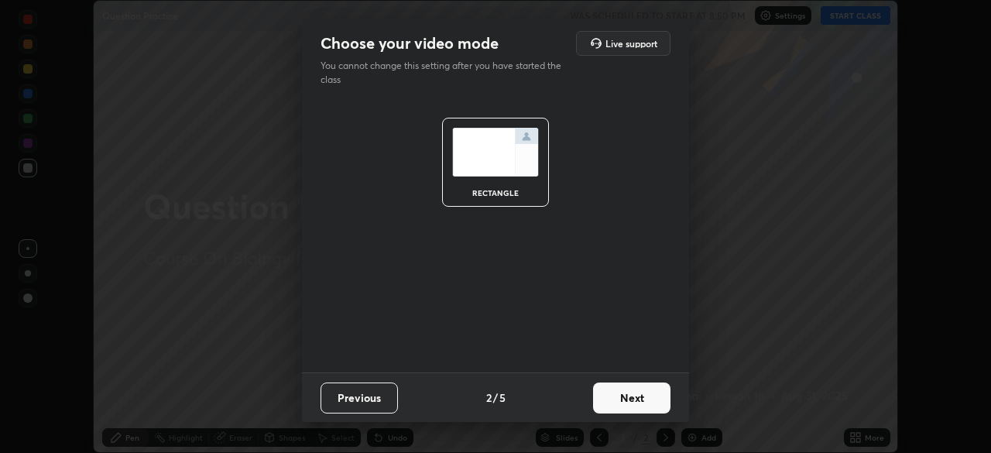
scroll to position [0, 0]
click at [646, 394] on button "Next" at bounding box center [631, 397] width 77 height 31
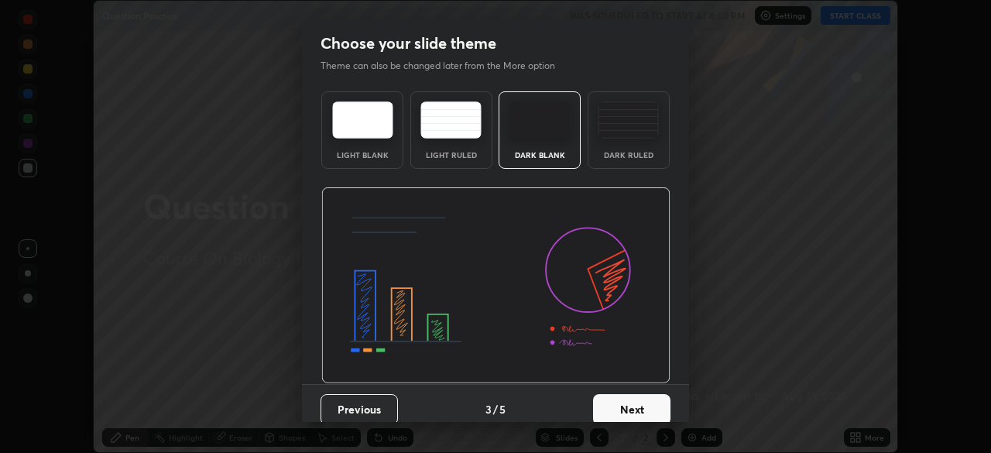
click at [643, 399] on button "Next" at bounding box center [631, 409] width 77 height 31
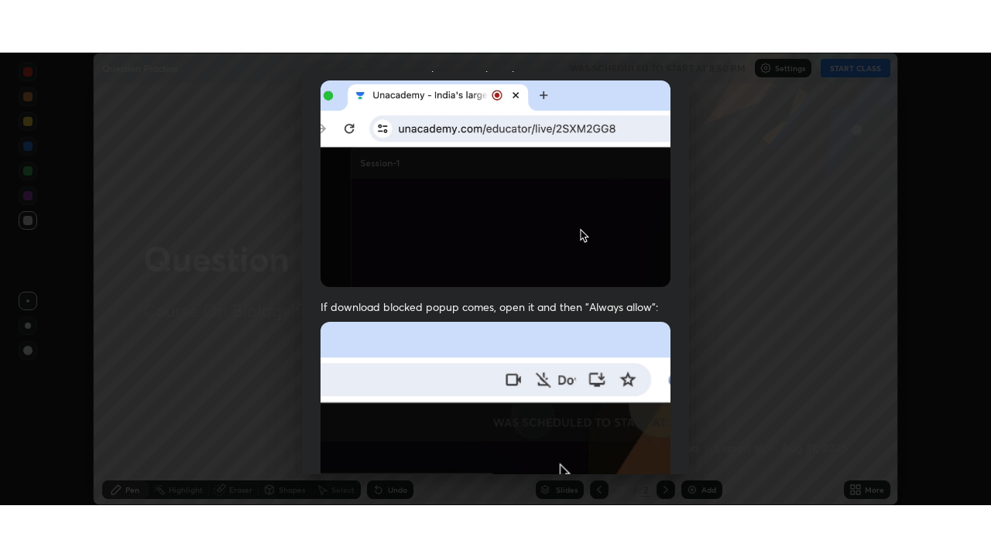
scroll to position [371, 0]
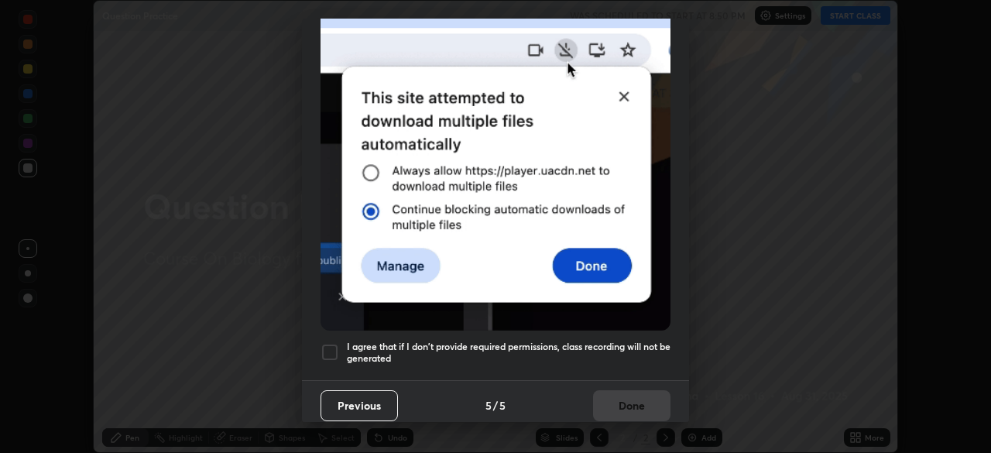
click at [340, 344] on div "I agree that if I don't provide required permissions, class recording will not …" at bounding box center [495, 352] width 350 height 19
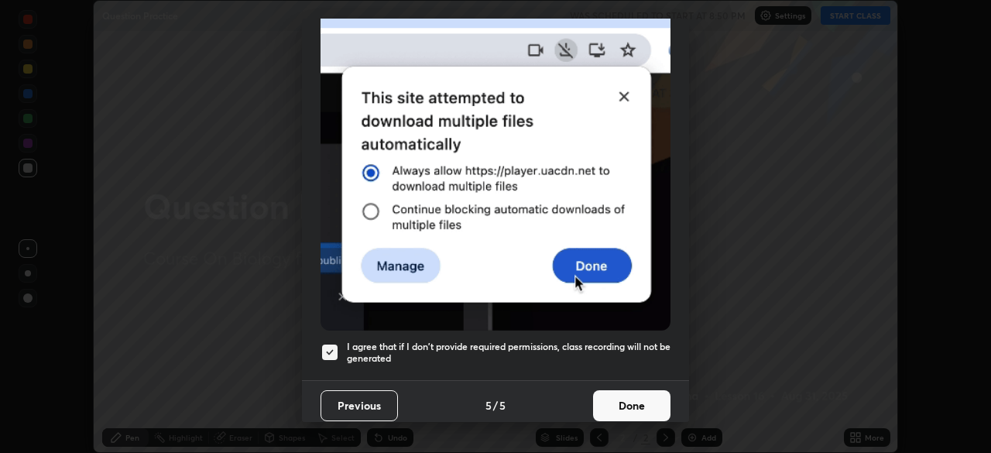
click at [625, 397] on button "Done" at bounding box center [631, 405] width 77 height 31
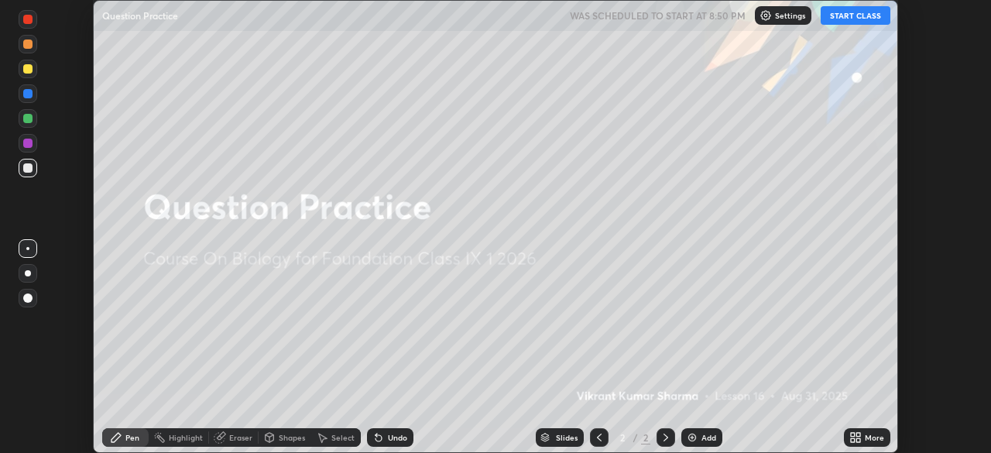
click at [857, 435] on icon at bounding box center [858, 435] width 4 height 4
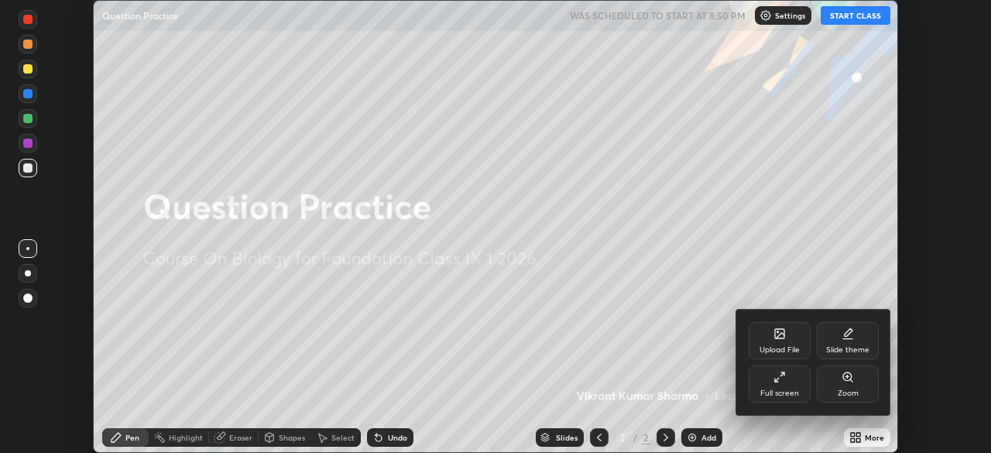
click at [788, 382] on div "Full screen" at bounding box center [779, 383] width 62 height 37
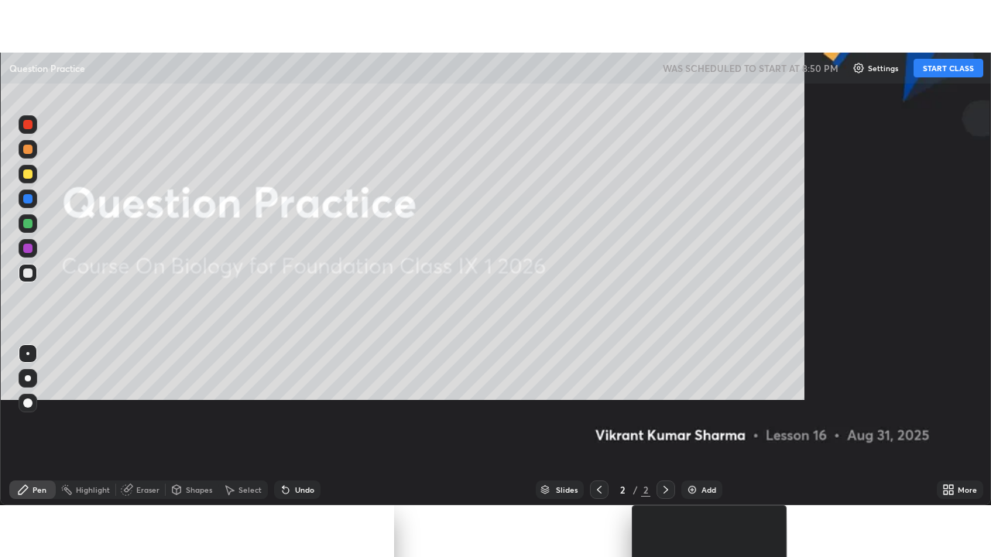
scroll to position [557, 991]
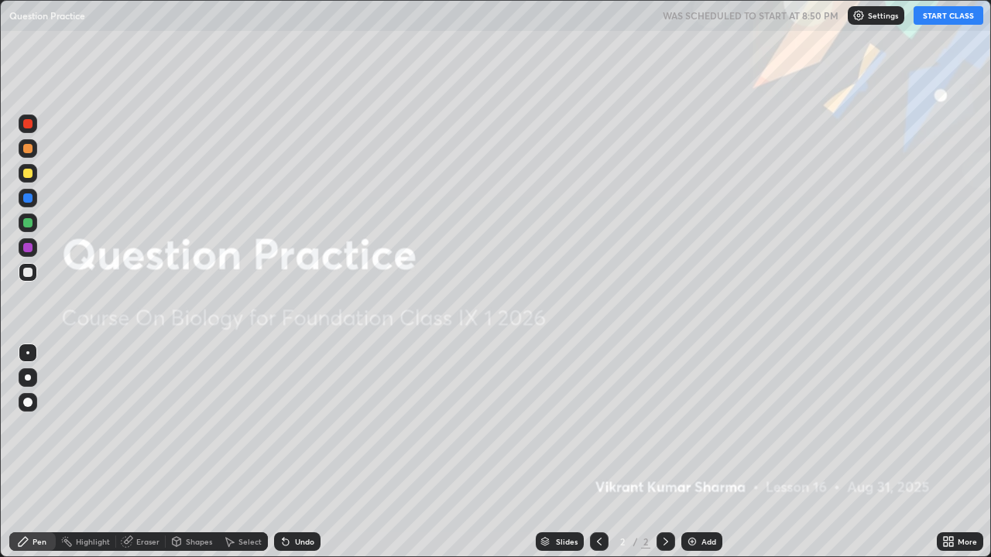
click at [693, 452] on img at bounding box center [692, 542] width 12 height 12
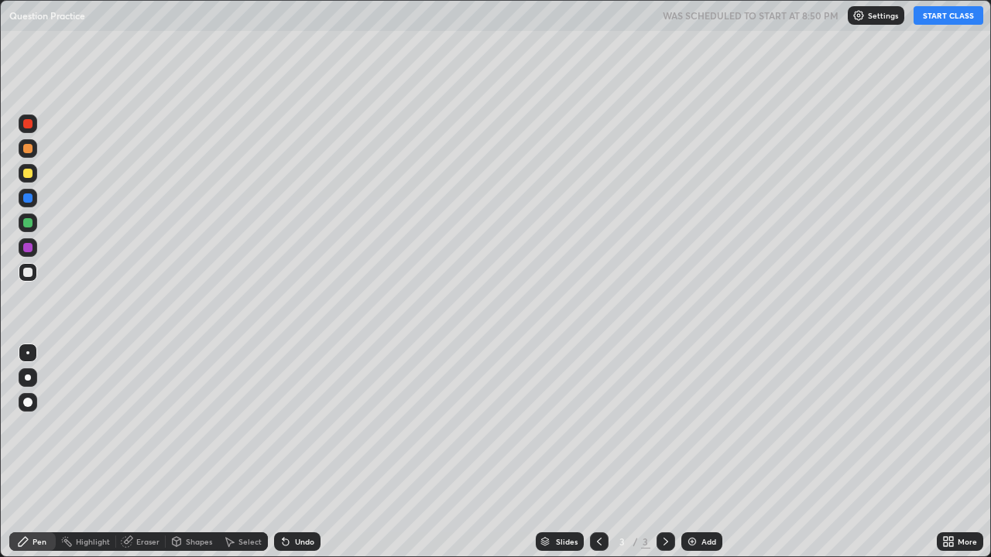
click at [934, 19] on button "START CLASS" at bounding box center [948, 15] width 70 height 19
click at [28, 221] on div at bounding box center [27, 222] width 9 height 9
click at [28, 378] on div at bounding box center [28, 378] width 6 height 6
click at [29, 200] on div at bounding box center [27, 197] width 9 height 9
click at [30, 249] on div at bounding box center [27, 247] width 9 height 9
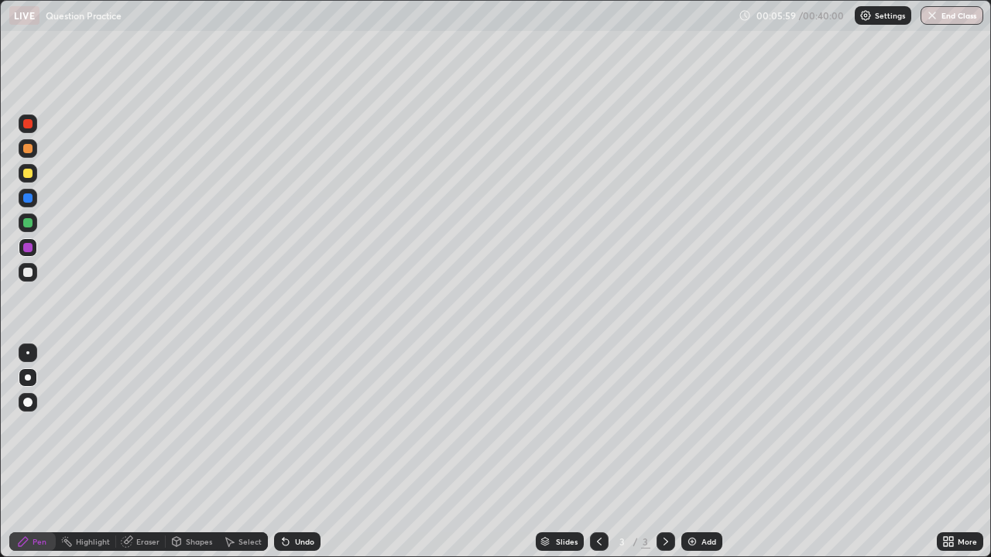
click at [27, 194] on div at bounding box center [27, 197] width 9 height 9
click at [29, 268] on div at bounding box center [27, 272] width 9 height 9
click at [28, 353] on div at bounding box center [27, 352] width 3 height 3
click at [144, 452] on div "Eraser" at bounding box center [147, 542] width 23 height 8
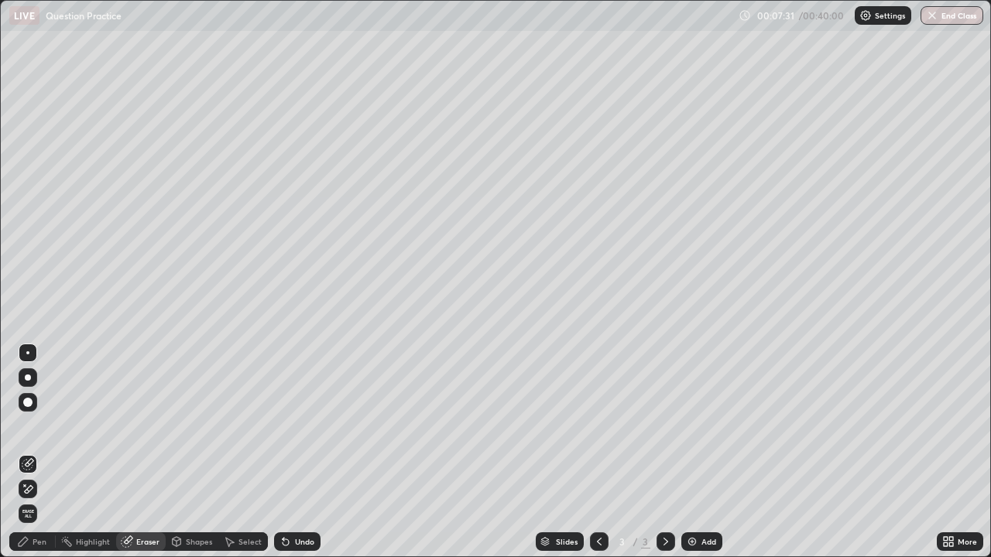
click at [39, 452] on div "Pen" at bounding box center [40, 542] width 14 height 8
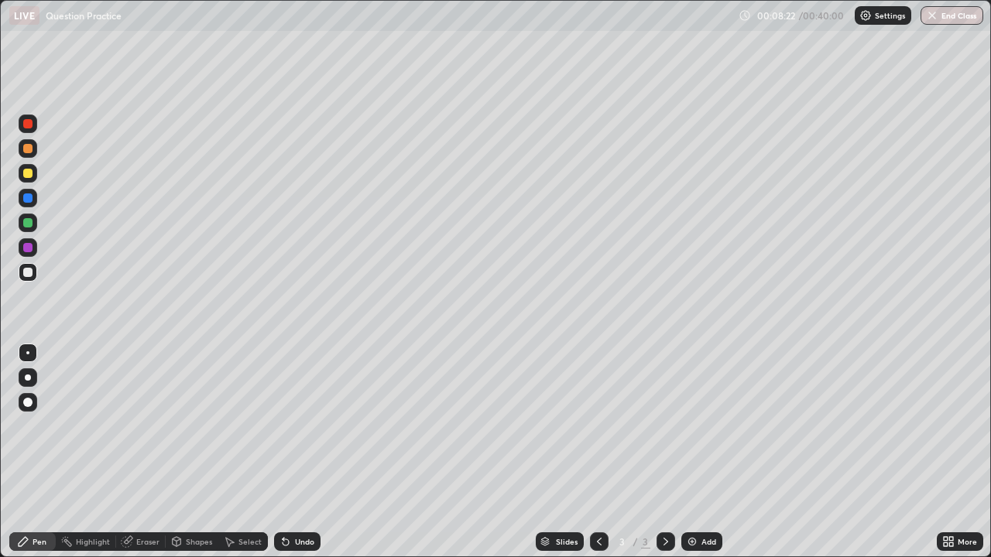
click at [28, 249] on div at bounding box center [27, 247] width 9 height 9
click at [149, 452] on div "Eraser" at bounding box center [147, 542] width 23 height 8
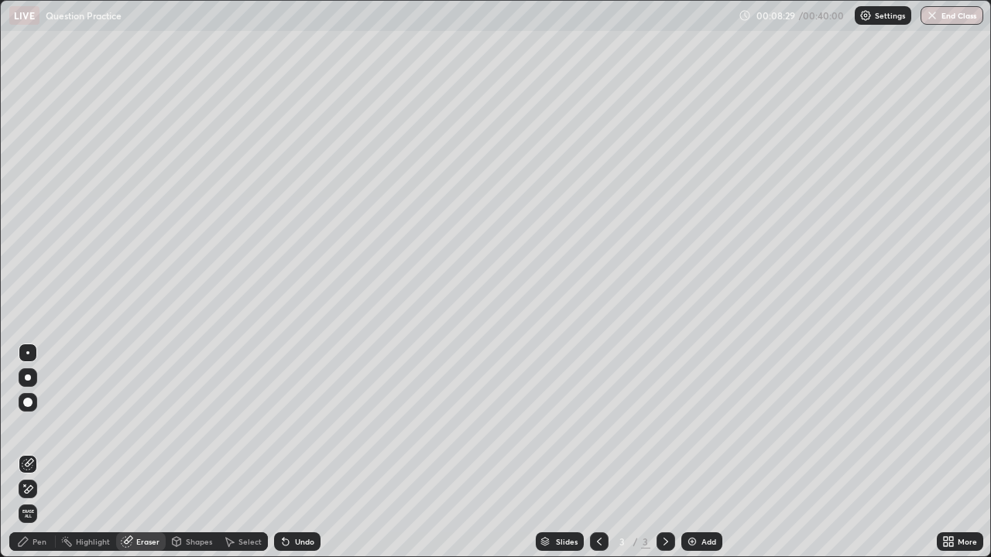
click at [32, 452] on div "Pen" at bounding box center [32, 541] width 46 height 19
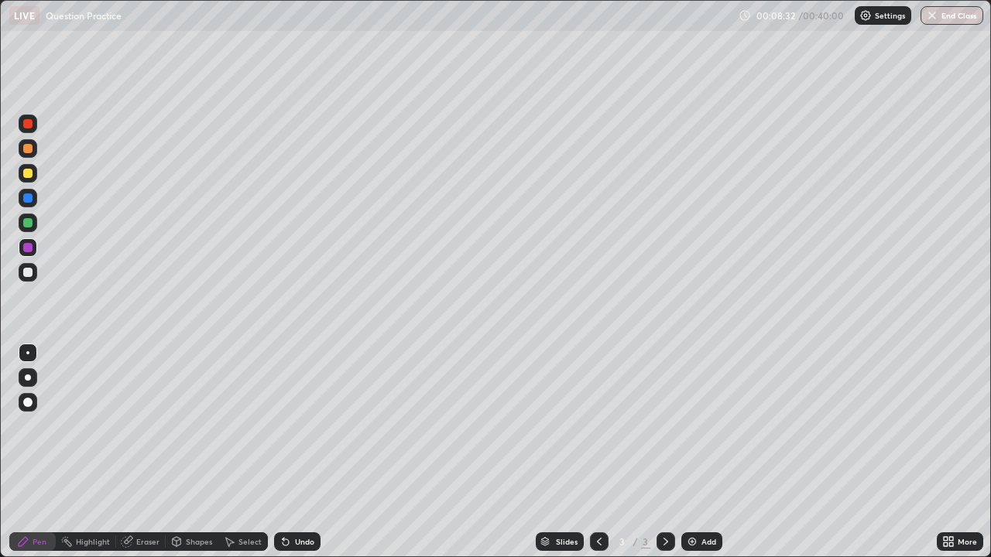
click at [152, 452] on div "Eraser" at bounding box center [141, 541] width 50 height 19
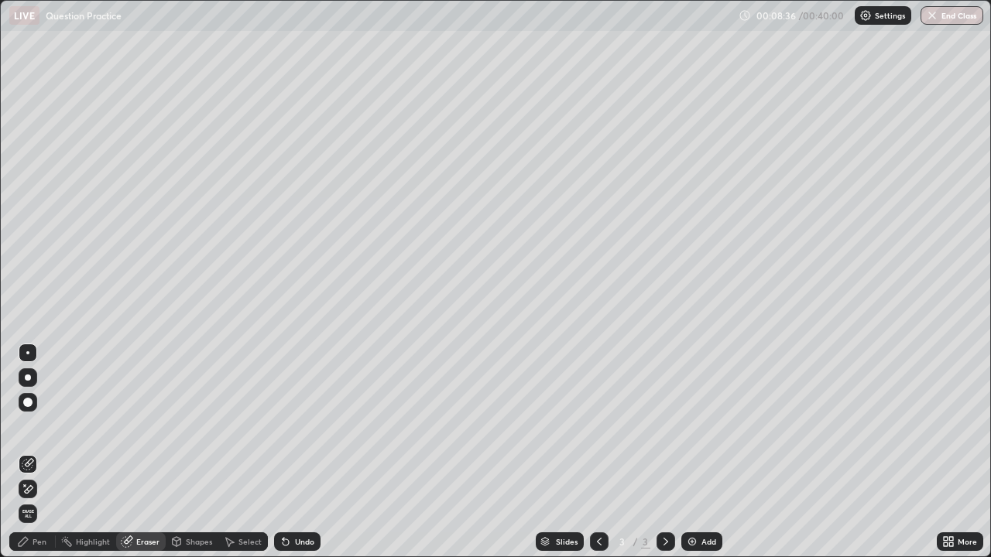
click at [36, 452] on div "Pen" at bounding box center [32, 541] width 46 height 19
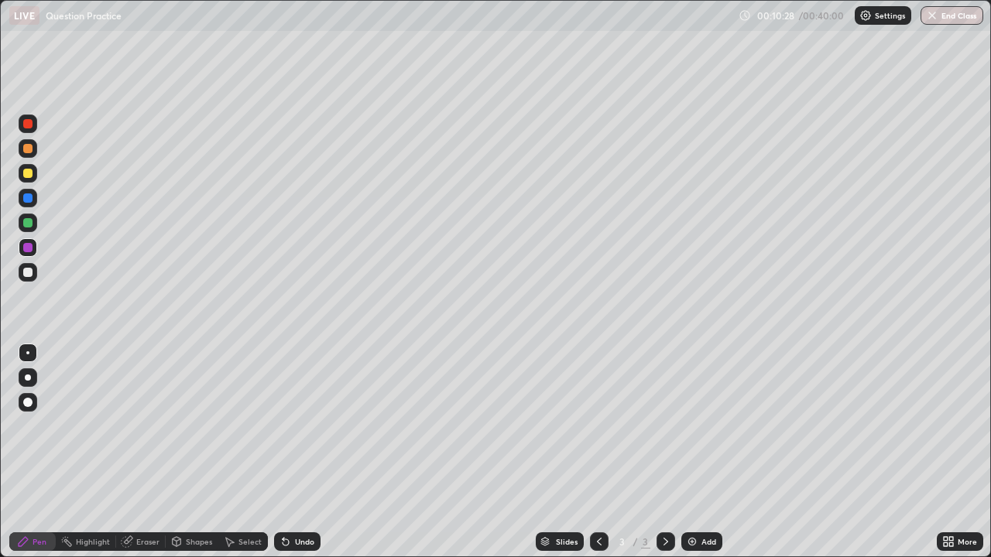
click at [687, 452] on img at bounding box center [692, 542] width 12 height 12
click at [23, 276] on div at bounding box center [28, 272] width 19 height 19
click at [32, 199] on div at bounding box center [27, 197] width 9 height 9
click at [29, 128] on div at bounding box center [27, 123] width 9 height 9
click at [129, 452] on icon at bounding box center [127, 542] width 10 height 10
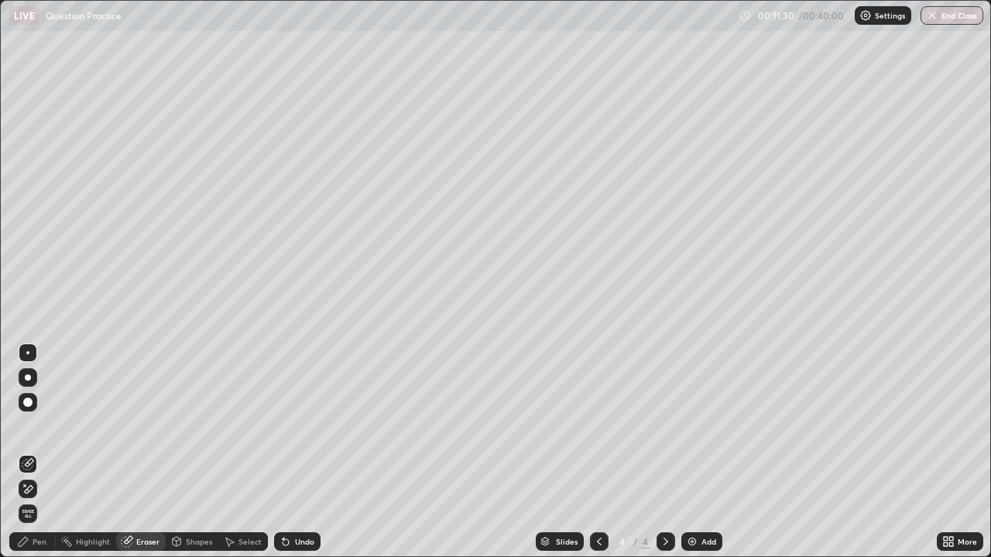
click at [29, 452] on icon at bounding box center [28, 489] width 12 height 13
click at [28, 452] on icon at bounding box center [23, 542] width 12 height 12
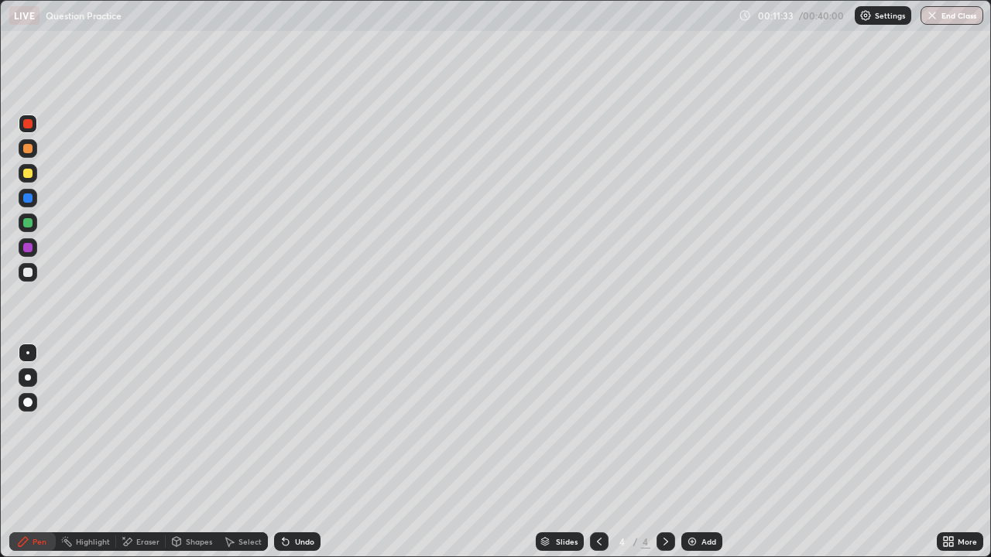
click at [26, 272] on div at bounding box center [27, 272] width 9 height 9
click at [28, 199] on div at bounding box center [27, 197] width 9 height 9
click at [31, 175] on div at bounding box center [27, 173] width 9 height 9
click at [30, 149] on div at bounding box center [27, 148] width 9 height 9
click at [34, 229] on div at bounding box center [28, 223] width 19 height 19
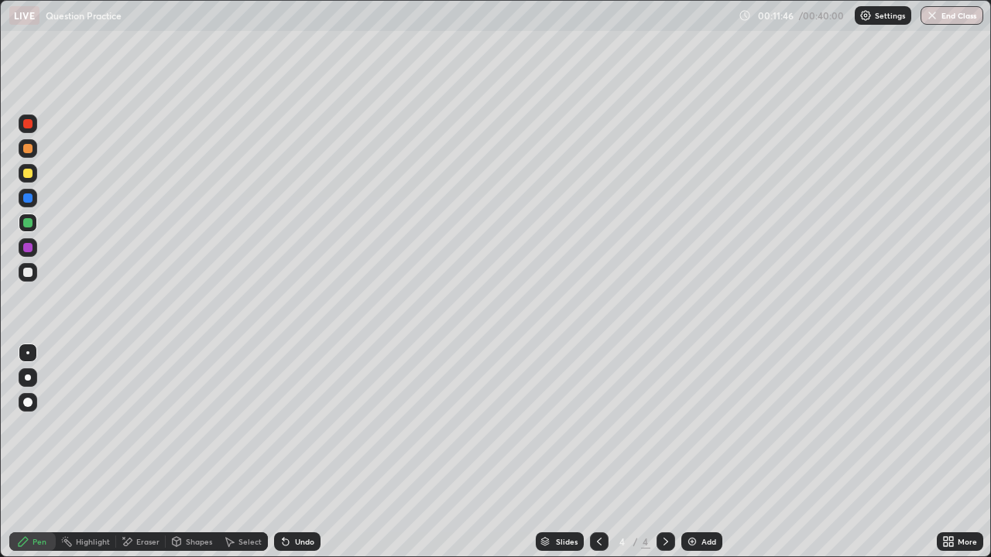
click at [34, 148] on div at bounding box center [28, 148] width 19 height 19
click at [23, 269] on div at bounding box center [27, 272] width 9 height 9
click at [29, 200] on div at bounding box center [27, 197] width 9 height 9
click at [30, 248] on div at bounding box center [27, 247] width 9 height 9
click at [33, 223] on div at bounding box center [28, 223] width 19 height 19
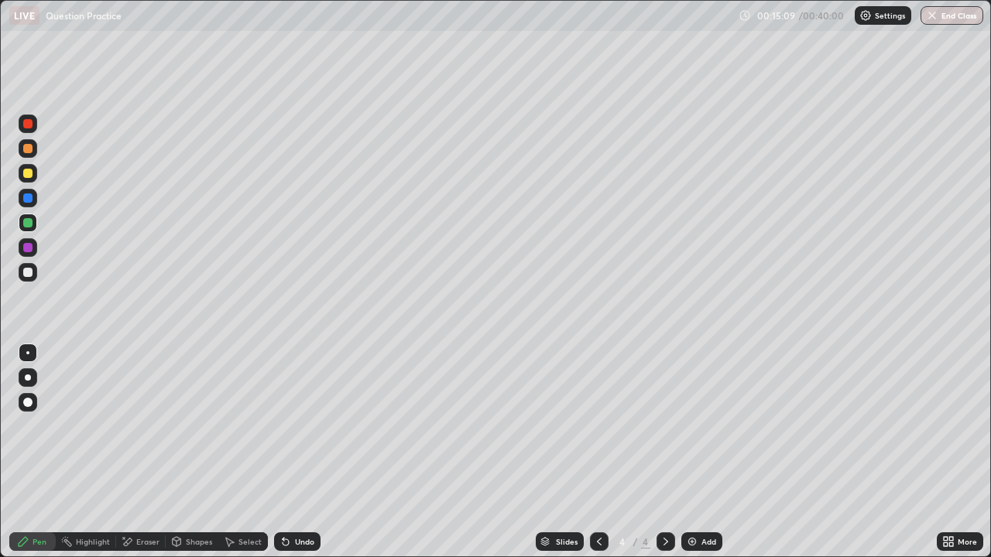
click at [36, 125] on div at bounding box center [28, 124] width 19 height 19
click at [36, 201] on div at bounding box center [28, 198] width 19 height 19
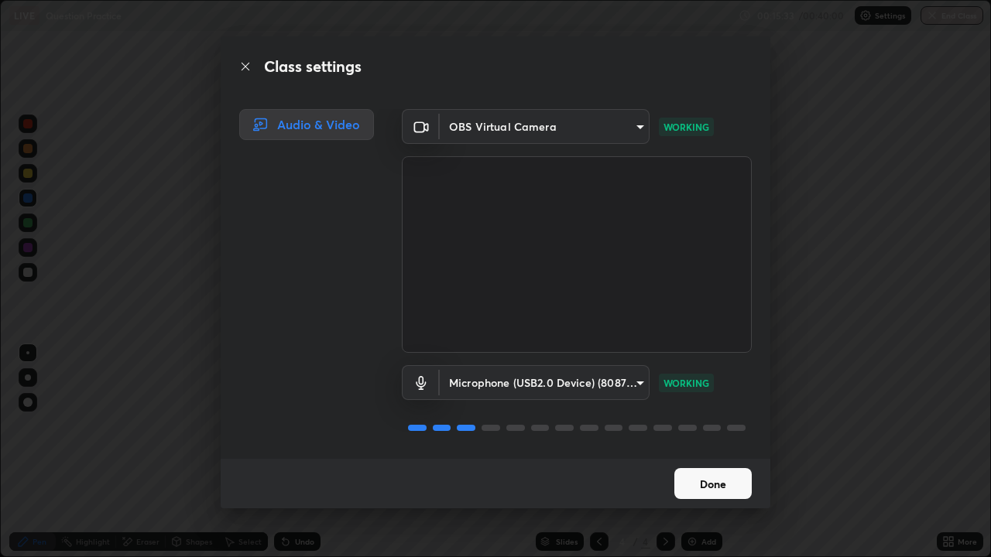
click at [697, 452] on button "Done" at bounding box center [712, 483] width 77 height 31
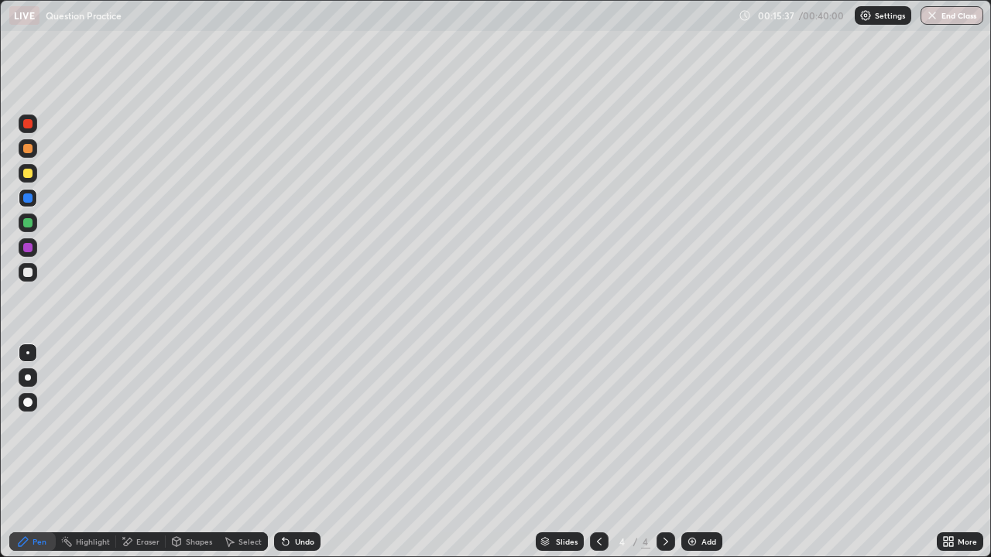
click at [24, 173] on div at bounding box center [27, 173] width 9 height 9
click at [27, 200] on div at bounding box center [27, 197] width 9 height 9
click at [30, 125] on div at bounding box center [27, 123] width 9 height 9
click at [27, 201] on div at bounding box center [27, 197] width 9 height 9
click at [28, 174] on div at bounding box center [27, 173] width 9 height 9
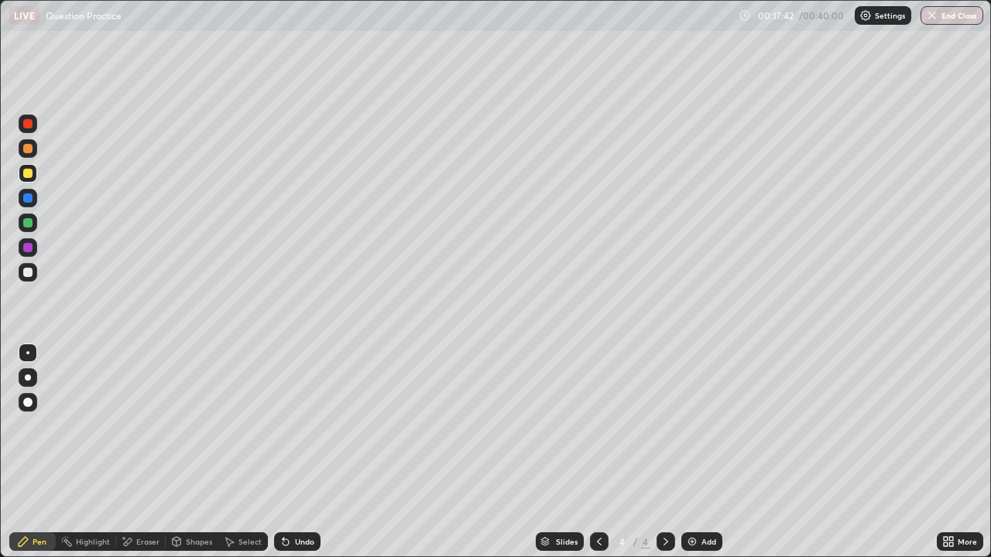
click at [28, 150] on div at bounding box center [27, 148] width 9 height 9
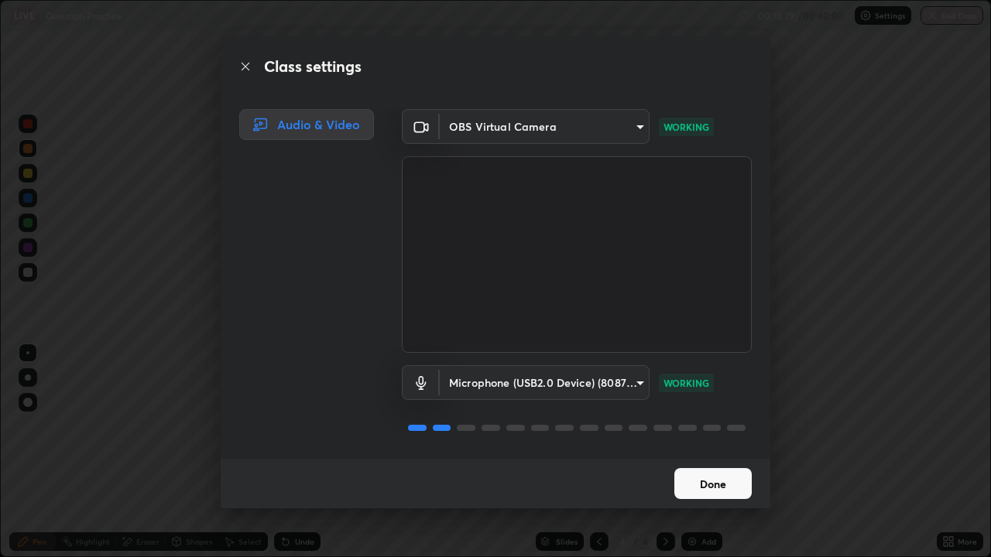
click at [697, 452] on button "Done" at bounding box center [712, 483] width 77 height 31
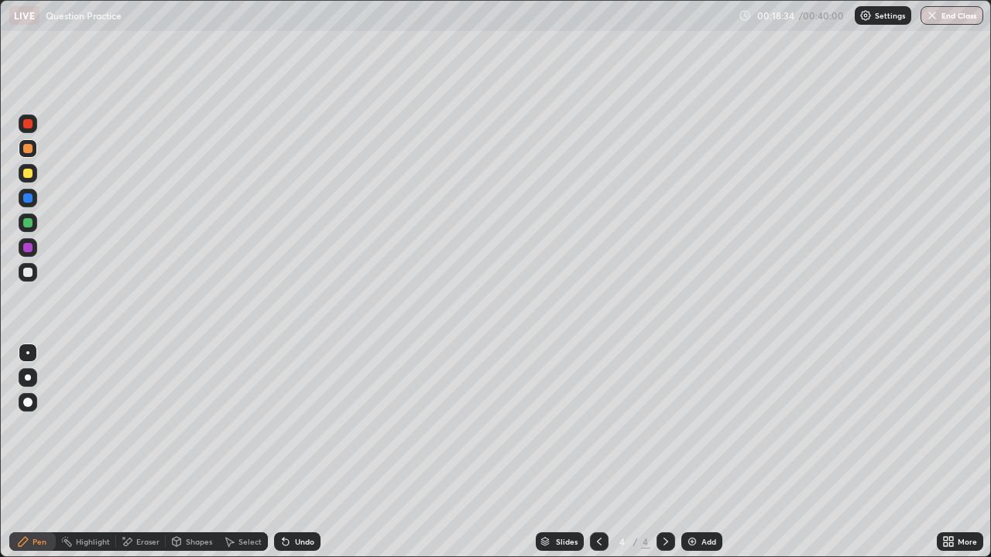
click at [28, 254] on div at bounding box center [28, 247] width 19 height 19
click at [29, 271] on div at bounding box center [27, 272] width 9 height 9
click at [34, 248] on div at bounding box center [28, 247] width 19 height 19
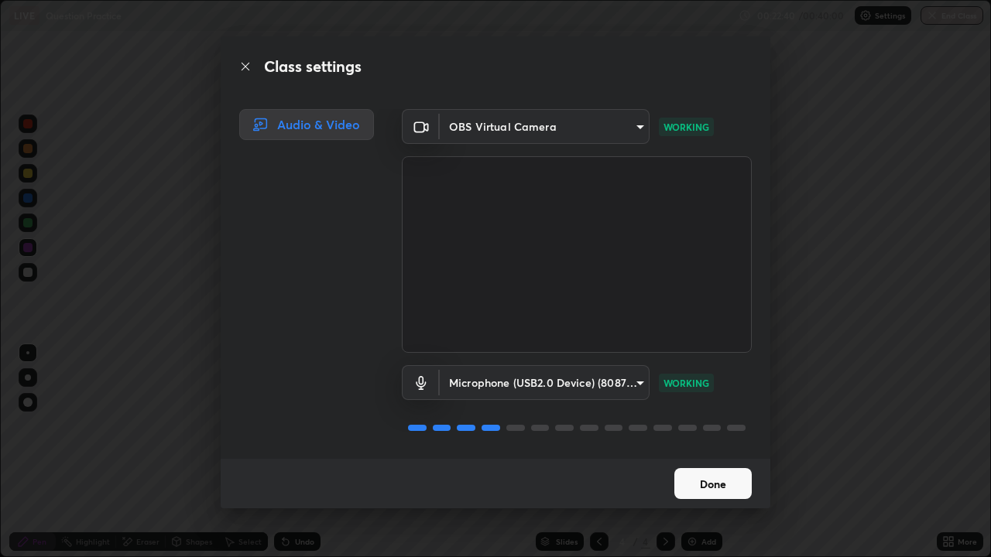
click at [707, 452] on button "Done" at bounding box center [712, 483] width 77 height 31
click at [703, 452] on button "Done" at bounding box center [712, 483] width 77 height 31
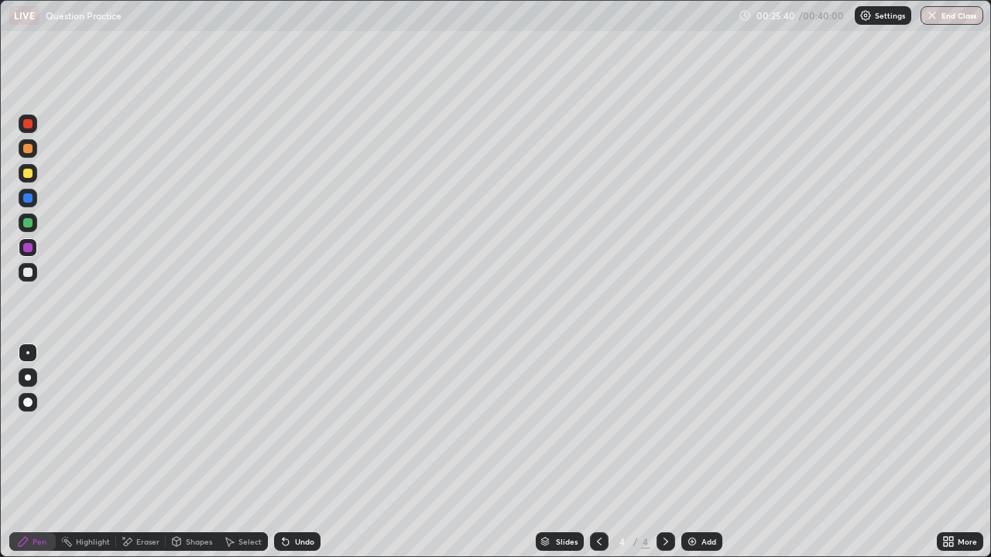
click at [667, 452] on div at bounding box center [665, 541] width 19 height 19
click at [701, 452] on div "Add" at bounding box center [708, 542] width 15 height 8
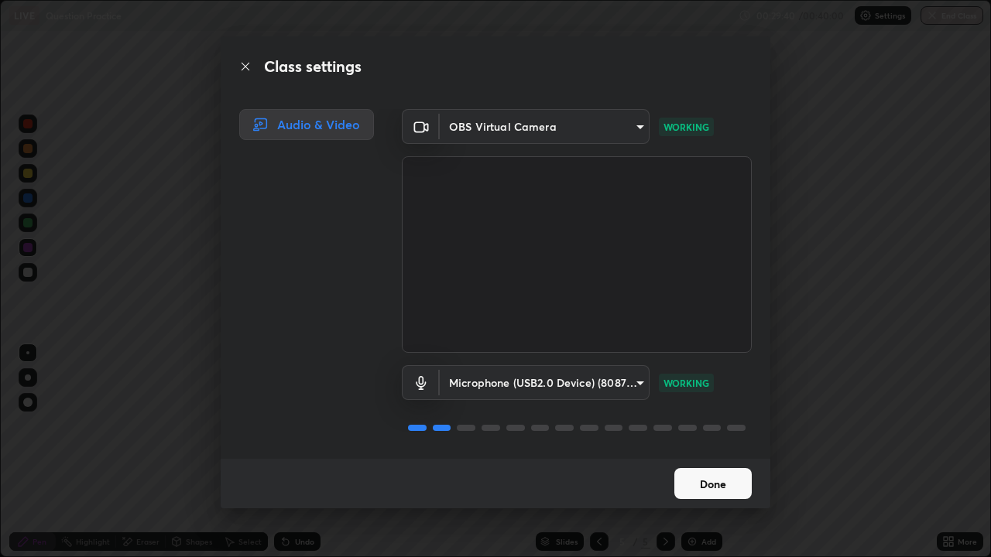
click at [698, 452] on button "Done" at bounding box center [712, 483] width 77 height 31
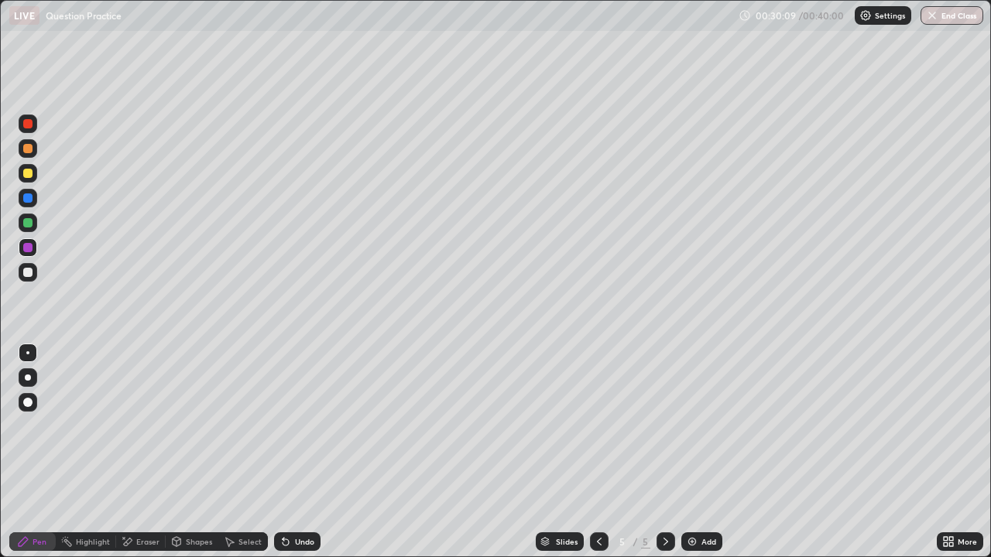
click at [29, 223] on div at bounding box center [27, 222] width 9 height 9
click at [25, 194] on div at bounding box center [27, 197] width 9 height 9
click at [26, 122] on div at bounding box center [27, 123] width 9 height 9
click at [289, 452] on icon at bounding box center [285, 542] width 12 height 12
click at [26, 219] on div at bounding box center [27, 222] width 9 height 9
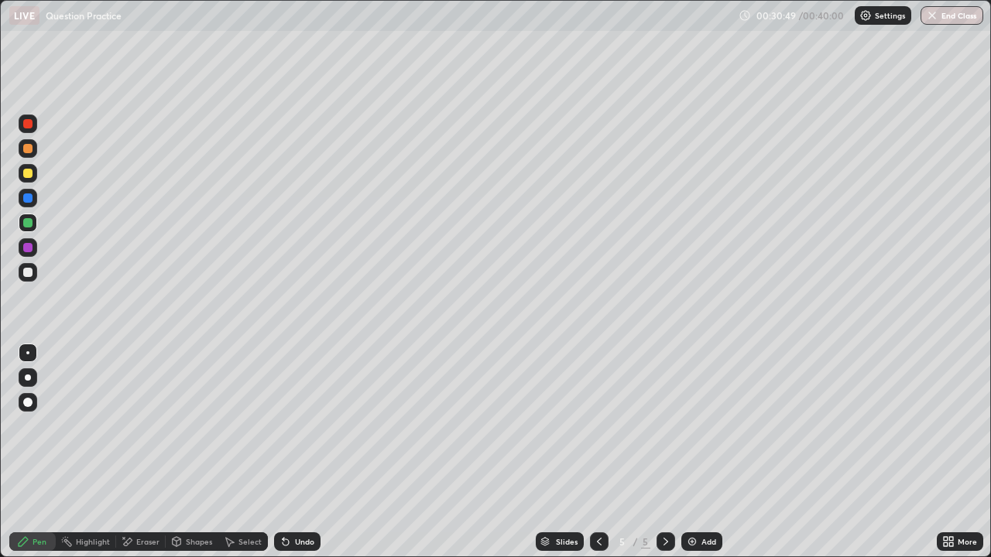
click at [32, 223] on div at bounding box center [27, 222] width 9 height 9
click at [29, 194] on div at bounding box center [27, 197] width 9 height 9
click at [31, 274] on div at bounding box center [27, 272] width 9 height 9
click at [150, 452] on div "Eraser" at bounding box center [147, 542] width 23 height 8
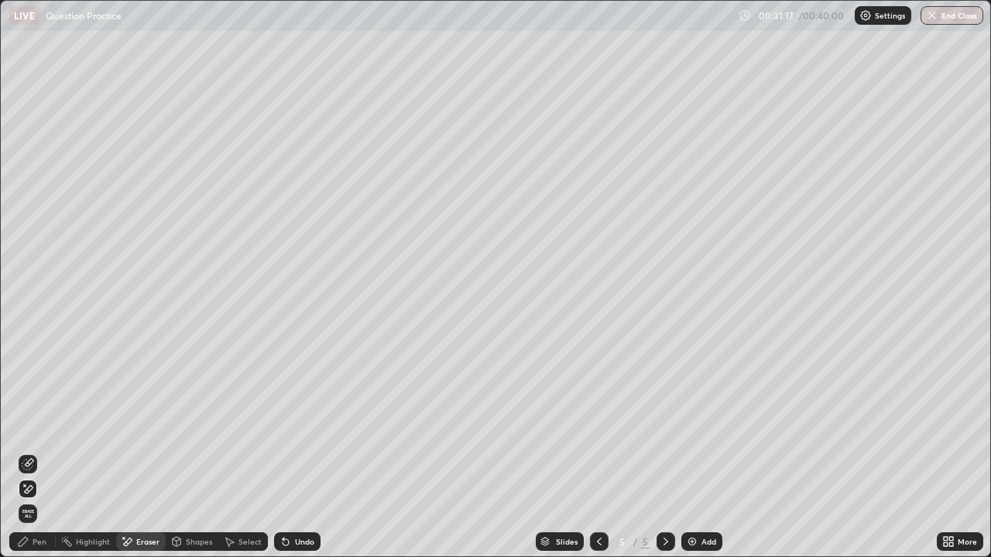
click at [40, 452] on div "Pen" at bounding box center [40, 542] width 14 height 8
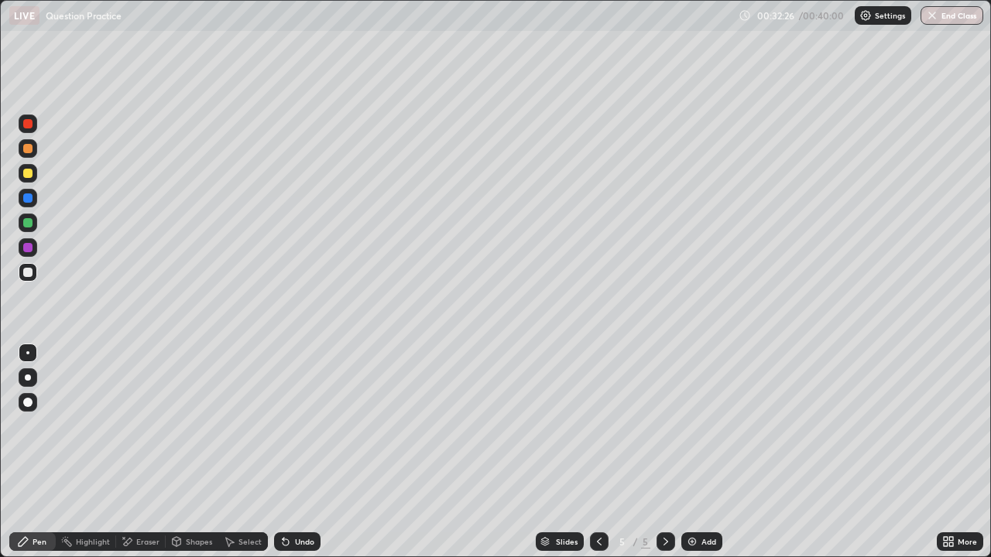
click at [29, 224] on div at bounding box center [27, 222] width 9 height 9
click at [30, 248] on div at bounding box center [27, 247] width 9 height 9
click at [933, 15] on img "button" at bounding box center [932, 15] width 12 height 12
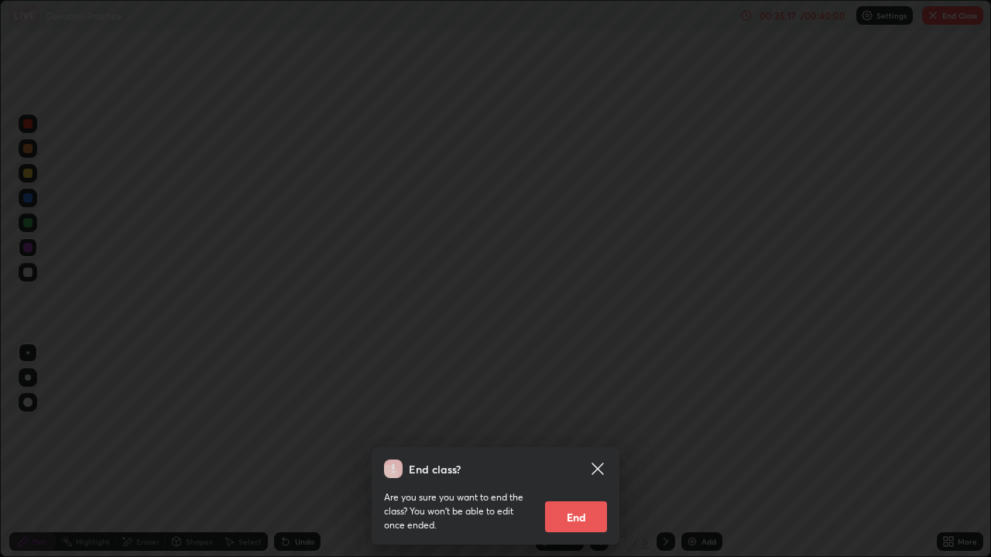
click at [578, 452] on button "End" at bounding box center [576, 516] width 62 height 31
